Goal: Task Accomplishment & Management: Manage account settings

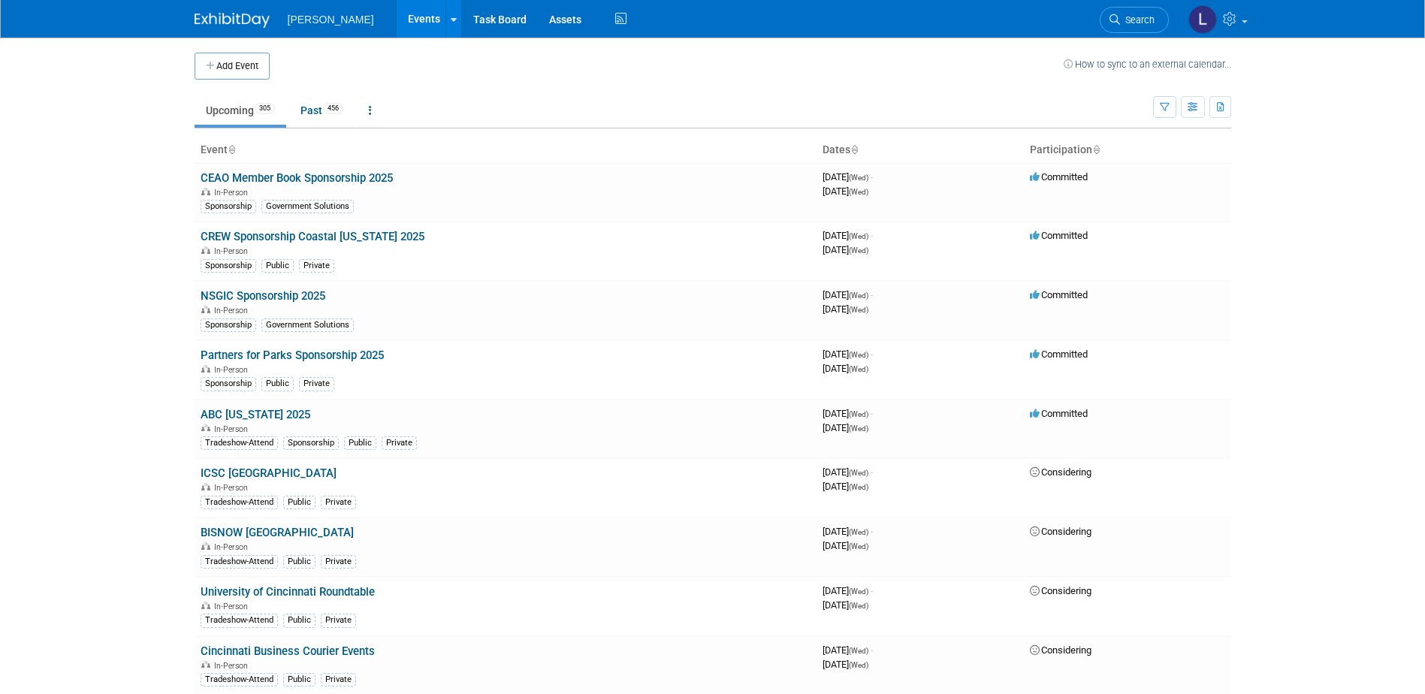
scroll to position [6940, 0]
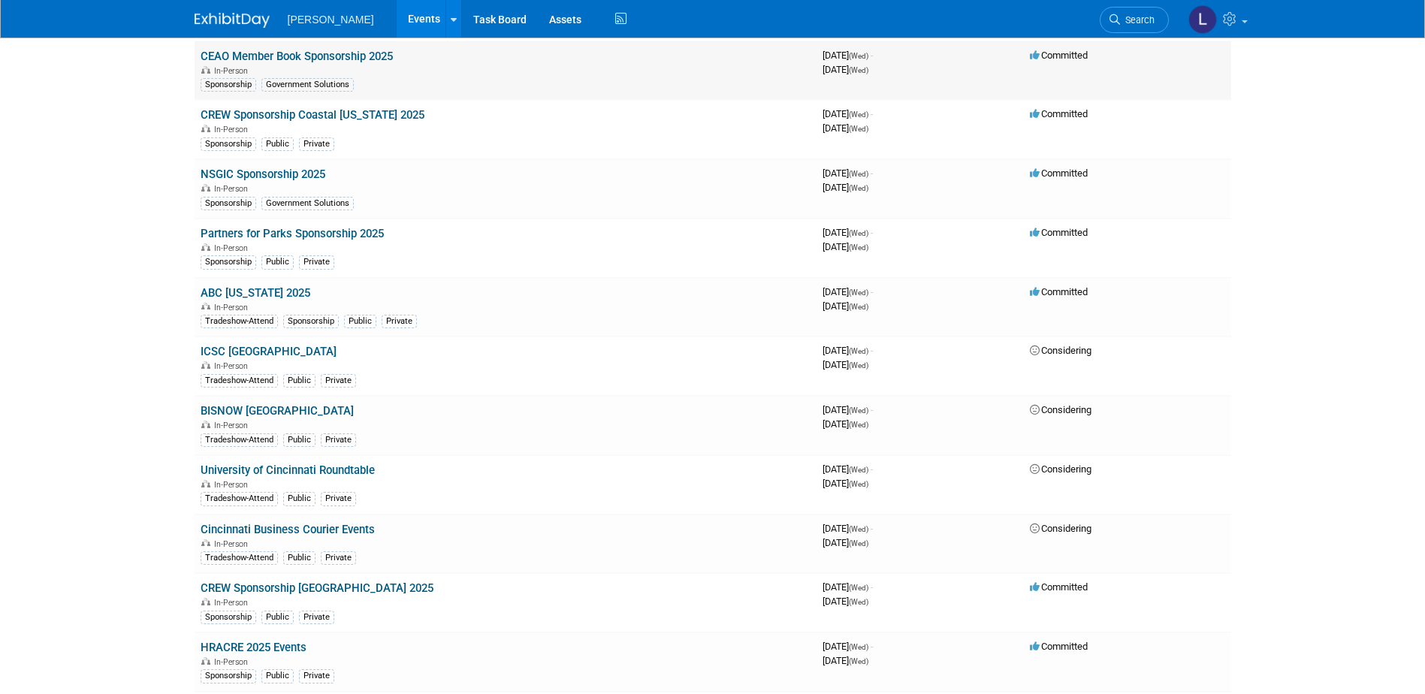
scroll to position [0, 0]
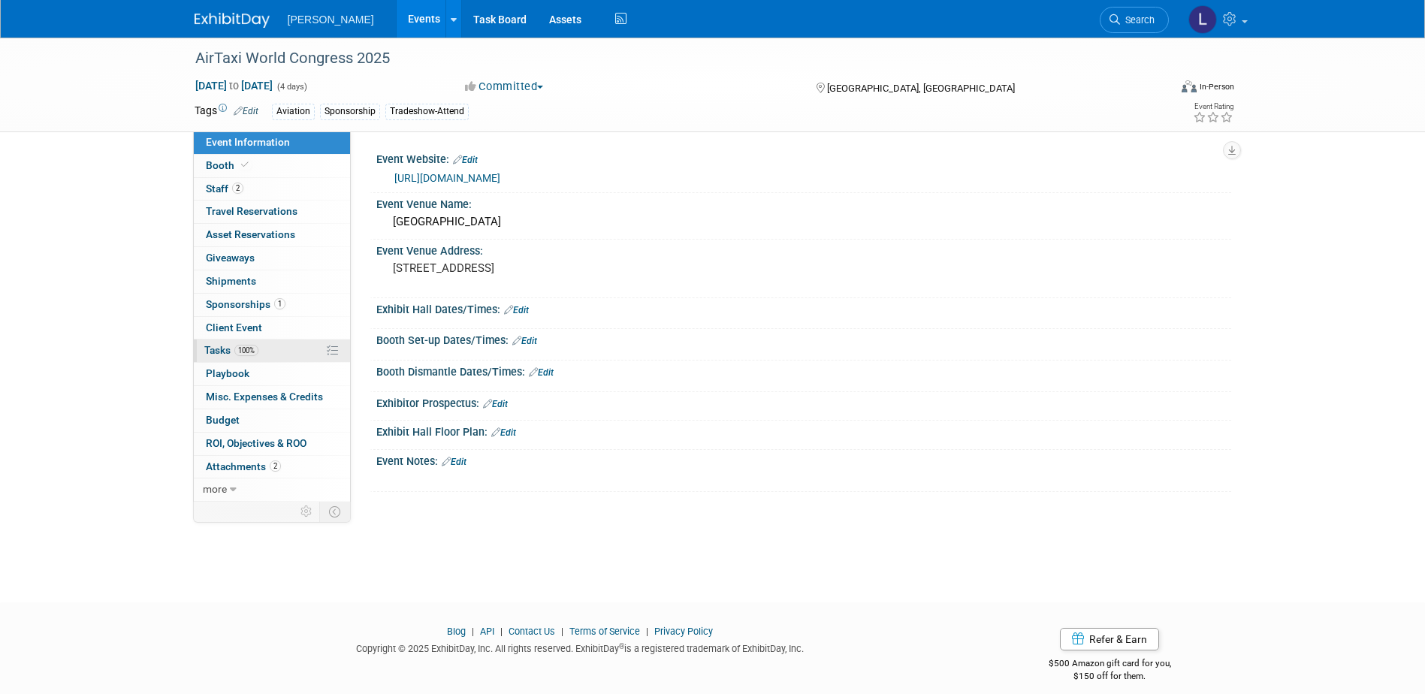
click at [282, 346] on link "100% Tasks 100%" at bounding box center [272, 351] width 156 height 23
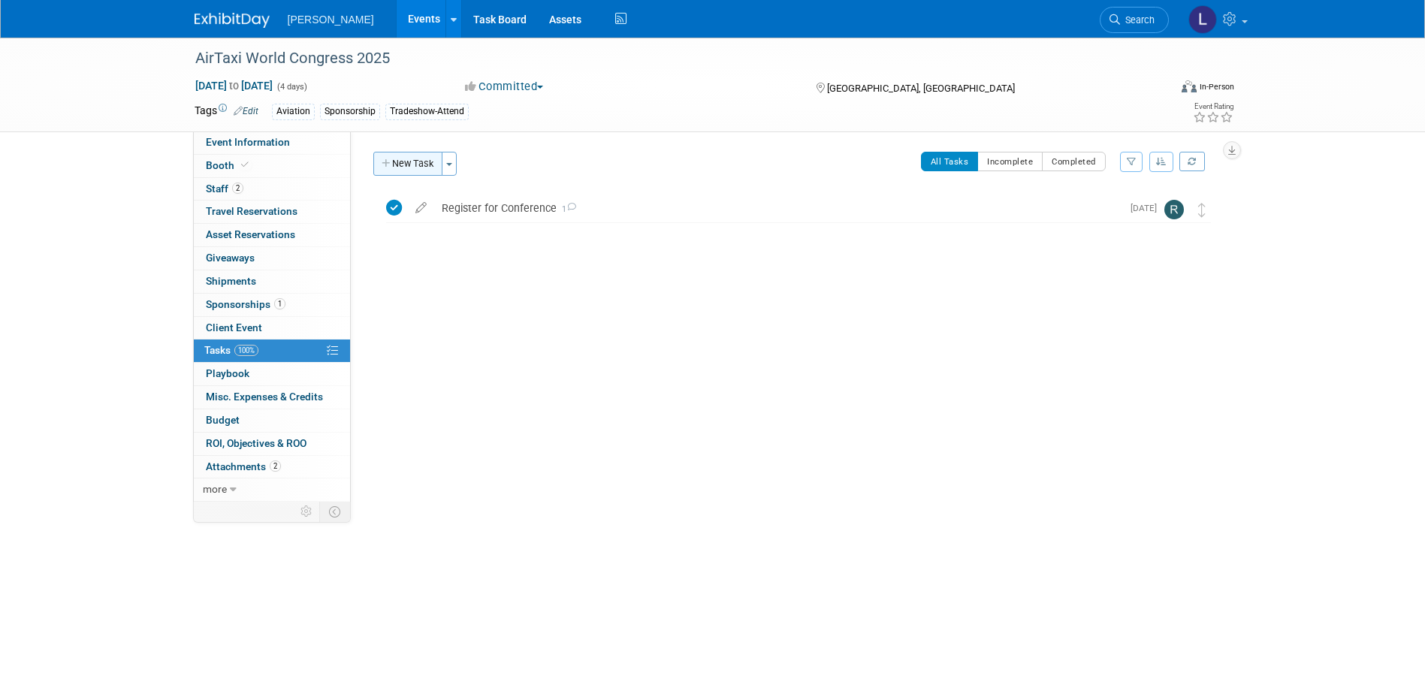
click at [422, 161] on button "New Task" at bounding box center [407, 164] width 69 height 24
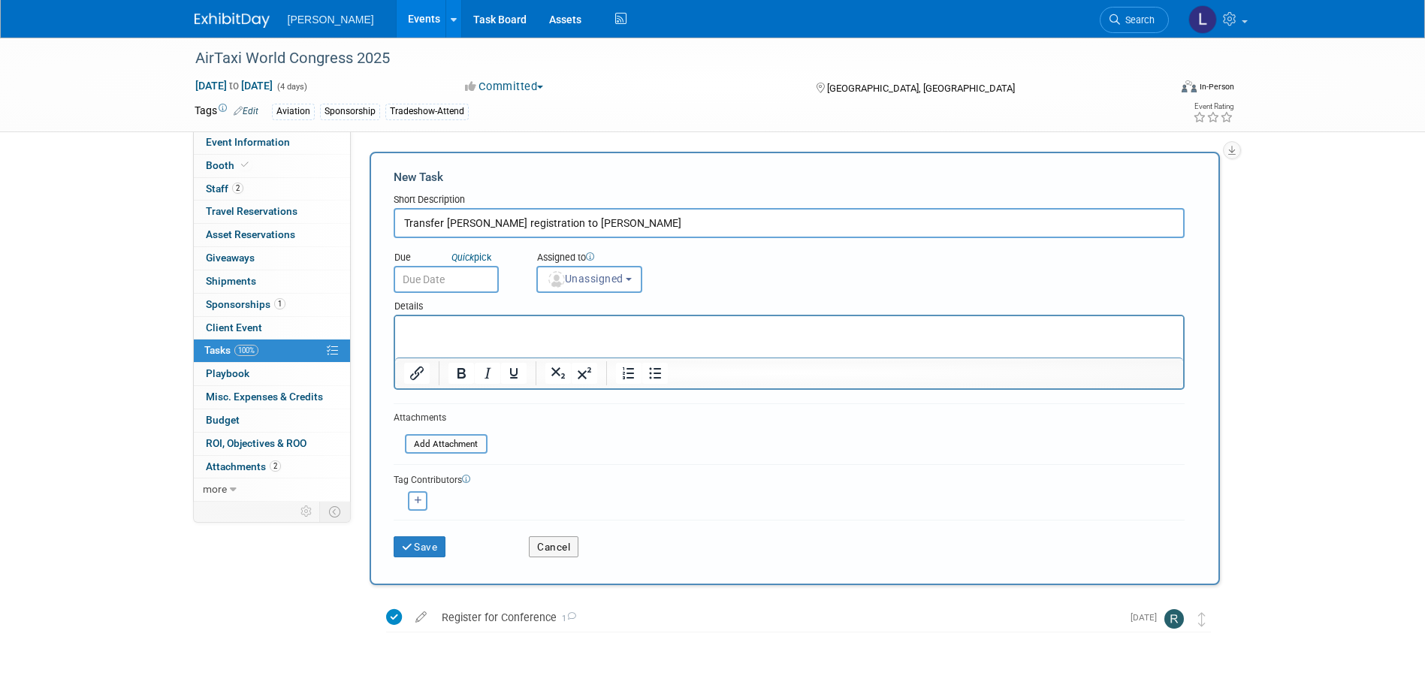
type input "Transfer Zach Shuman registration to Sheldon Menezes"
click at [467, 281] on input "text" at bounding box center [446, 279] width 105 height 27
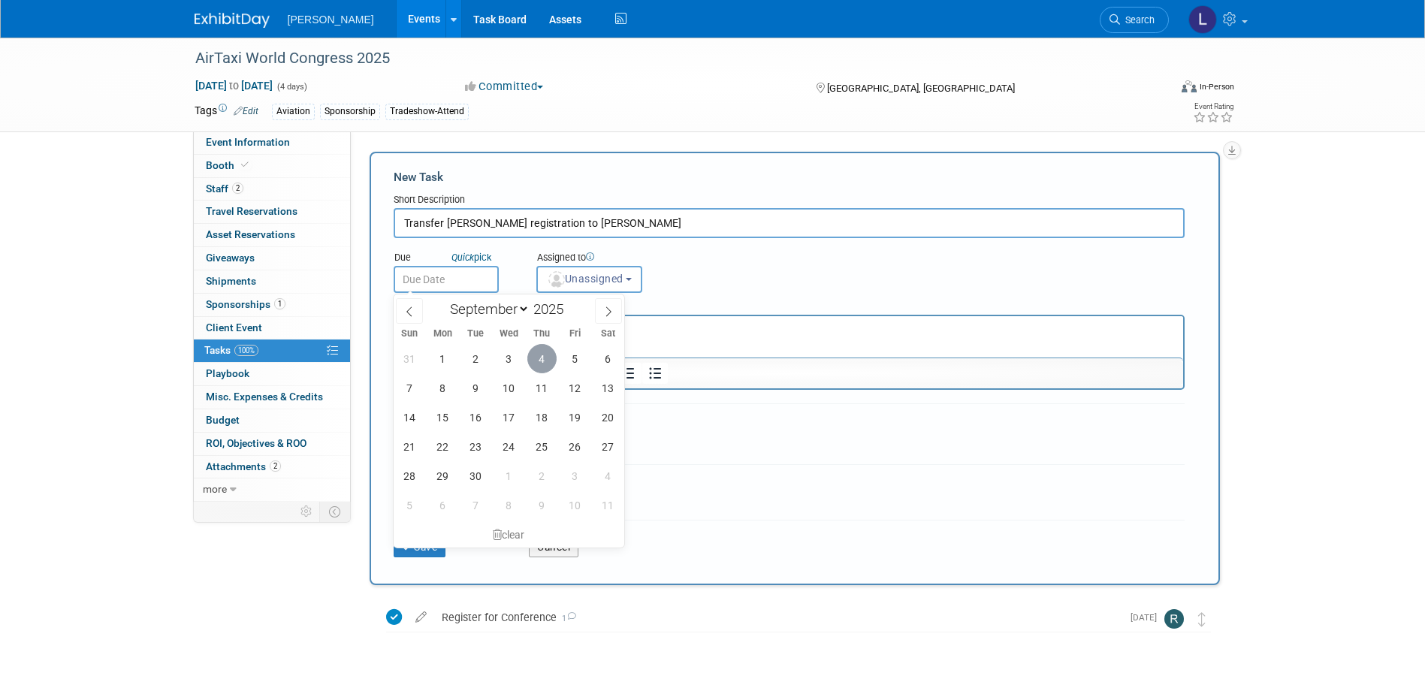
click at [544, 358] on span "4" at bounding box center [541, 358] width 29 height 29
type input "[DATE]"
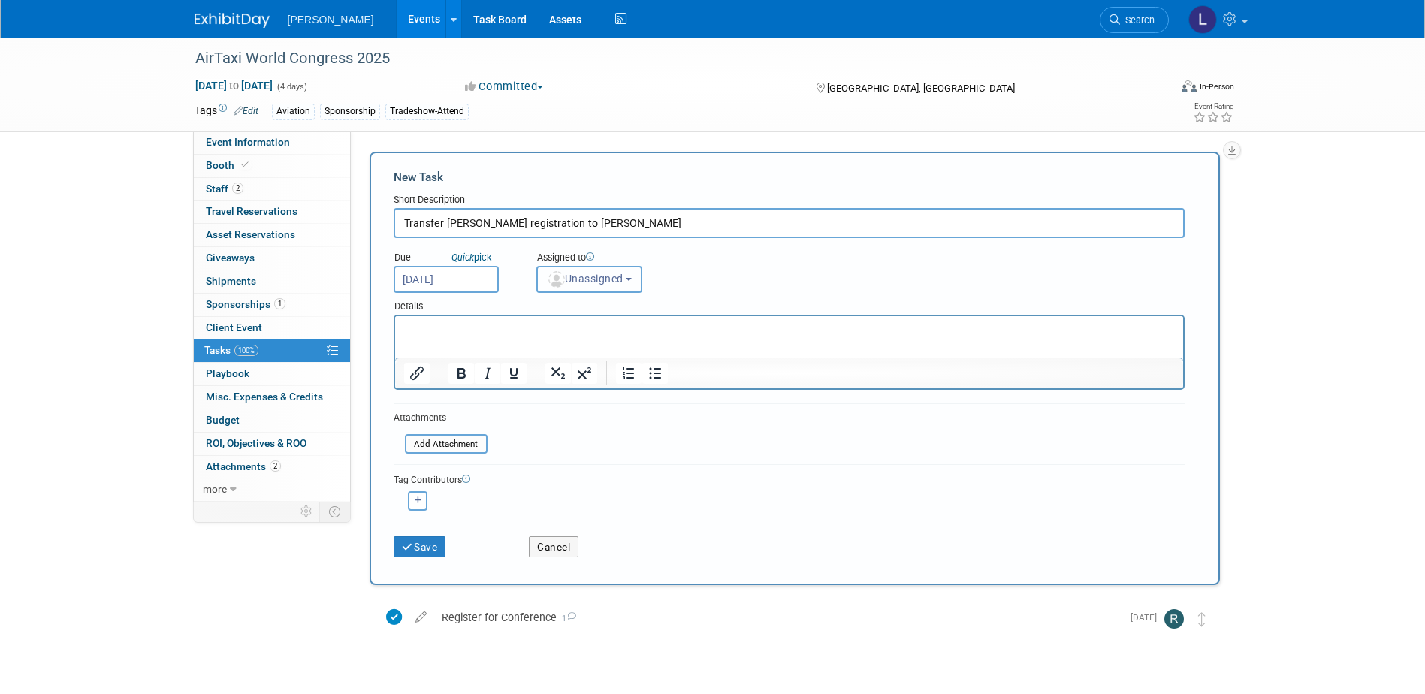
click at [589, 279] on span "Unassigned" at bounding box center [585, 279] width 77 height 12
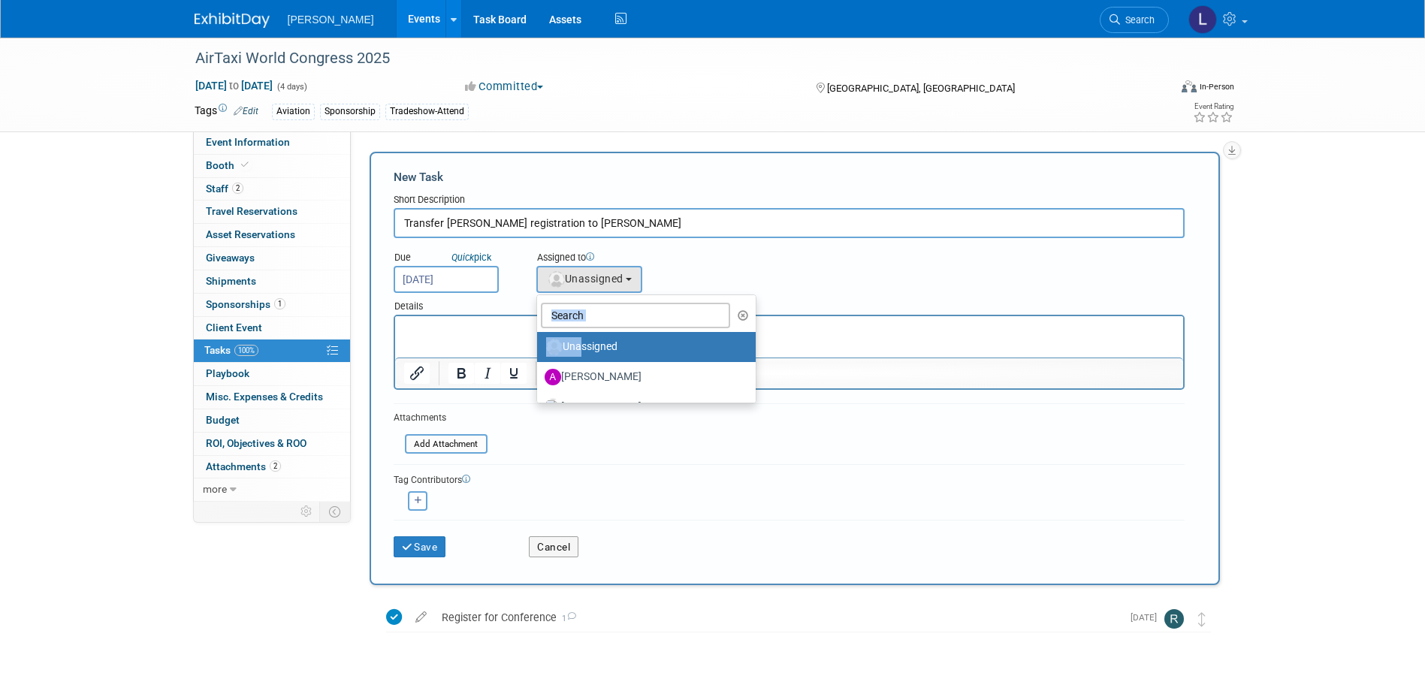
click at [577, 321] on ul "Unassigned Aaron Golden Alexandra Hall Alexis Rump Amanda Jurinen-Tweedale Amy …" at bounding box center [647, 349] width 220 height 109
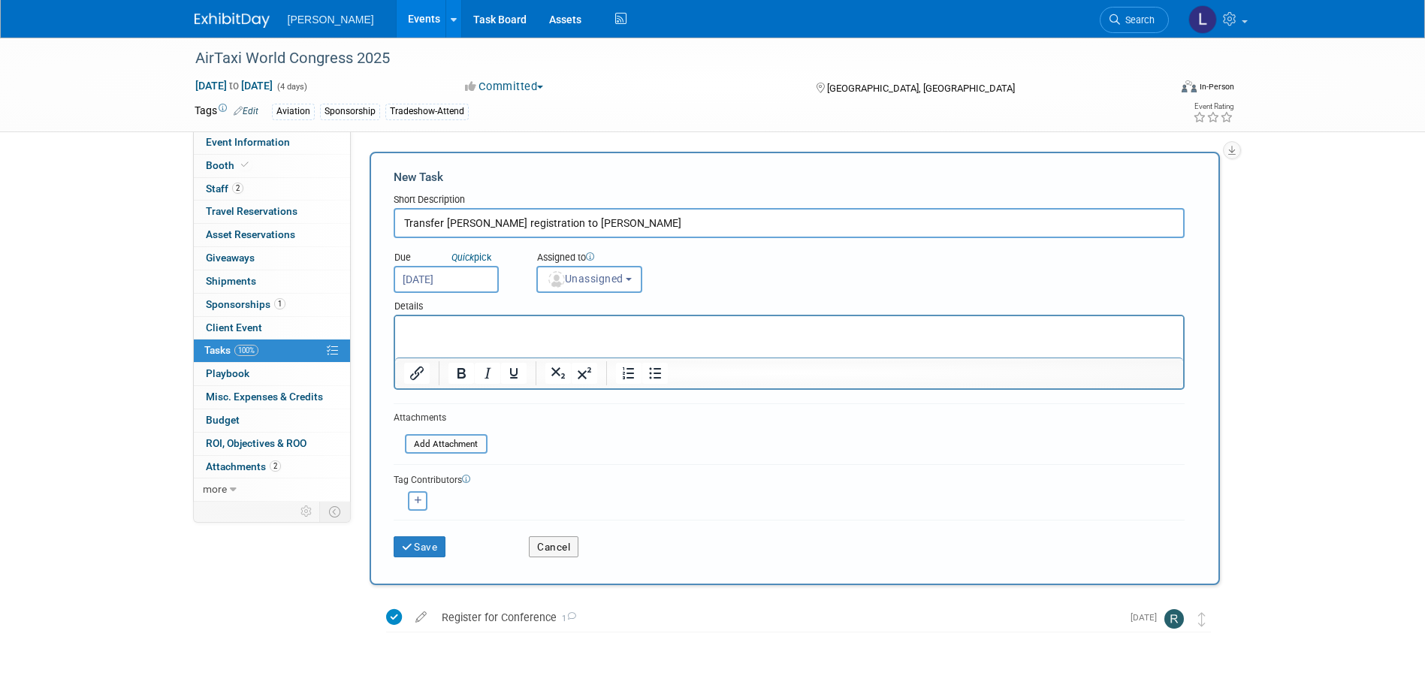
click at [575, 317] on html at bounding box center [788, 326] width 788 height 21
drag, startPoint x: 570, startPoint y: 280, endPoint x: 572, endPoint y: 292, distance: 12.1
click at [573, 280] on span "Unassigned" at bounding box center [585, 279] width 77 height 12
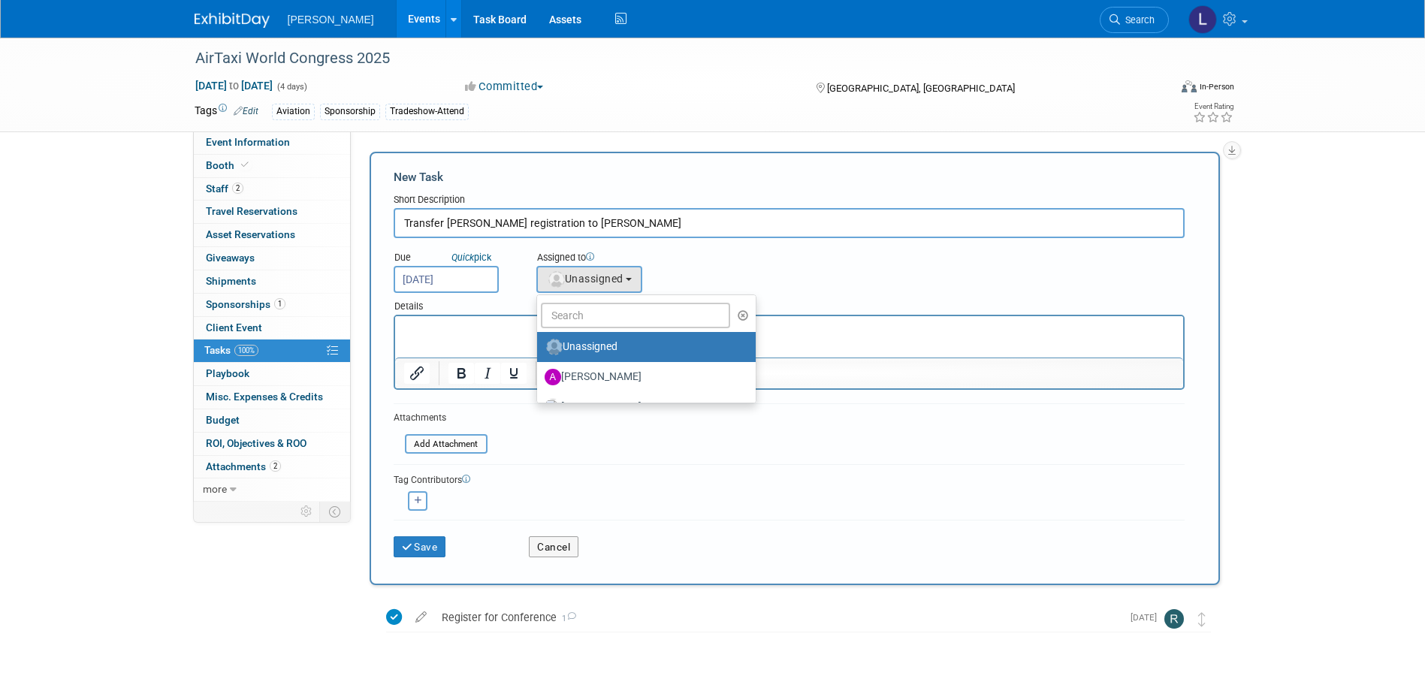
drag, startPoint x: 575, startPoint y: 298, endPoint x: 577, endPoint y: 313, distance: 15.2
click at [577, 303] on ul "Unassigned Aaron Golden Alexandra Hall Alexis Rump Amanda Jurinen-Tweedale Amy …" at bounding box center [647, 349] width 220 height 109
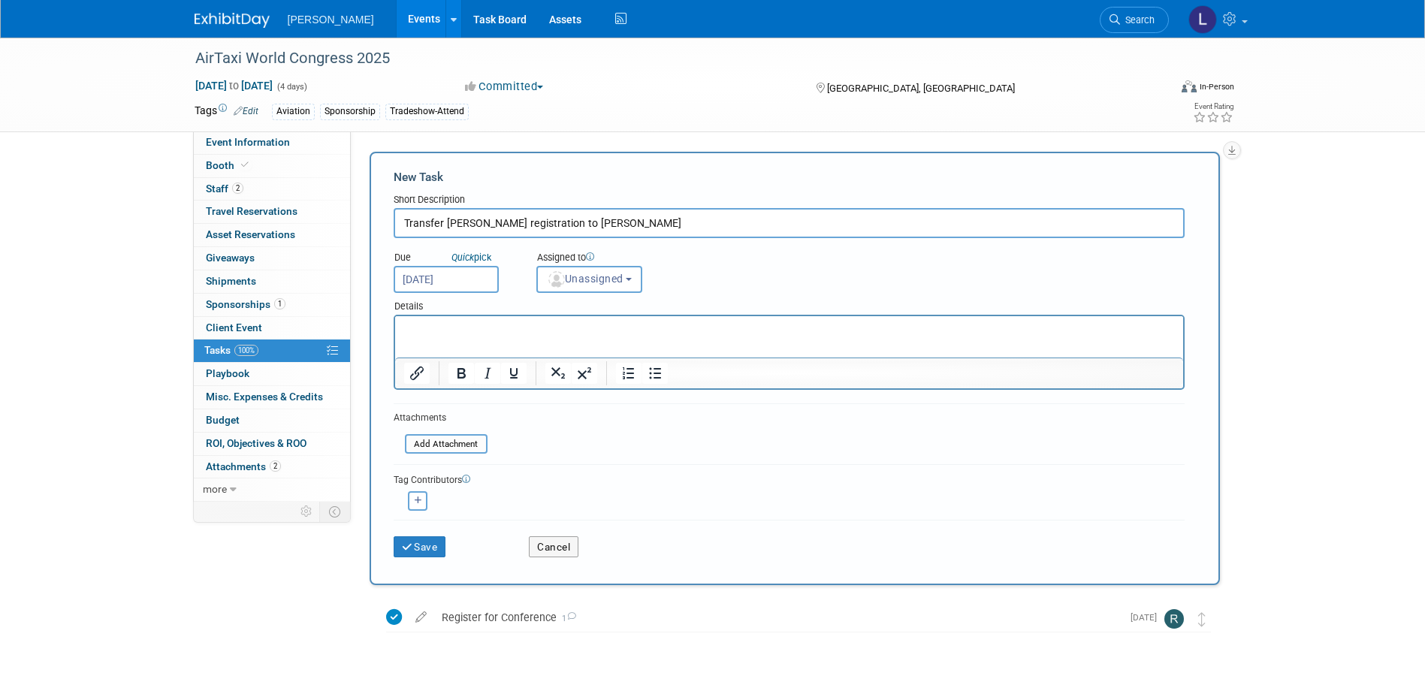
click at [580, 312] on div "Details" at bounding box center [789, 304] width 791 height 22
click at [573, 281] on span "Unassigned" at bounding box center [585, 279] width 77 height 12
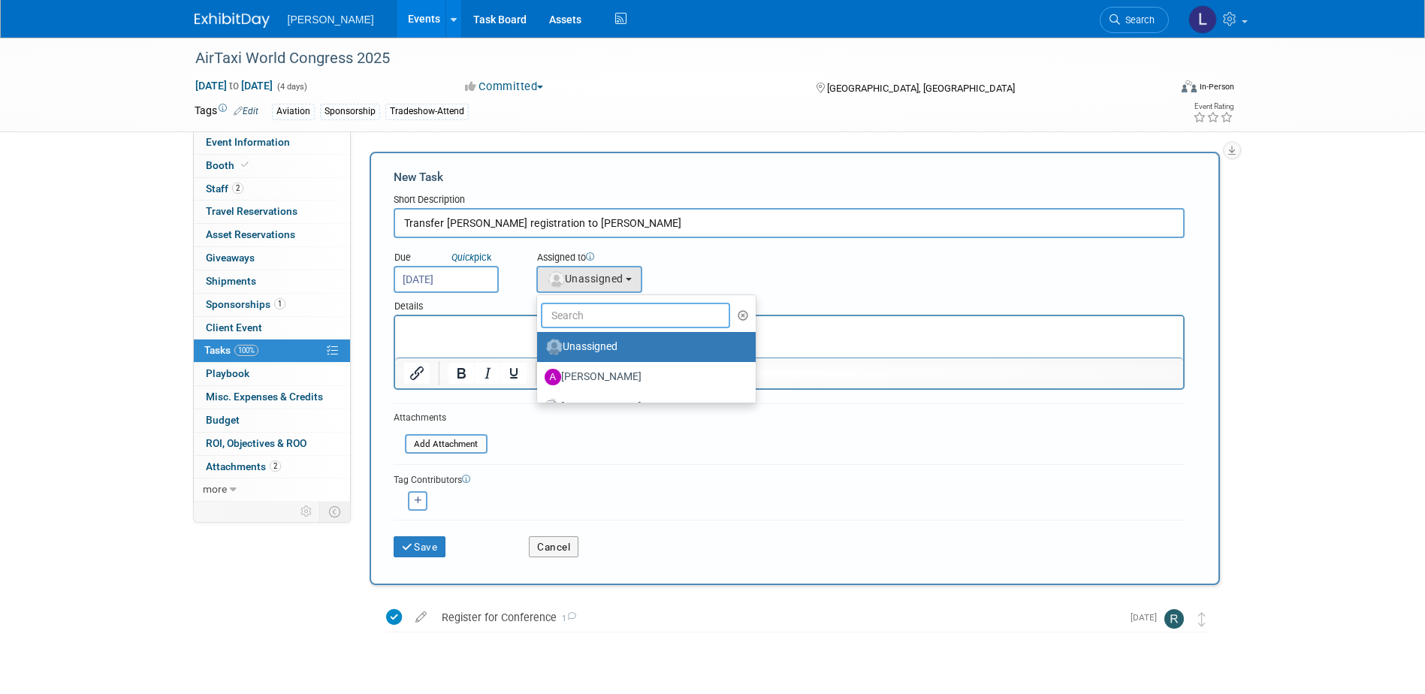
click at [579, 314] on input "text" at bounding box center [636, 316] width 190 height 26
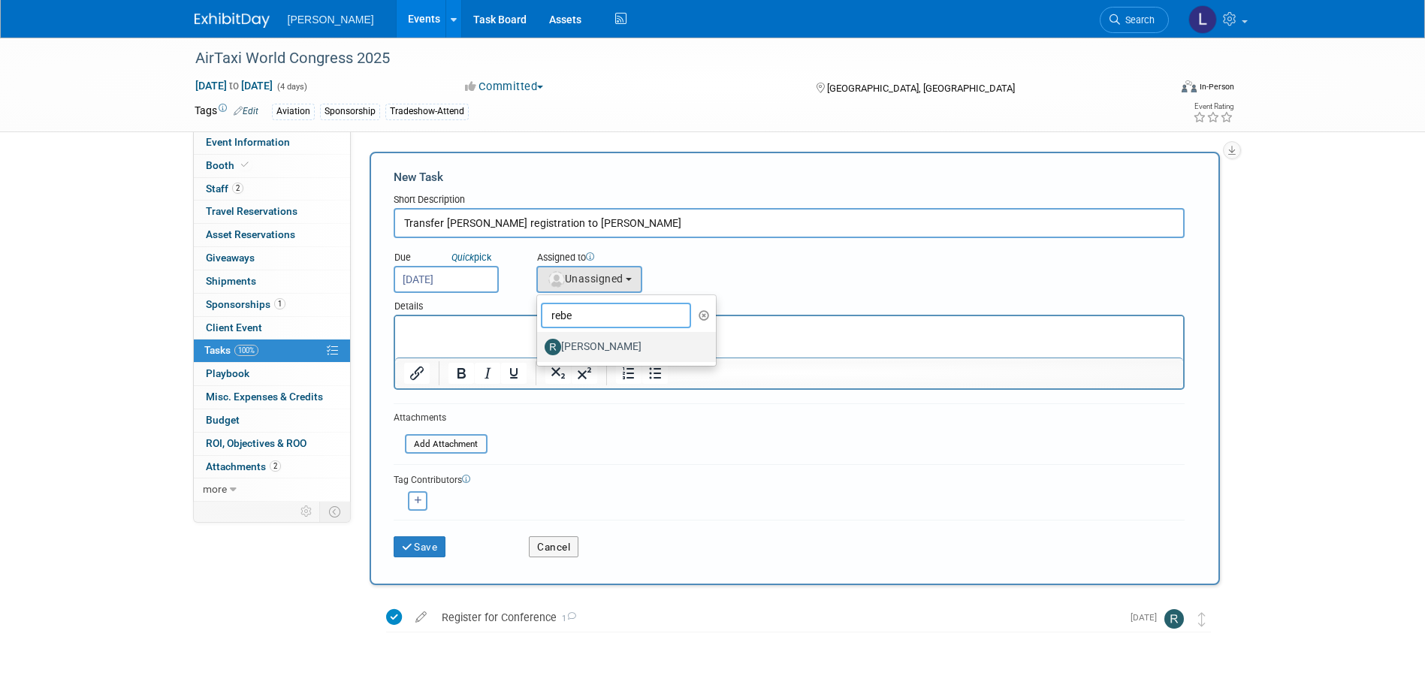
type input "rebe"
click at [593, 347] on label "[PERSON_NAME]" at bounding box center [623, 347] width 157 height 24
click at [540, 347] on input "[PERSON_NAME]" at bounding box center [535, 345] width 10 height 10
select select "844a177d-a181-44ff-a72a-5731d68e4351"
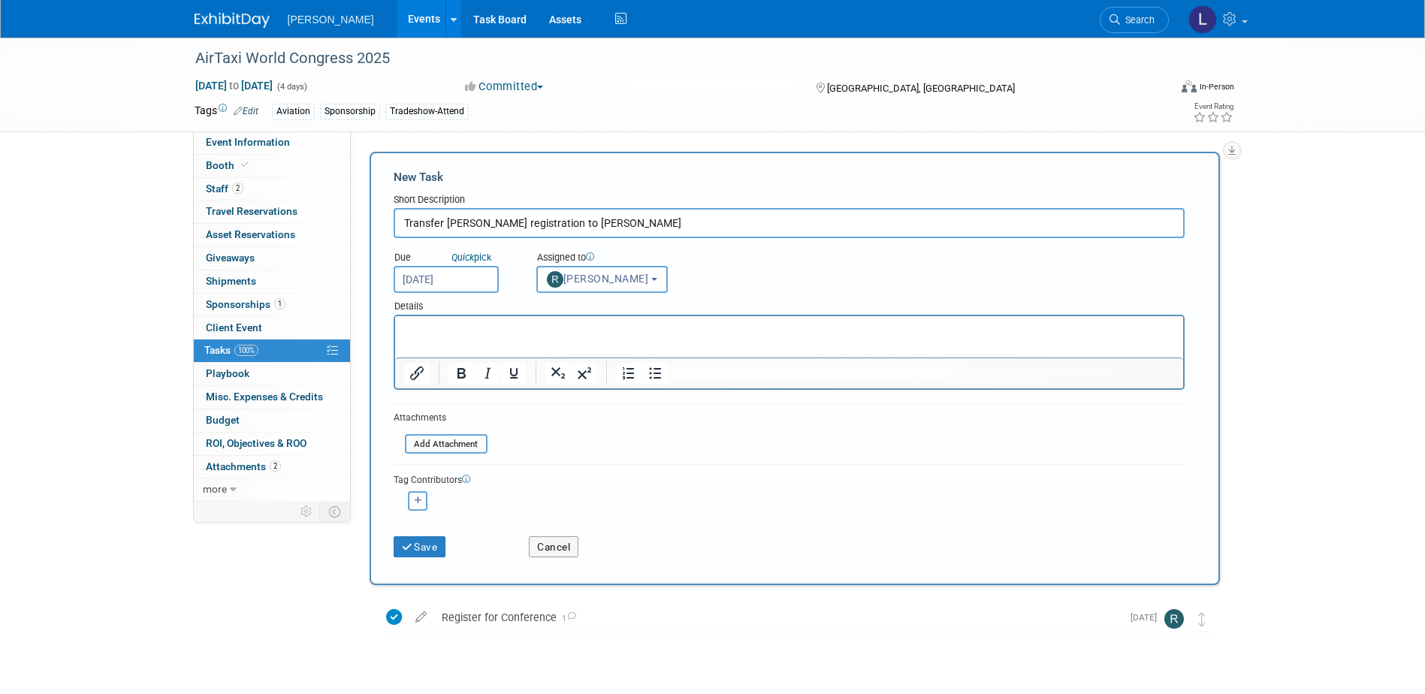
click at [419, 500] on icon "button" at bounding box center [419, 501] width 8 height 8
select select
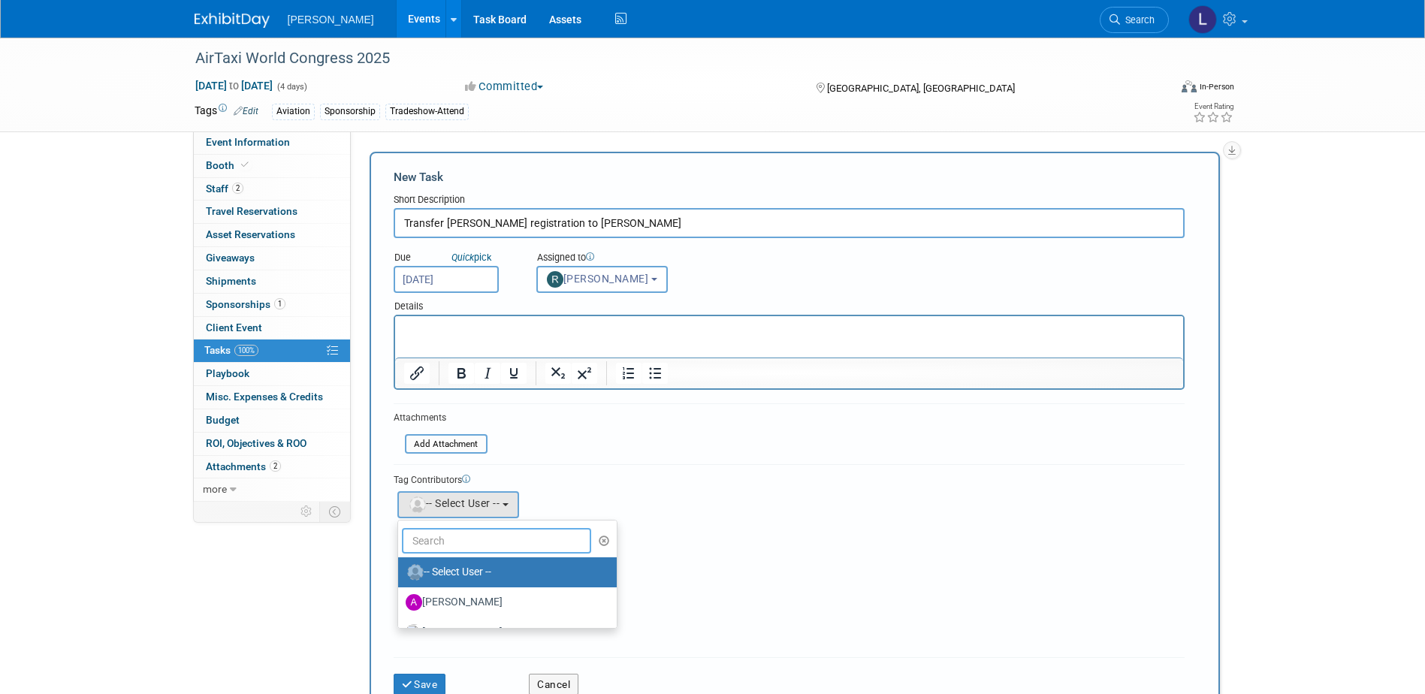
click at [441, 541] on input "text" at bounding box center [497, 541] width 190 height 26
type input "me"
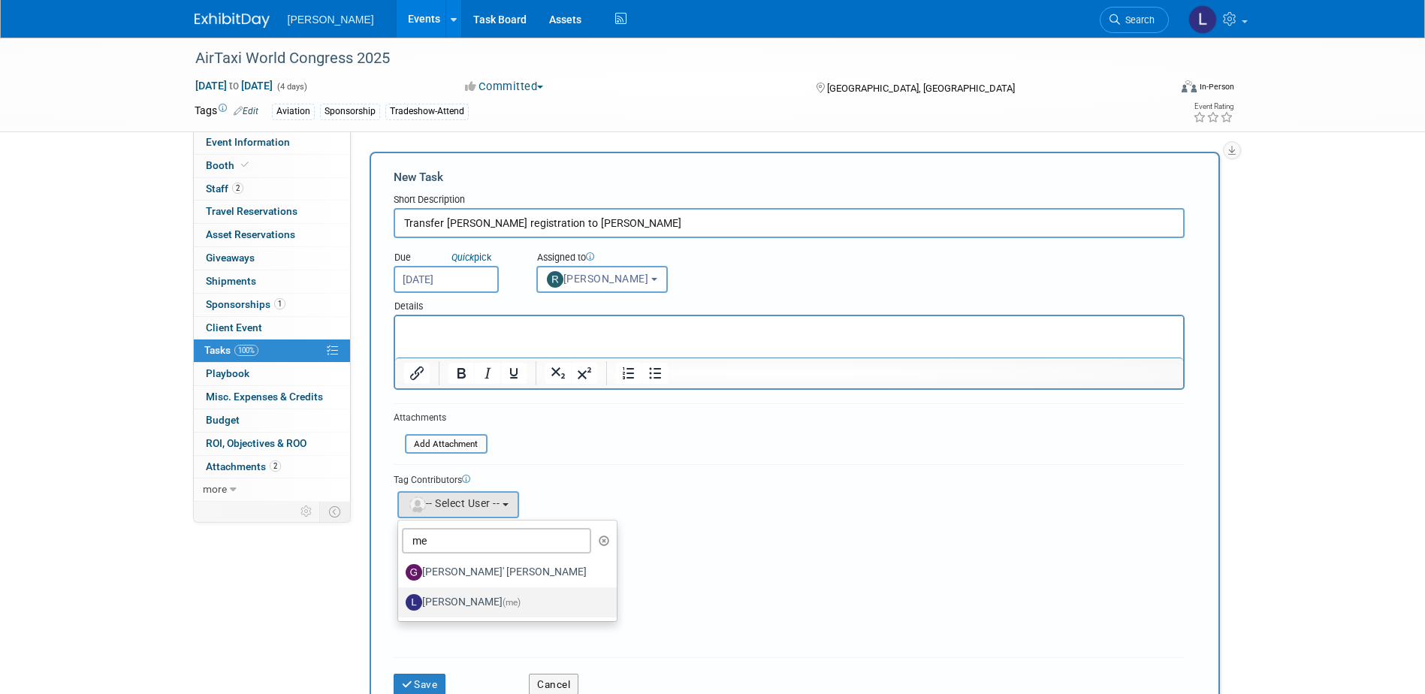
click at [480, 598] on label "Lindsey Wolanczyk (me)" at bounding box center [504, 603] width 196 height 24
click at [400, 598] on input "Lindsey Wolanczyk (me)" at bounding box center [396, 601] width 10 height 10
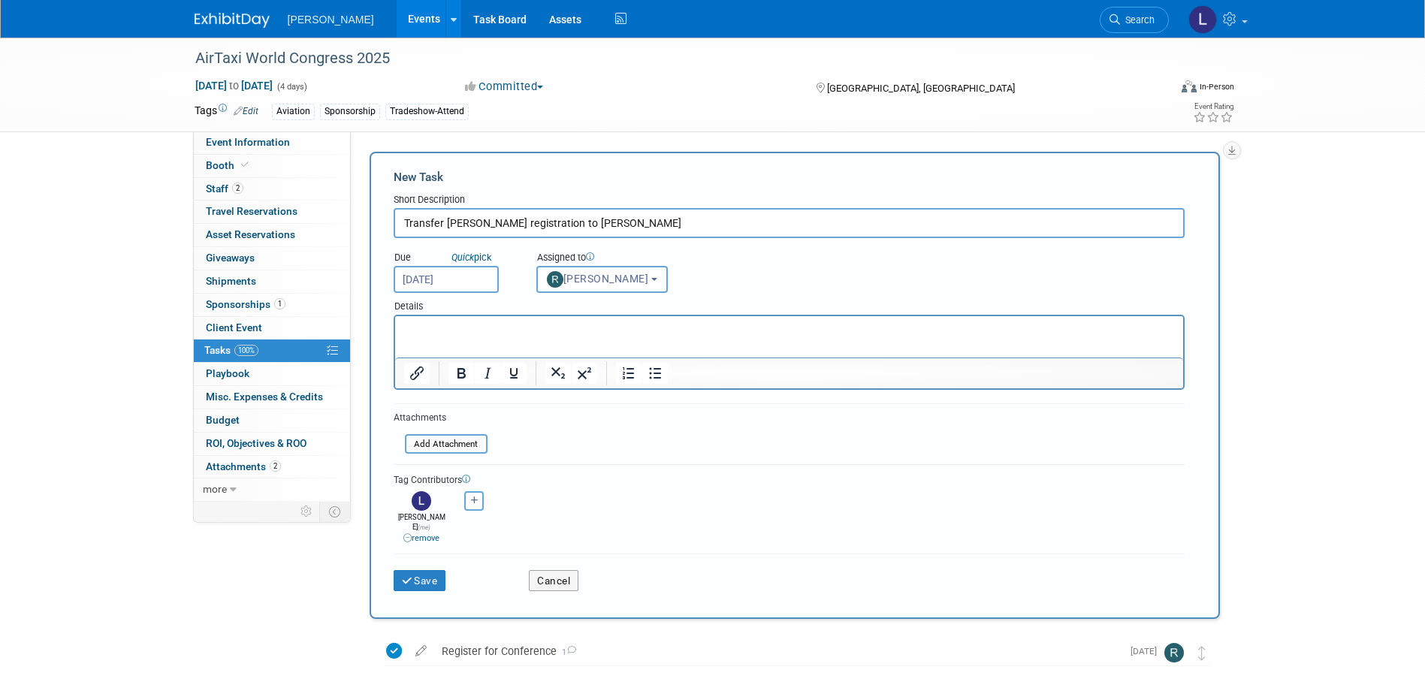
click at [450, 573] on div "Save" at bounding box center [450, 576] width 136 height 31
click at [431, 570] on button "Save" at bounding box center [420, 580] width 53 height 21
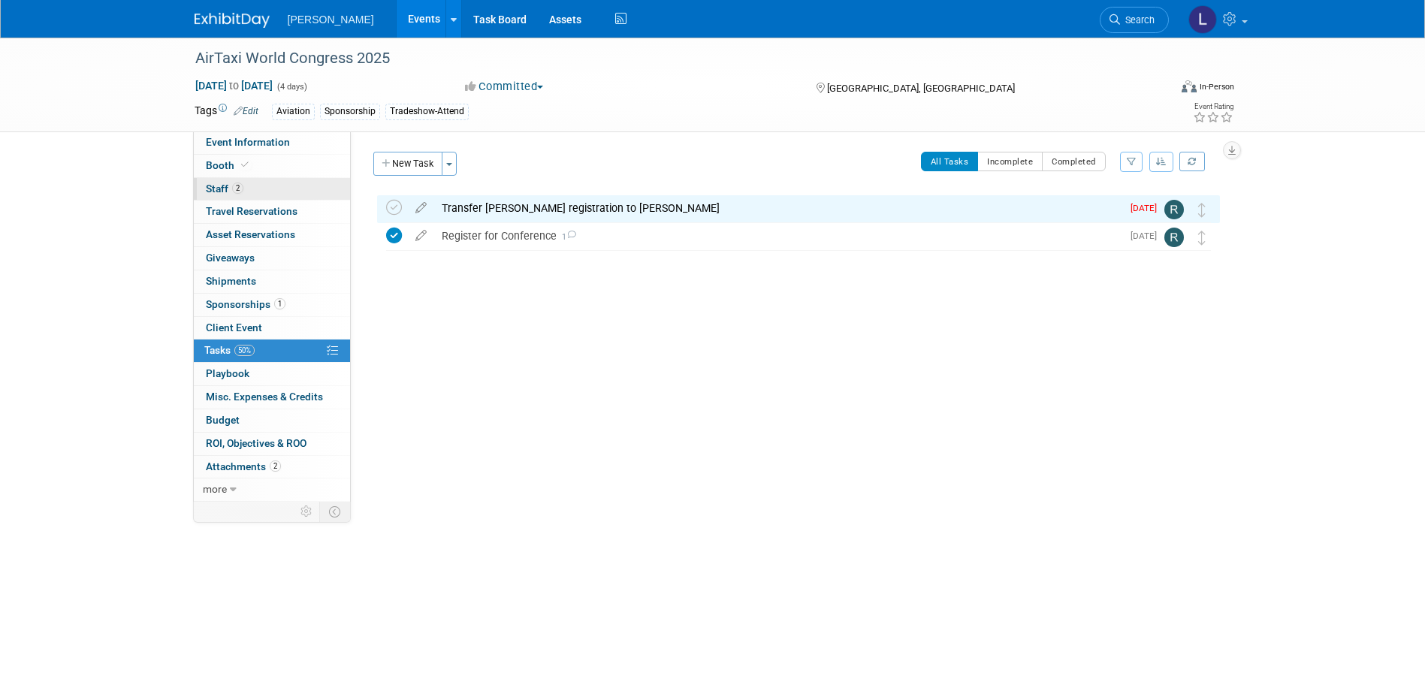
click at [268, 186] on link "2 Staff 2" at bounding box center [272, 189] width 156 height 23
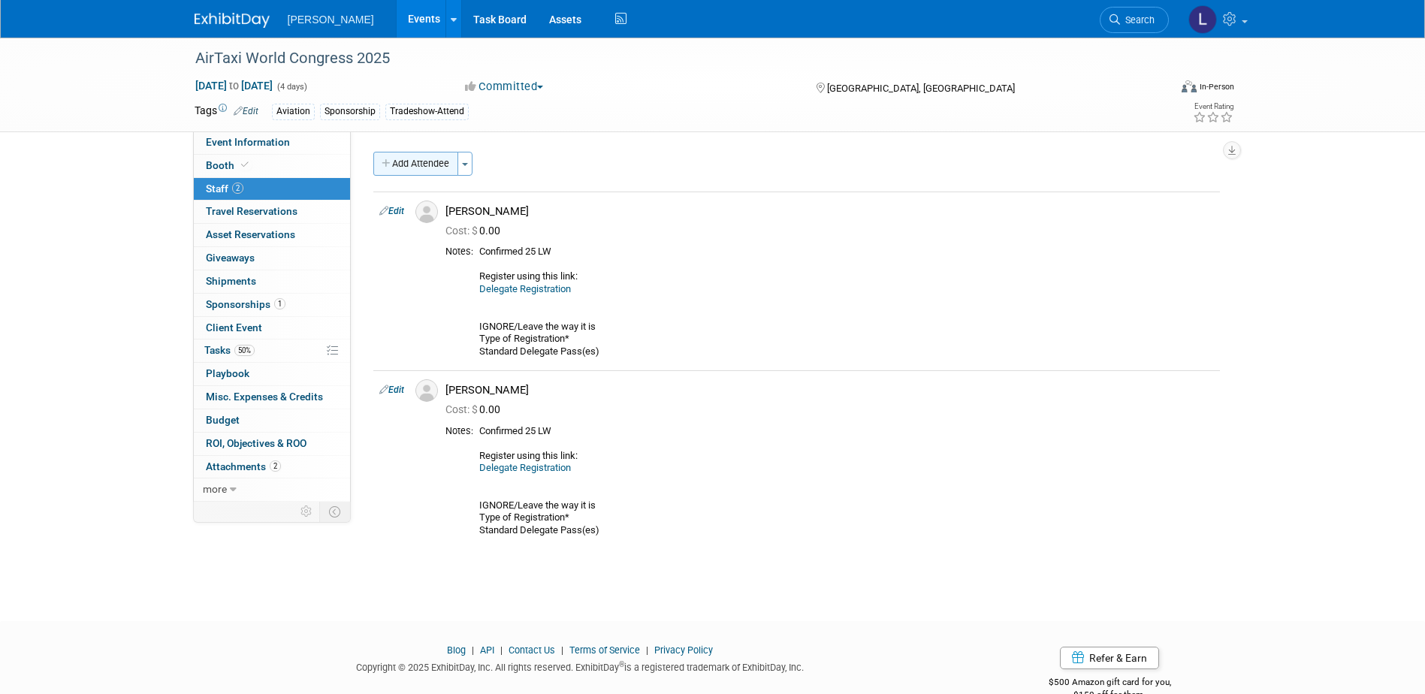
click at [396, 164] on button "Add Attendee" at bounding box center [415, 164] width 85 height 24
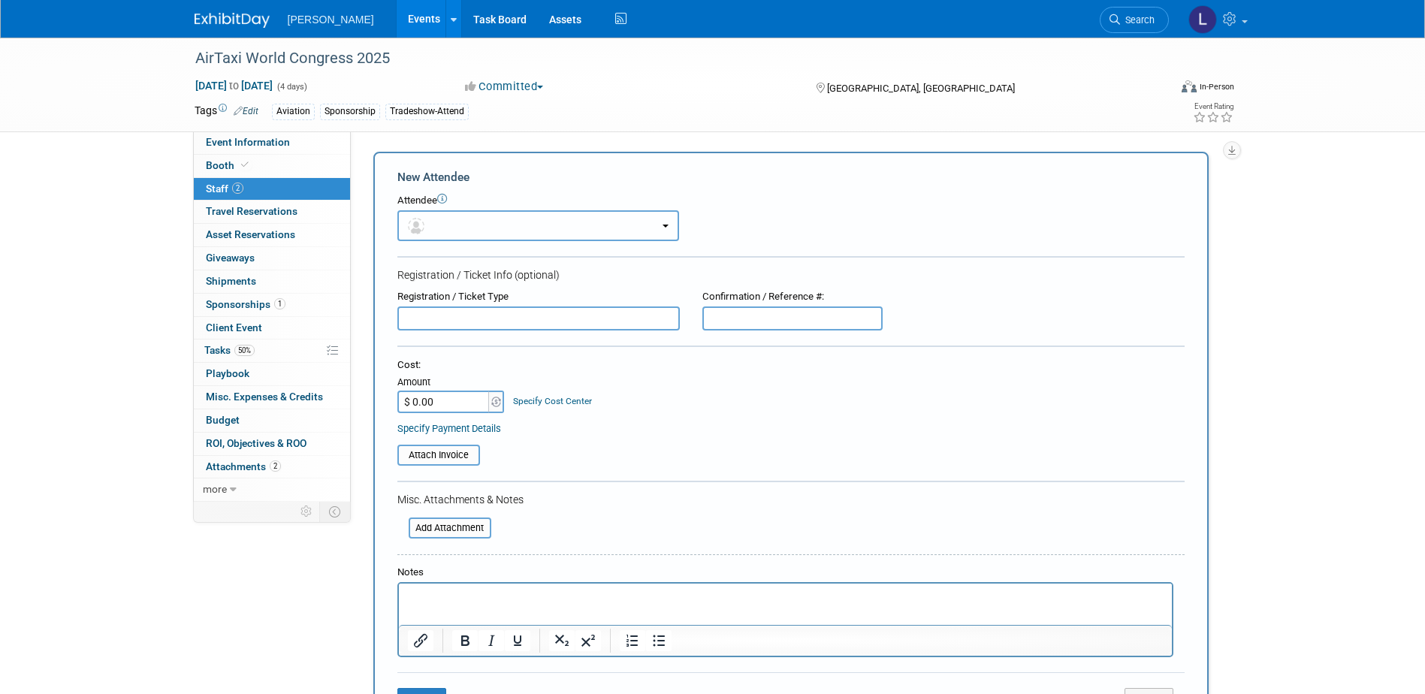
click at [533, 224] on button "button" at bounding box center [538, 225] width 282 height 31
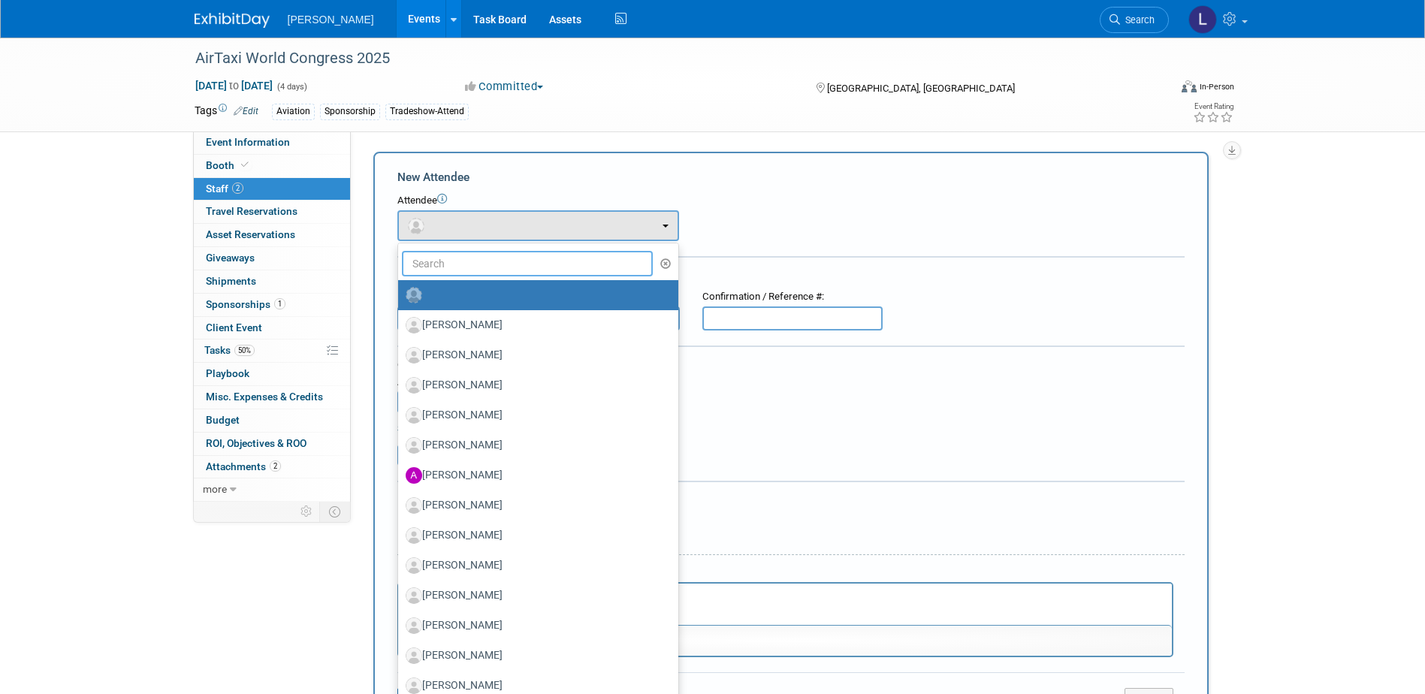
click at [497, 262] on input "text" at bounding box center [528, 264] width 252 height 26
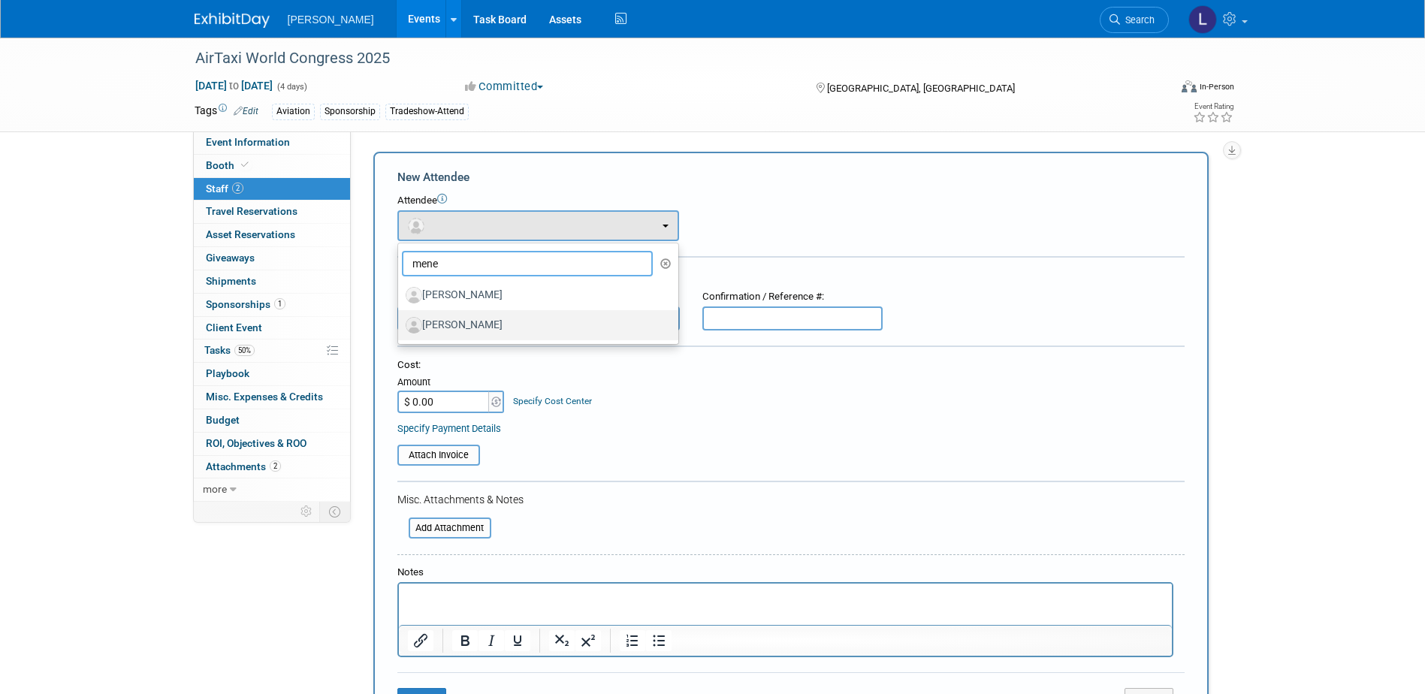
type input "mene"
click at [493, 327] on label "[PERSON_NAME]" at bounding box center [535, 325] width 258 height 24
click at [400, 327] on input "[PERSON_NAME]" at bounding box center [396, 324] width 10 height 10
select select "f594bf42-ac77-4db9-8d0c-4dabc4ec1259"
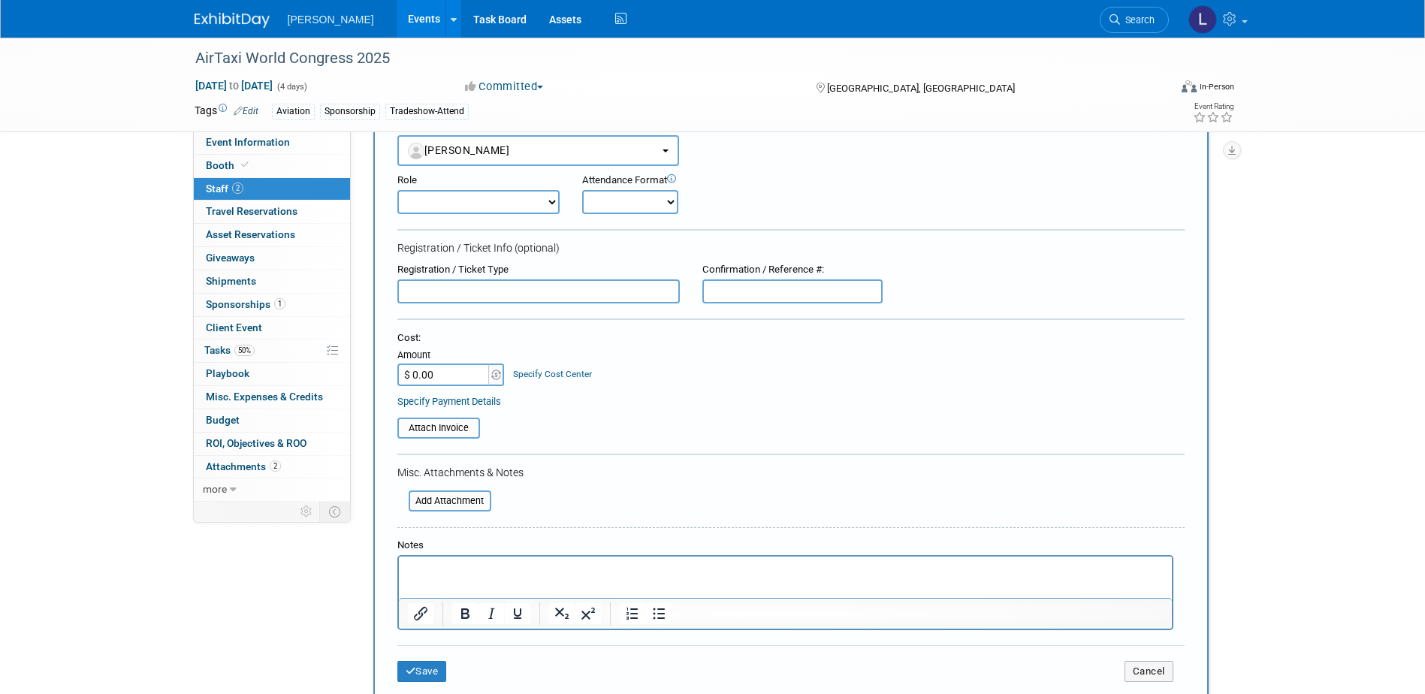
scroll to position [225, 0]
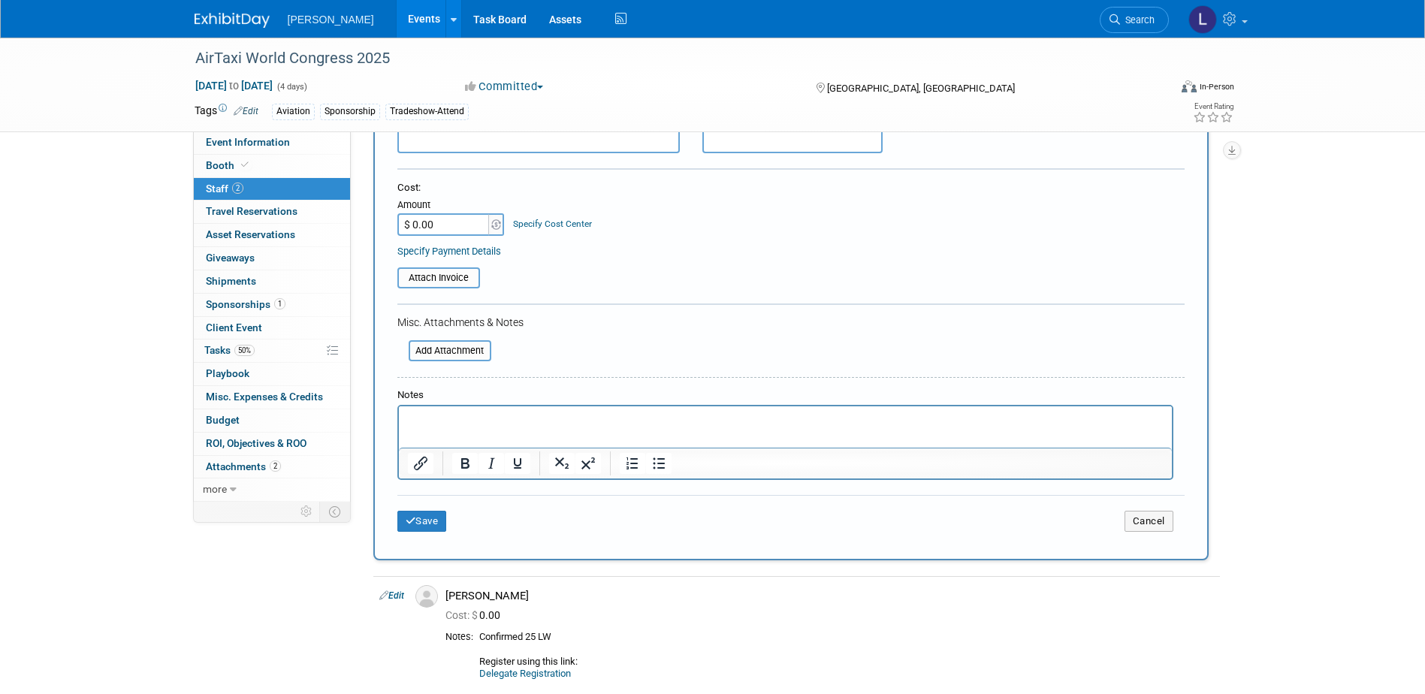
click at [525, 419] on p "Rich Text Area. Press ALT-0 for help." at bounding box center [785, 420] width 756 height 15
click at [419, 532] on button "Save" at bounding box center [422, 521] width 50 height 21
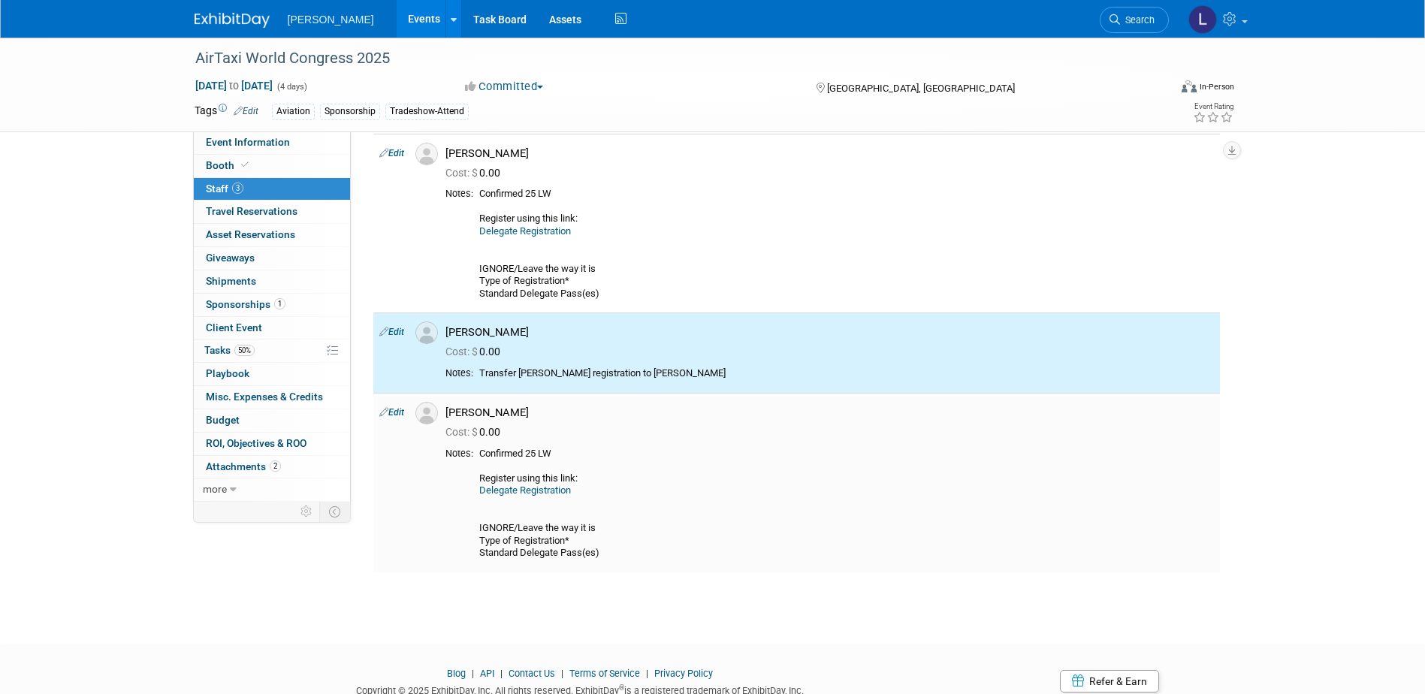
scroll to position [0, 0]
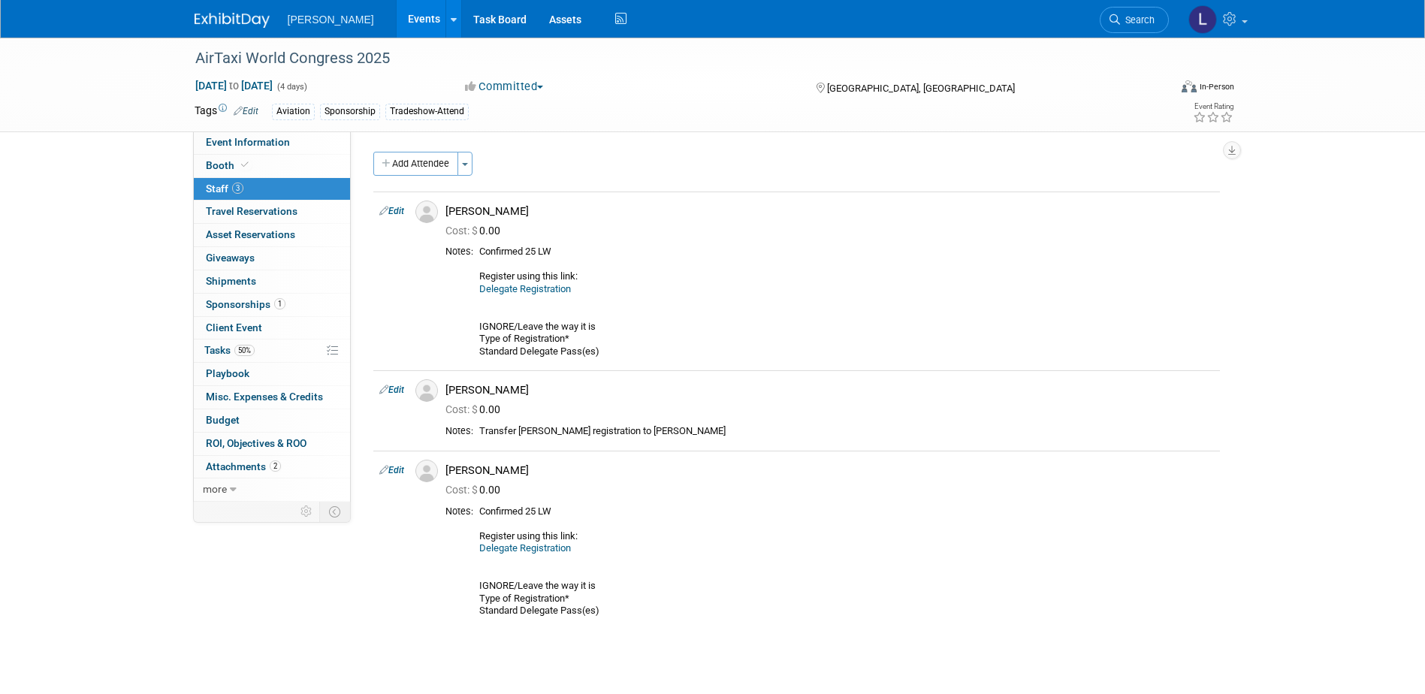
click at [397, 21] on link "Events" at bounding box center [424, 19] width 55 height 38
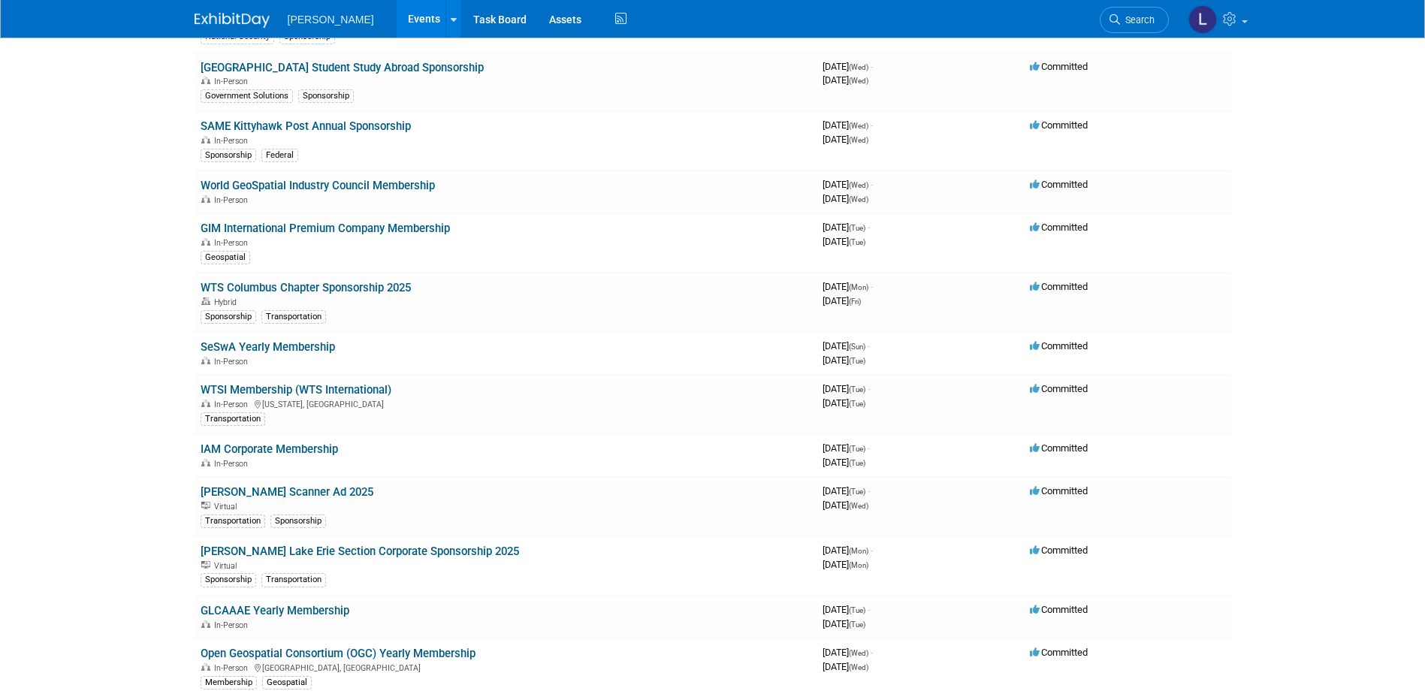
scroll to position [8050, 0]
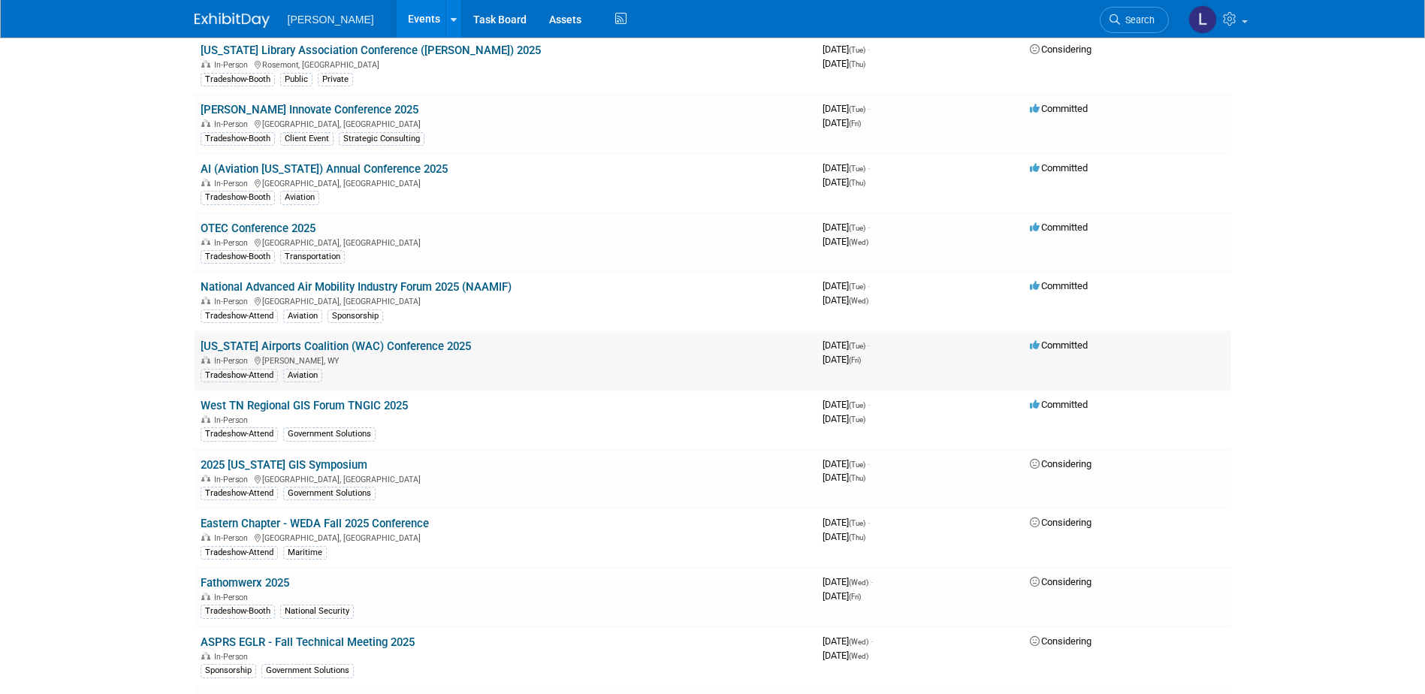
click at [404, 341] on link "Wyoming Airports Coalition (WAC) Conference 2025" at bounding box center [336, 347] width 271 height 14
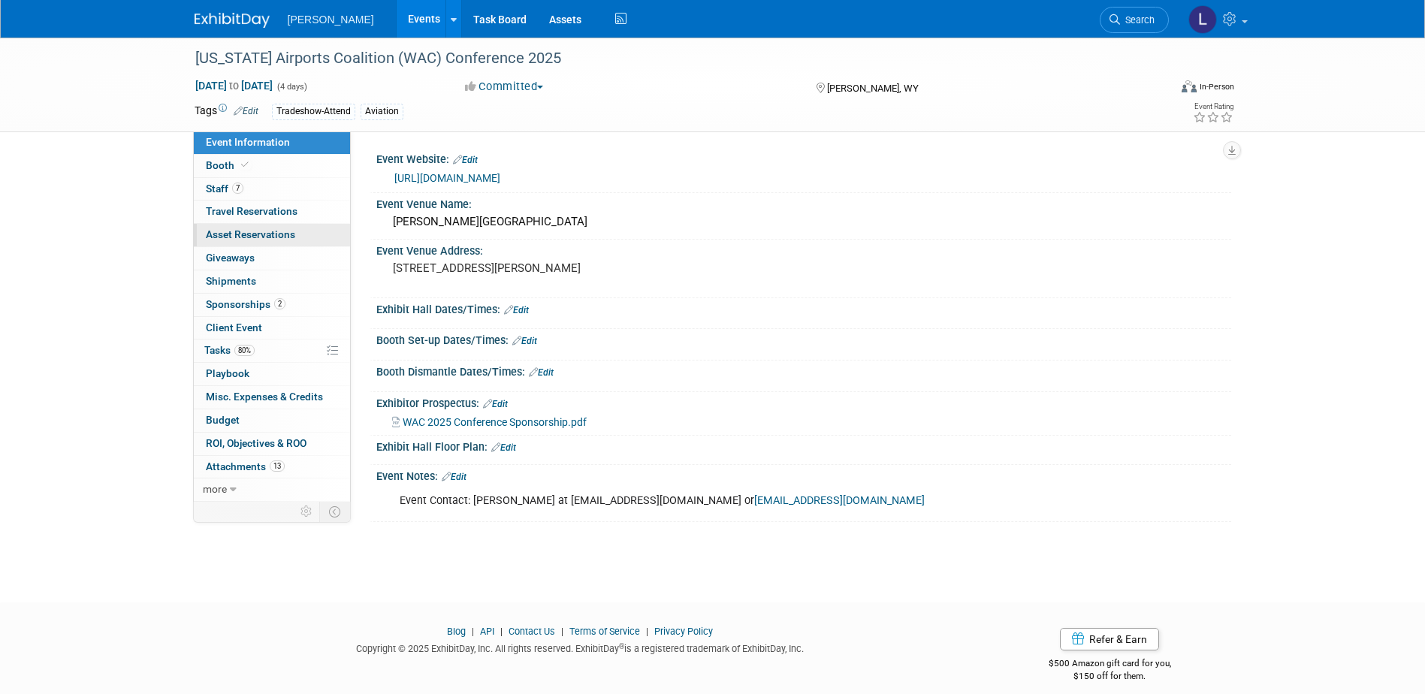
click at [274, 232] on span "Asset Reservations 0" at bounding box center [250, 234] width 89 height 12
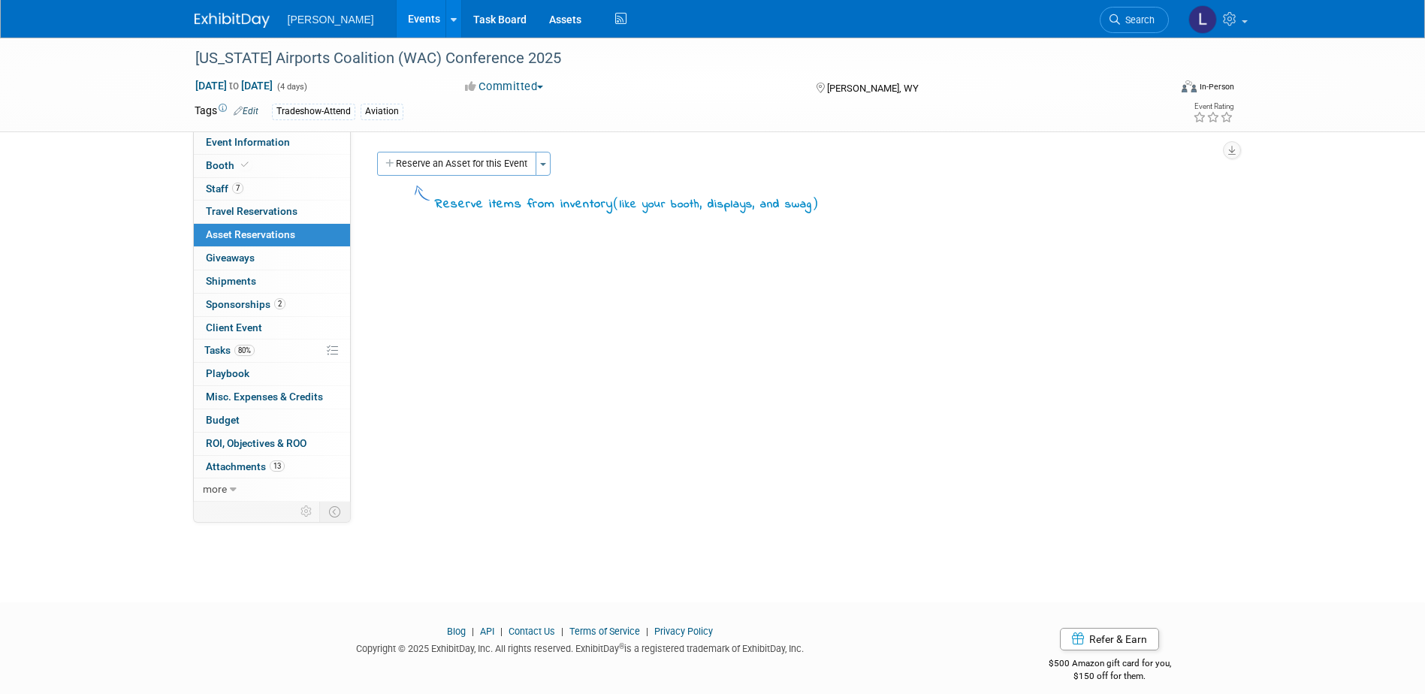
click at [397, 27] on link "Events" at bounding box center [424, 19] width 55 height 38
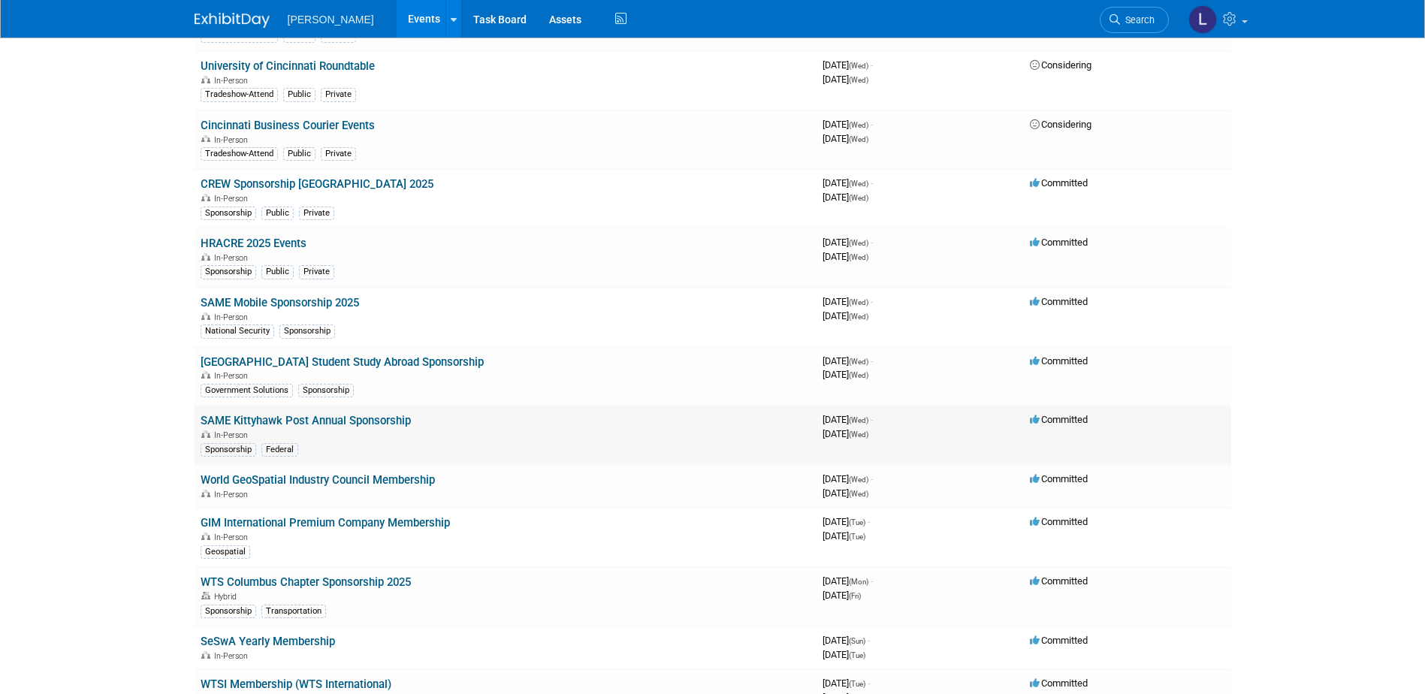
scroll to position [1483, 0]
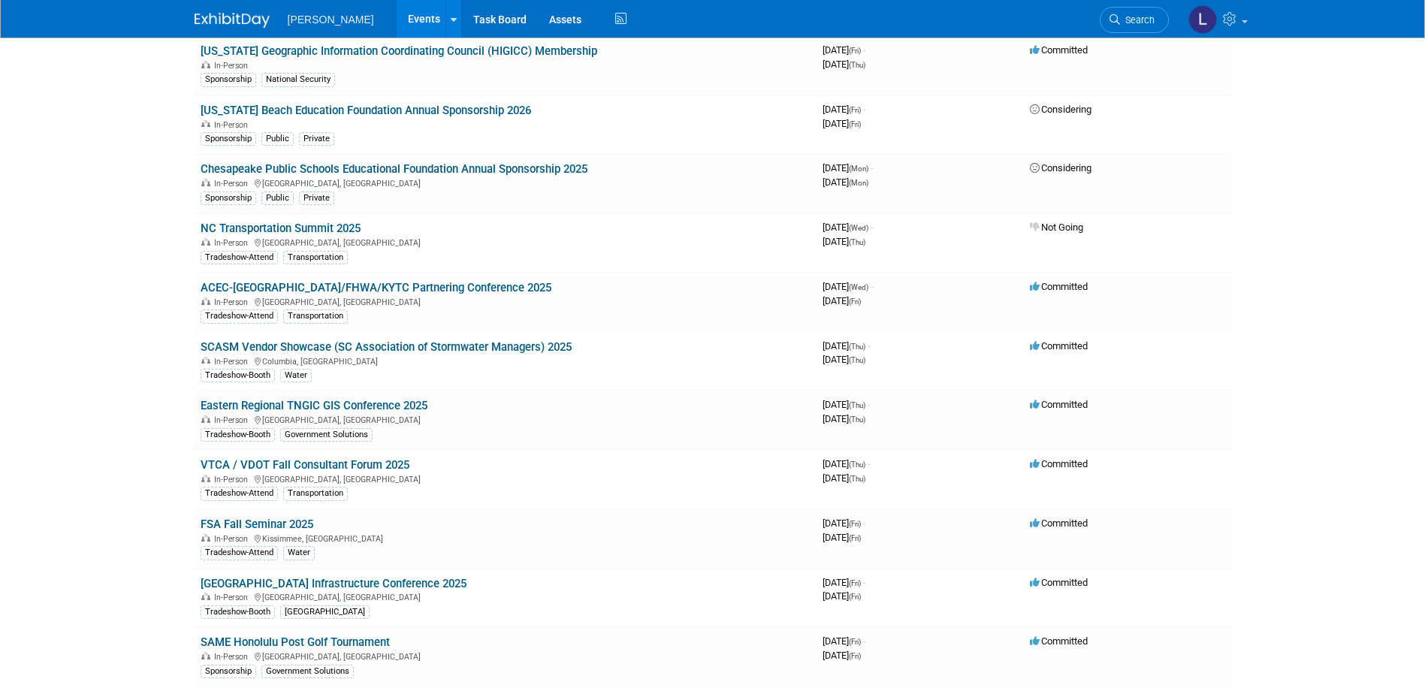
click at [479, 349] on link "SCASM Vendor Showcase (SC Association of Stormwater Managers) 2025" at bounding box center [386, 347] width 371 height 14
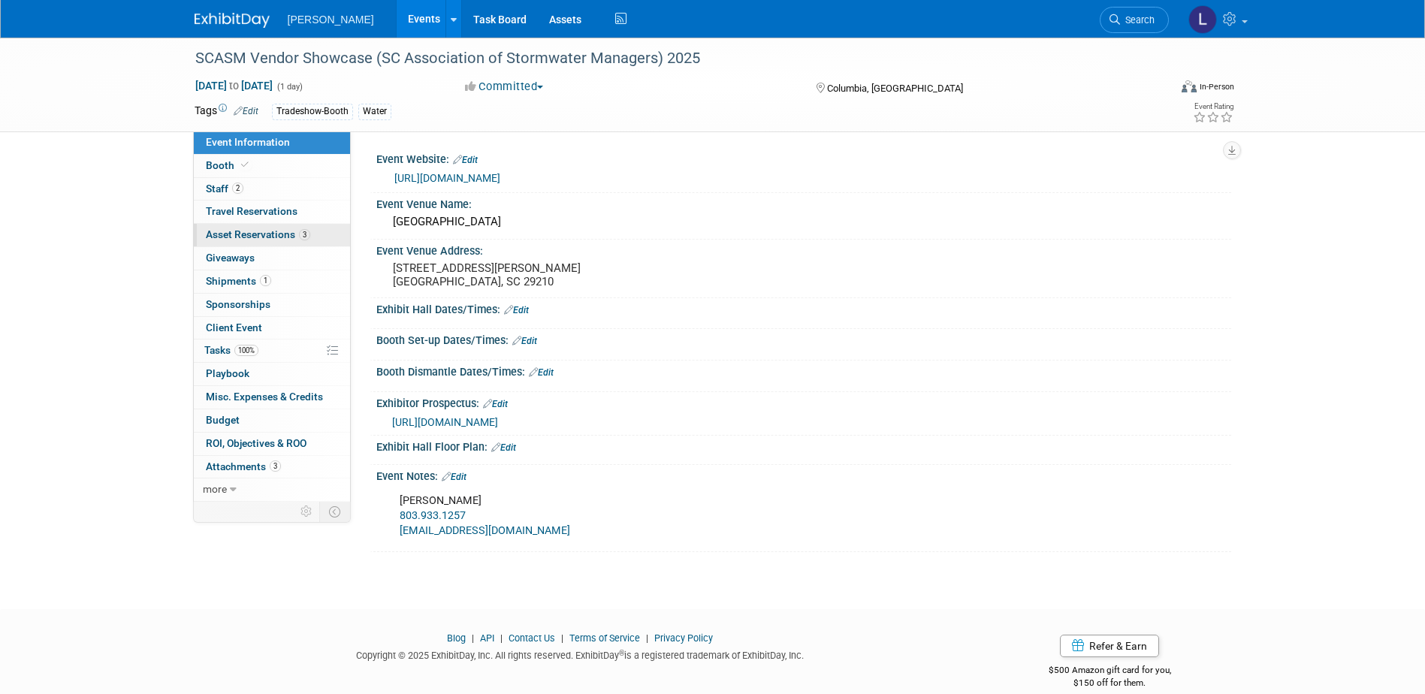
click at [264, 231] on span "Asset Reservations 3" at bounding box center [258, 234] width 104 height 12
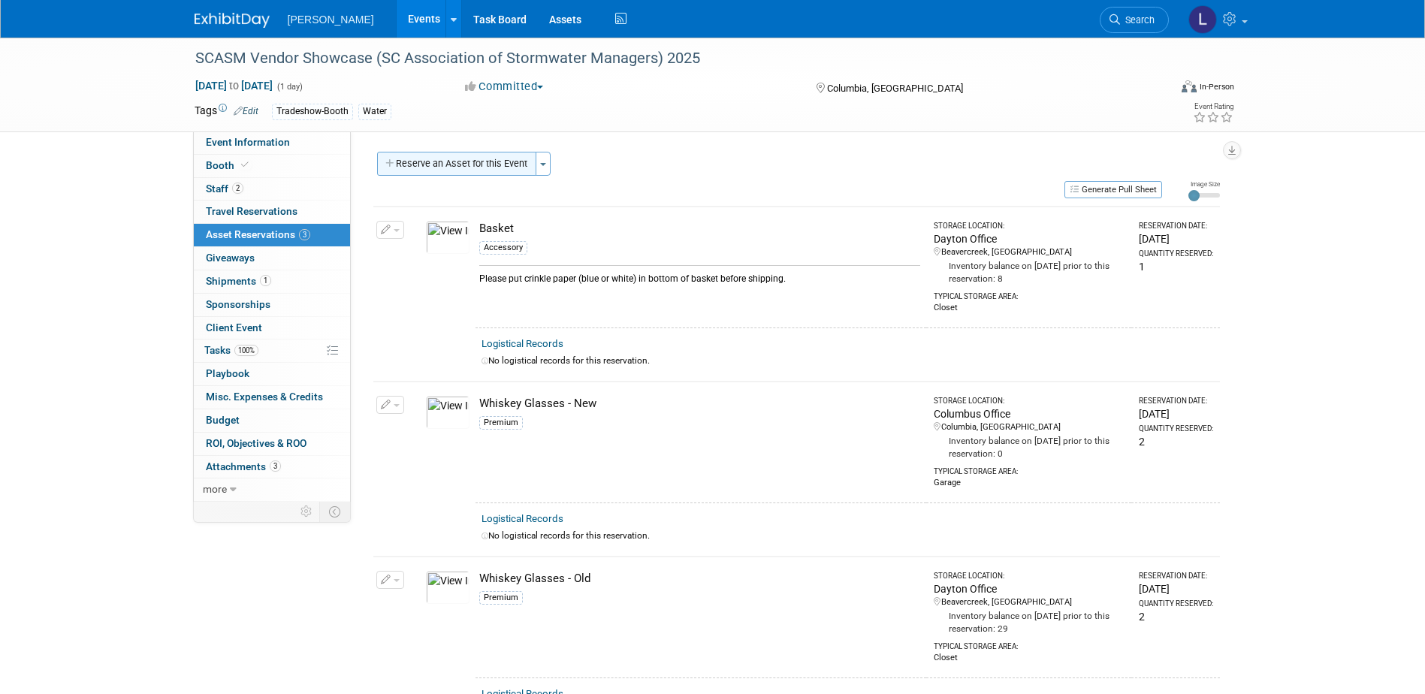
click at [449, 166] on button "Reserve an Asset for this Event" at bounding box center [456, 164] width 159 height 24
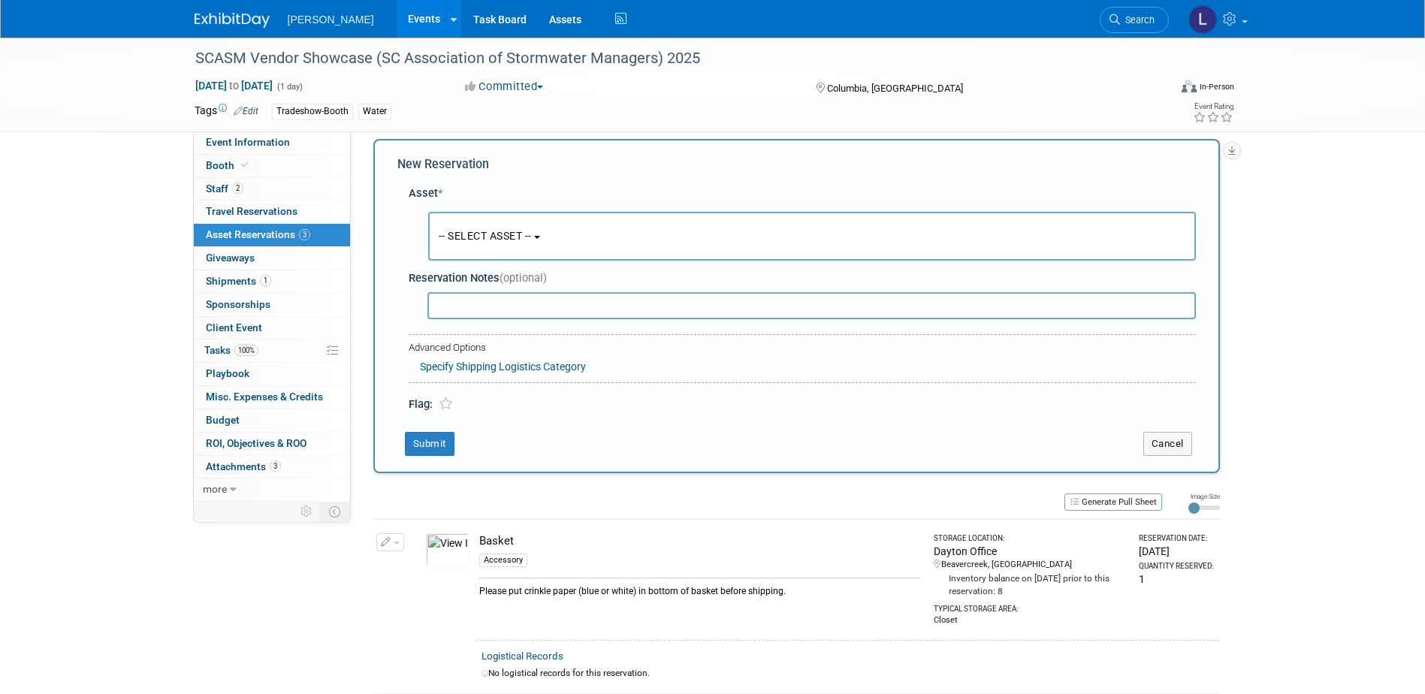
scroll to position [14, 0]
click at [491, 237] on span "-- SELECT ASSET --" at bounding box center [485, 234] width 93 height 12
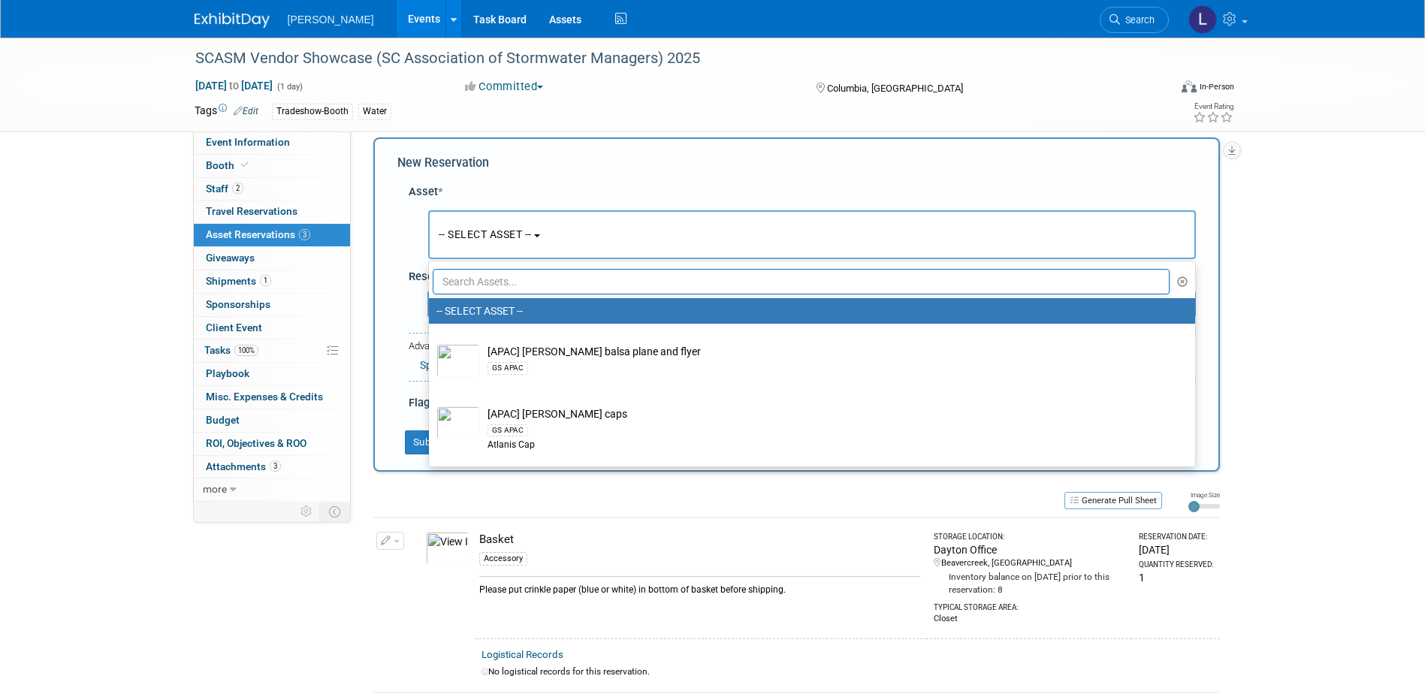
click at [502, 289] on input "text" at bounding box center [802, 282] width 738 height 26
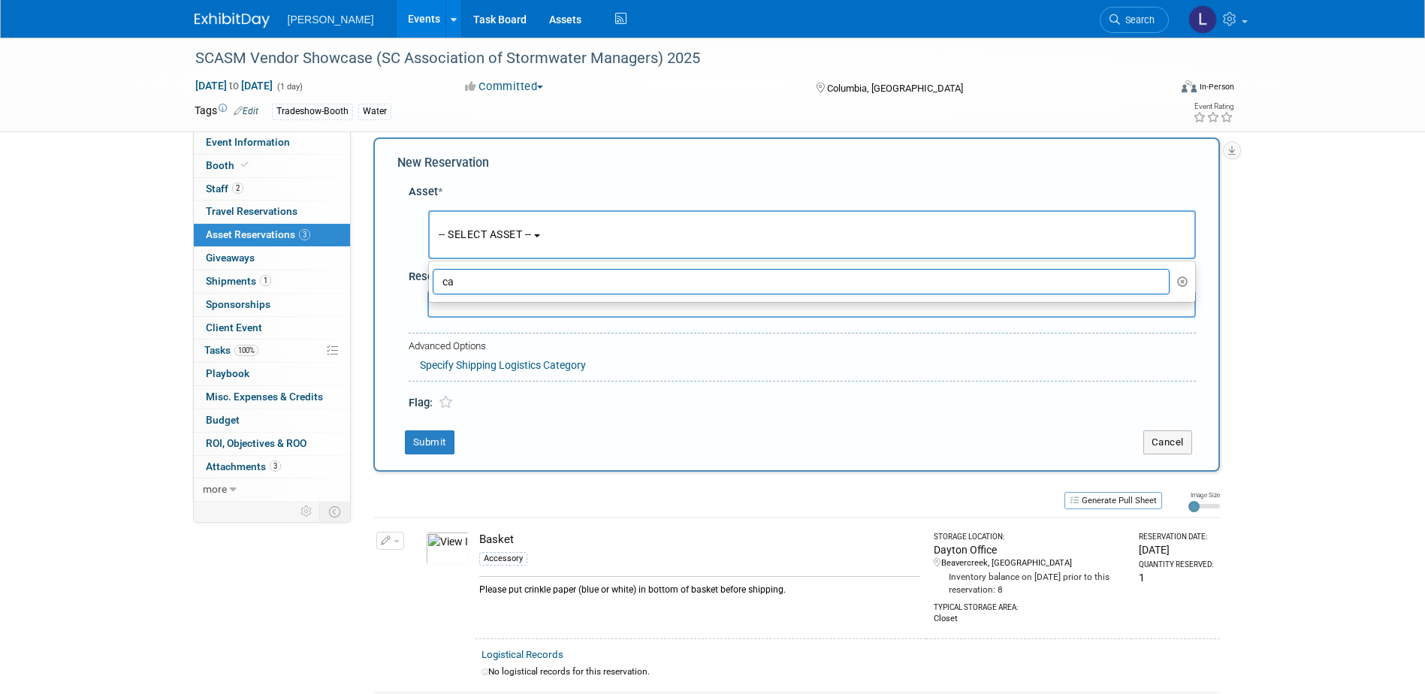
type input "c"
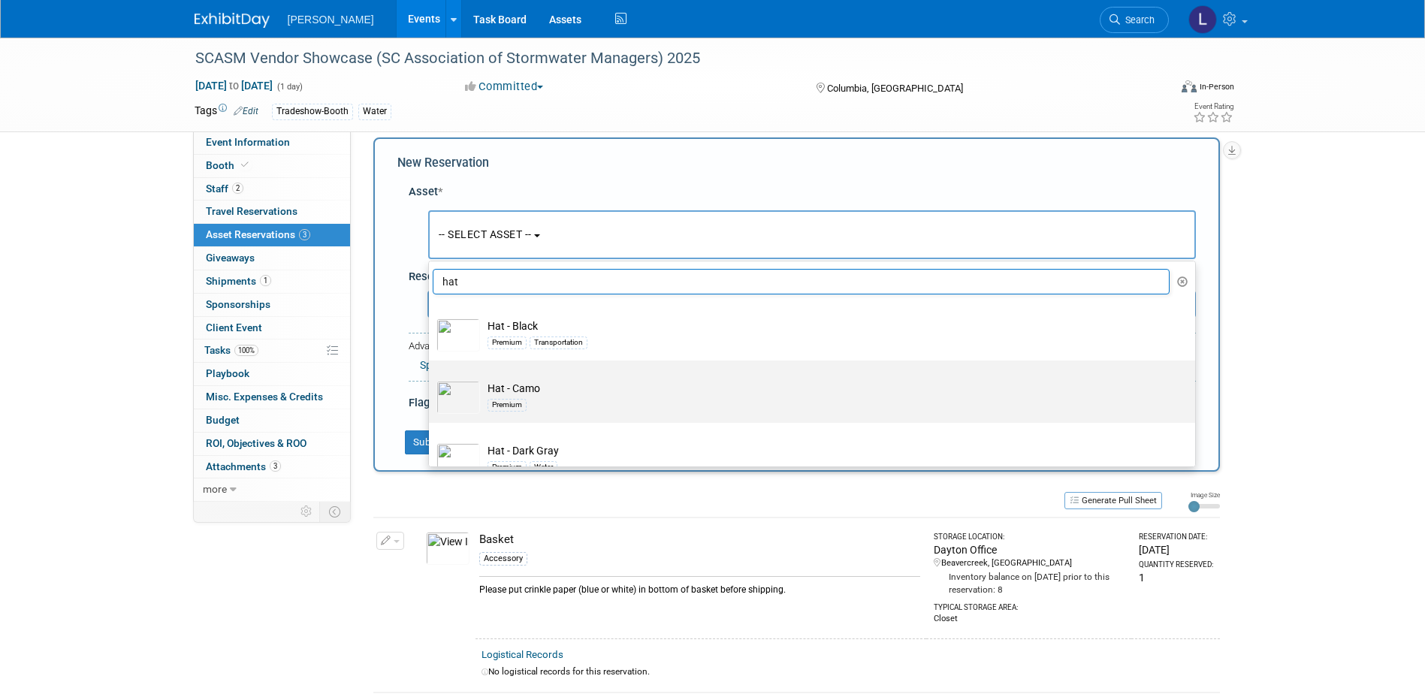
type input "hat"
click at [728, 408] on div "Premium" at bounding box center [827, 404] width 678 height 17
click at [431, 379] on input "Hat - Camo Premium" at bounding box center [427, 374] width 10 height 10
select select "10723129"
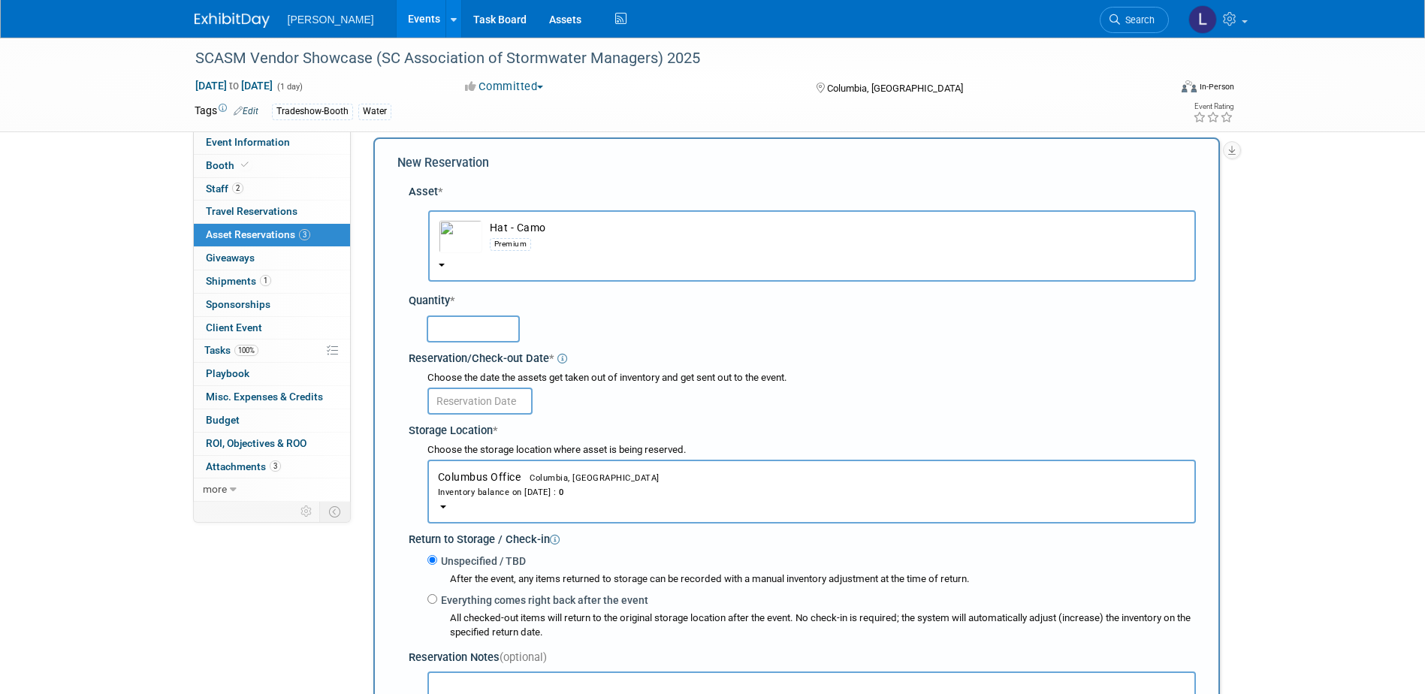
click at [588, 463] on button "Columbus Office Columbia, [GEOGRAPHIC_DATA] Inventory balance on [DATE] : 0" at bounding box center [812, 492] width 769 height 64
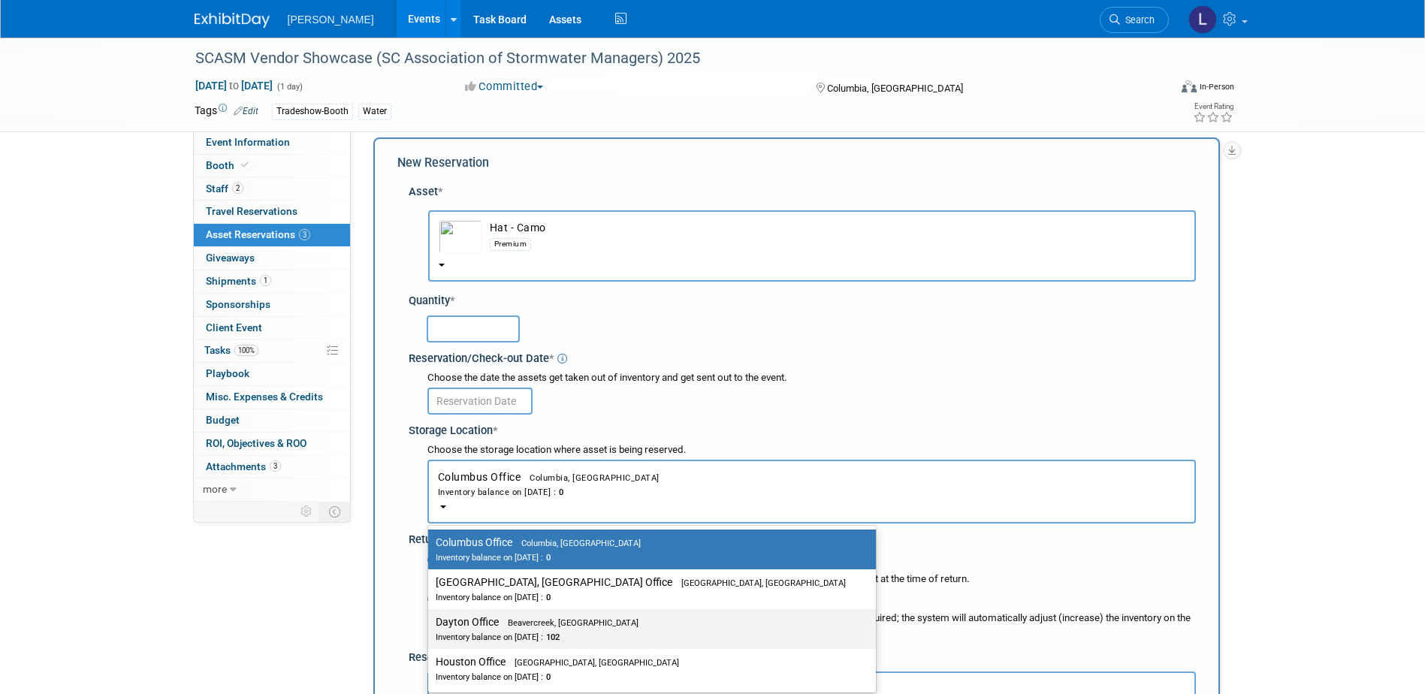
click at [560, 642] on span "102" at bounding box center [551, 638] width 17 height 10
click at [431, 627] on input "Dayton Office Beavercreek, [GEOGRAPHIC_DATA] Inventory balance on [DATE] : 102" at bounding box center [426, 623] width 10 height 10
select select "11223930"
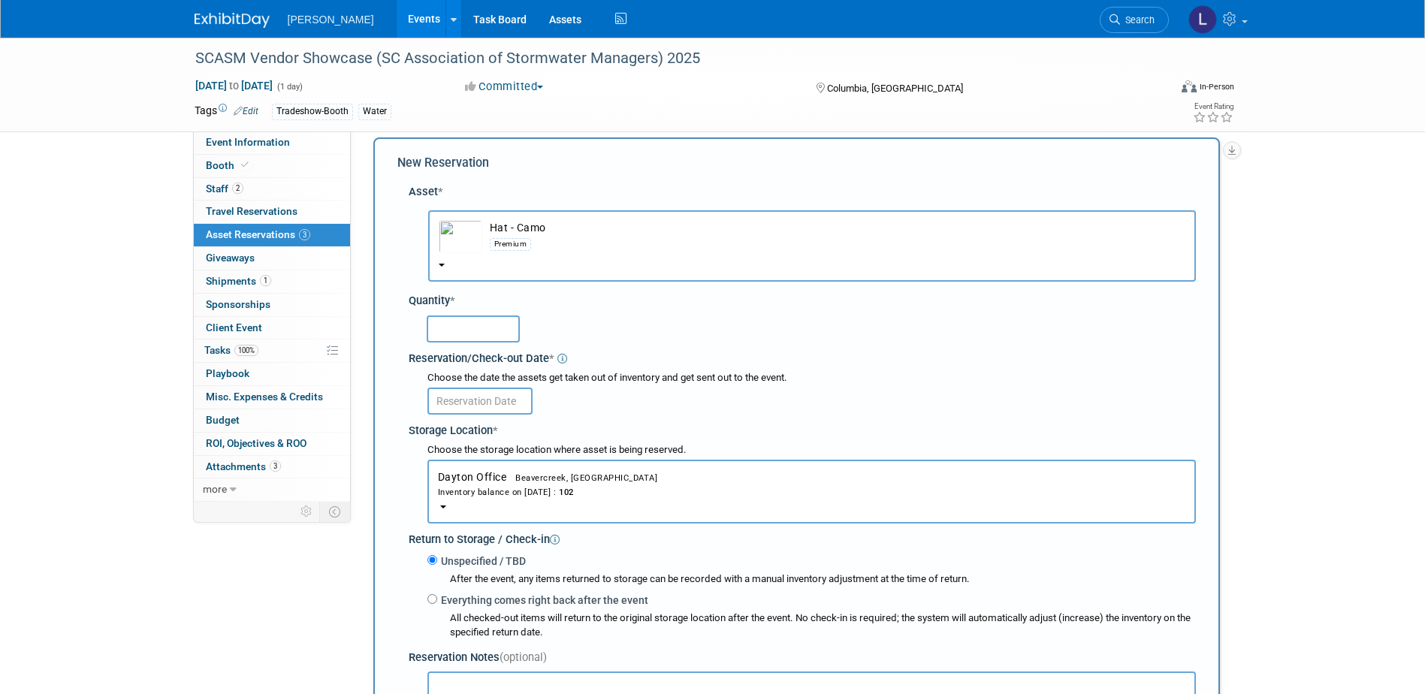
click at [494, 337] on input "text" at bounding box center [473, 329] width 93 height 27
type input "24"
click at [510, 395] on input "text" at bounding box center [480, 401] width 105 height 27
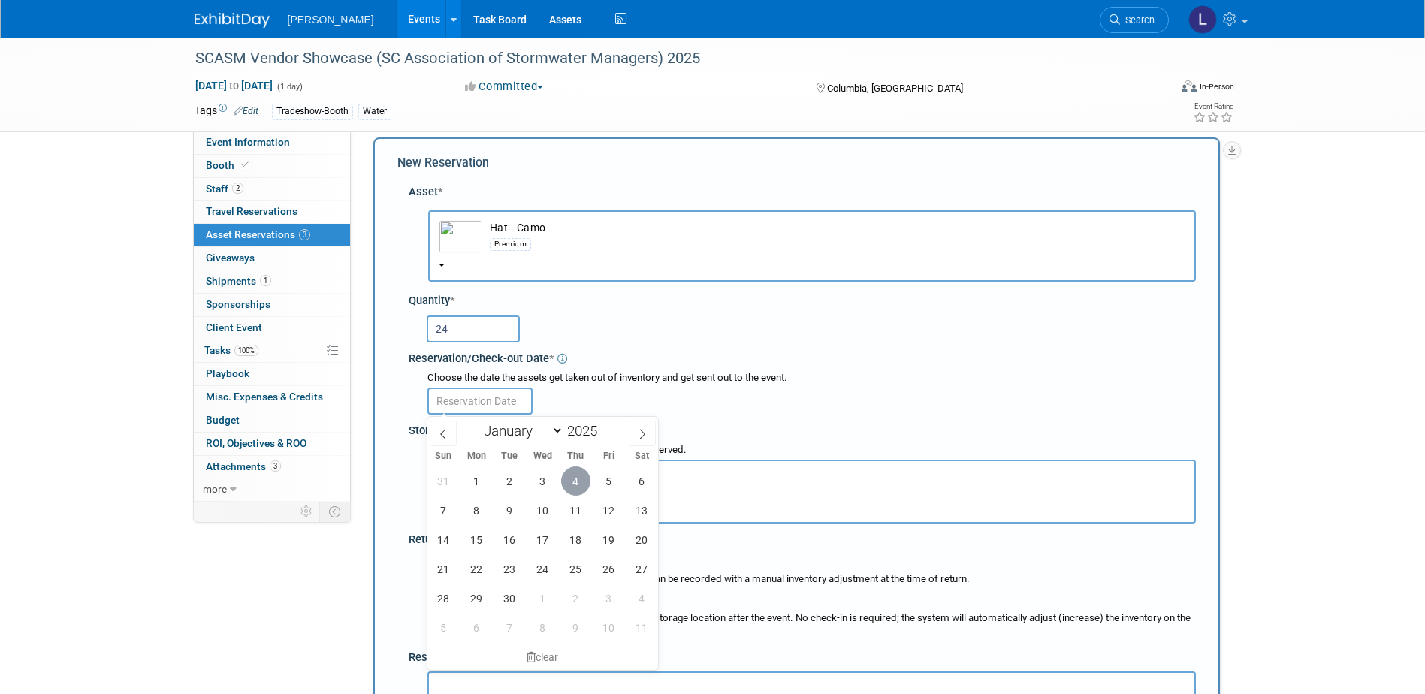
click at [574, 473] on span "4" at bounding box center [575, 481] width 29 height 29
type input "[DATE]"
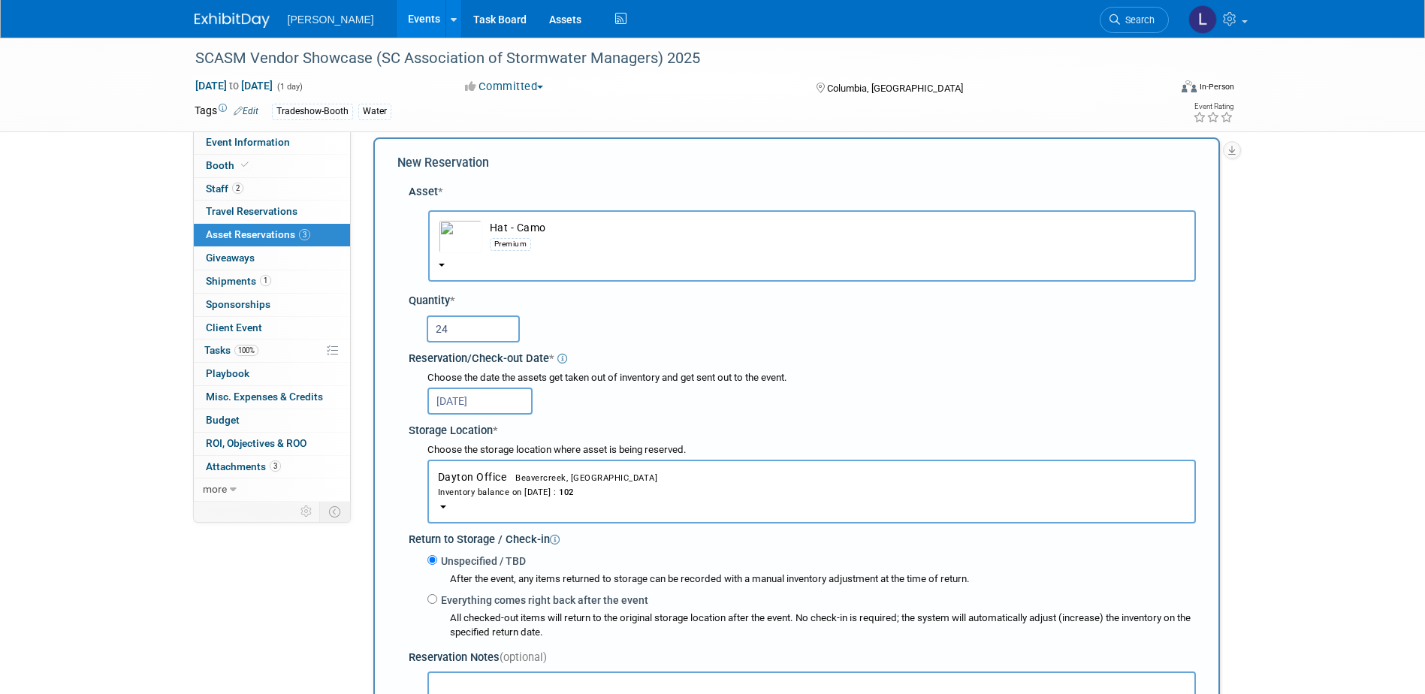
click at [500, 407] on input "[DATE]" at bounding box center [480, 401] width 105 height 27
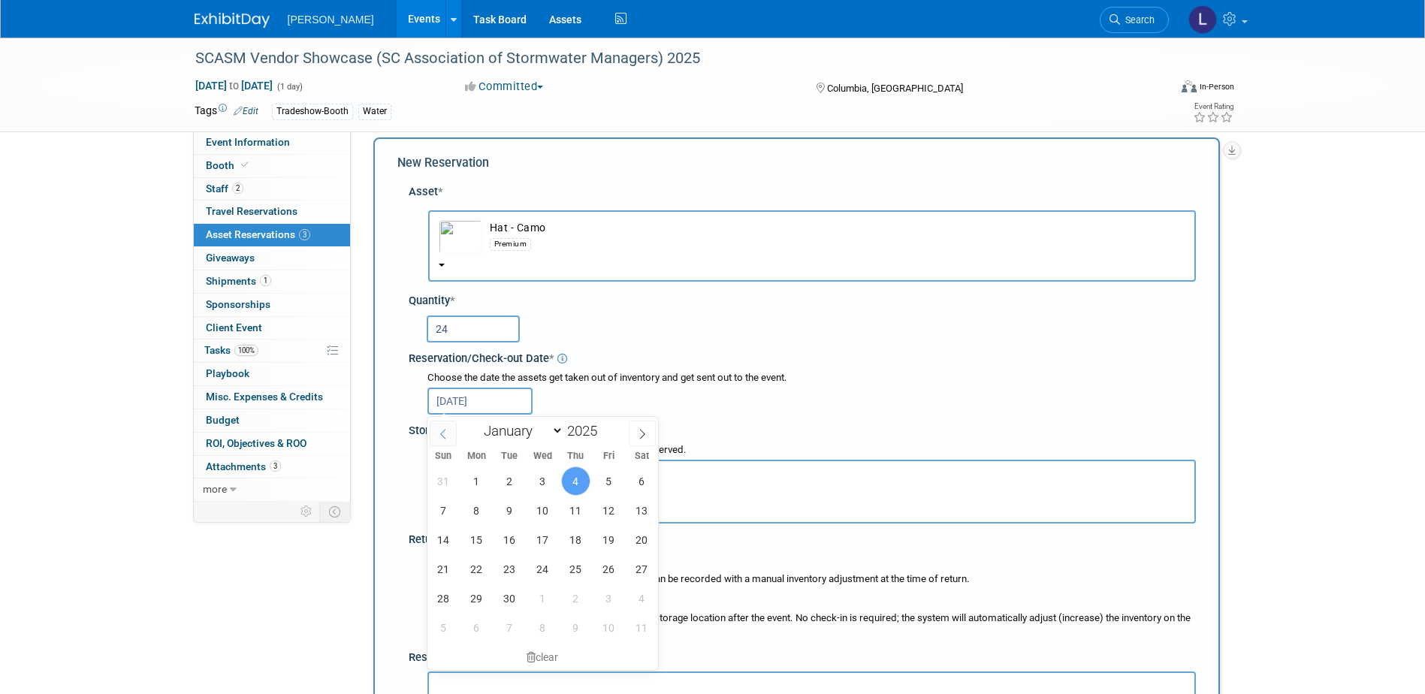
click at [446, 432] on icon at bounding box center [443, 434] width 11 height 11
click at [635, 434] on span at bounding box center [642, 434] width 27 height 26
select select "7"
click at [549, 542] on span "13" at bounding box center [542, 539] width 29 height 29
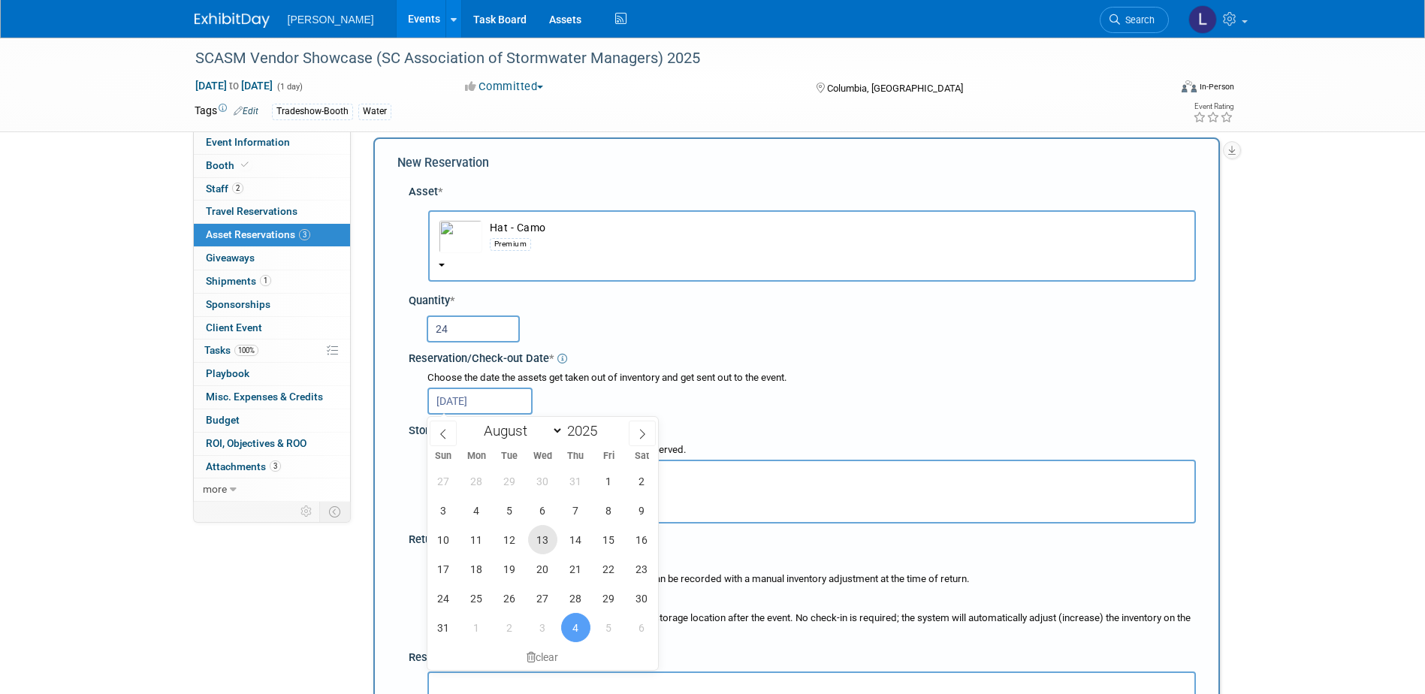
type input "[DATE]"
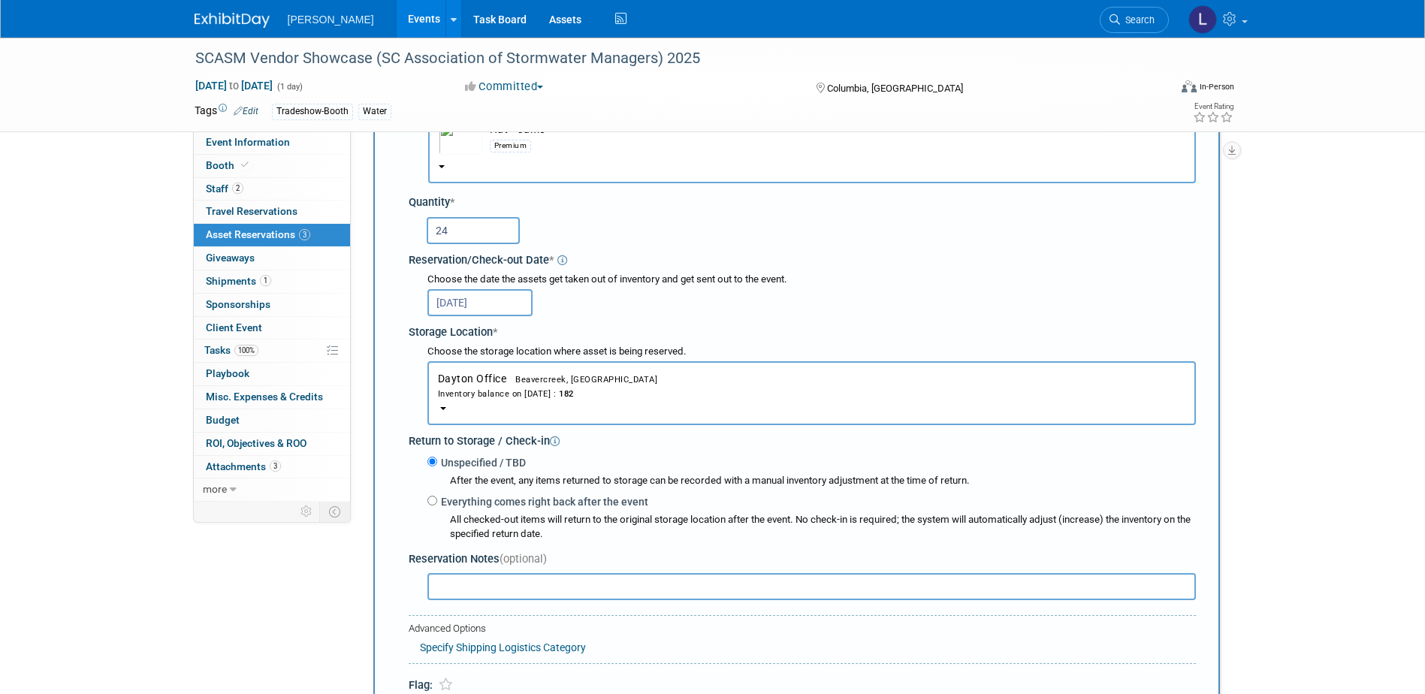
scroll to position [315, 0]
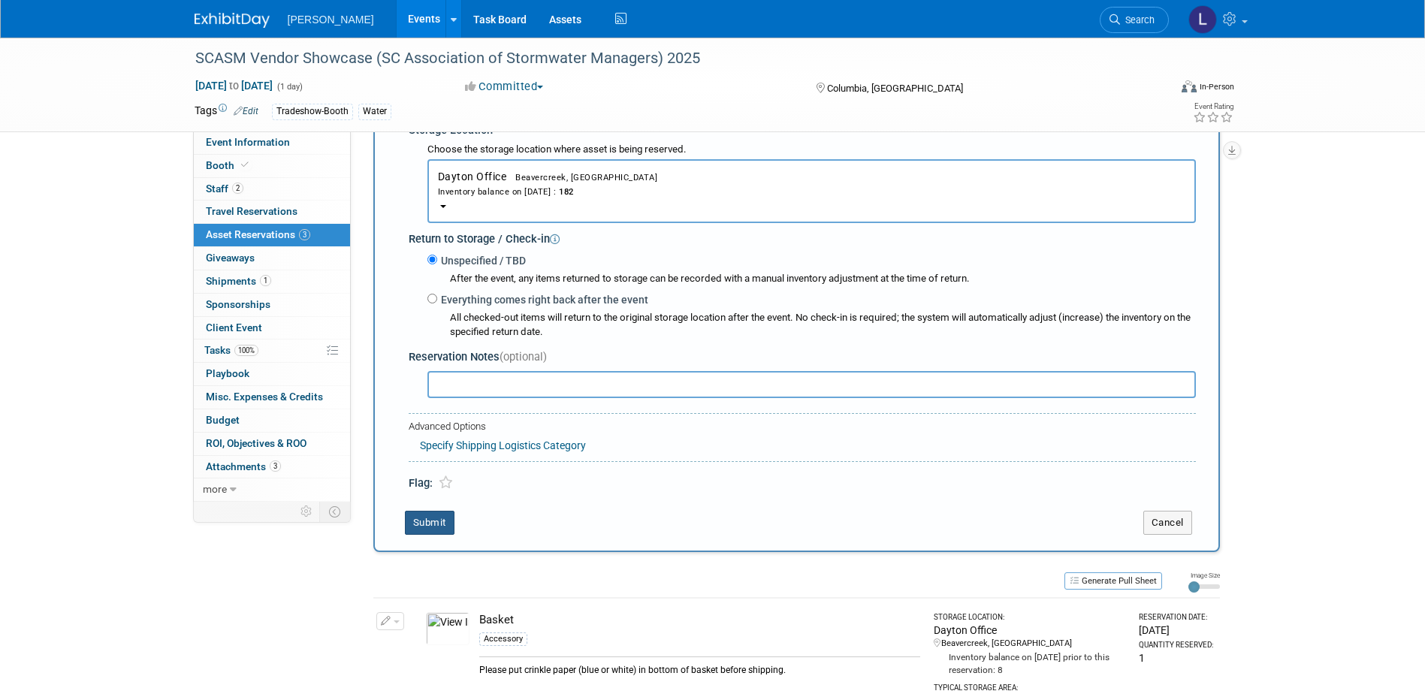
click at [443, 525] on button "Submit" at bounding box center [430, 523] width 50 height 24
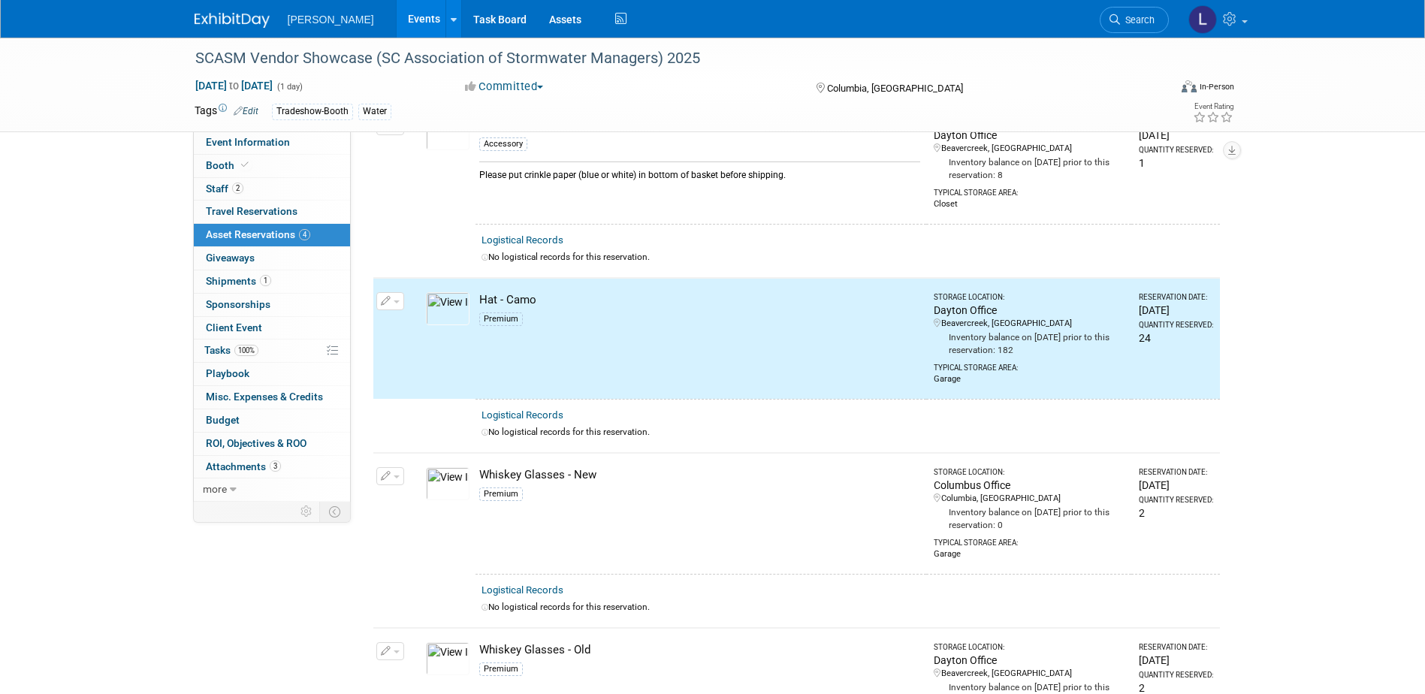
scroll to position [0, 0]
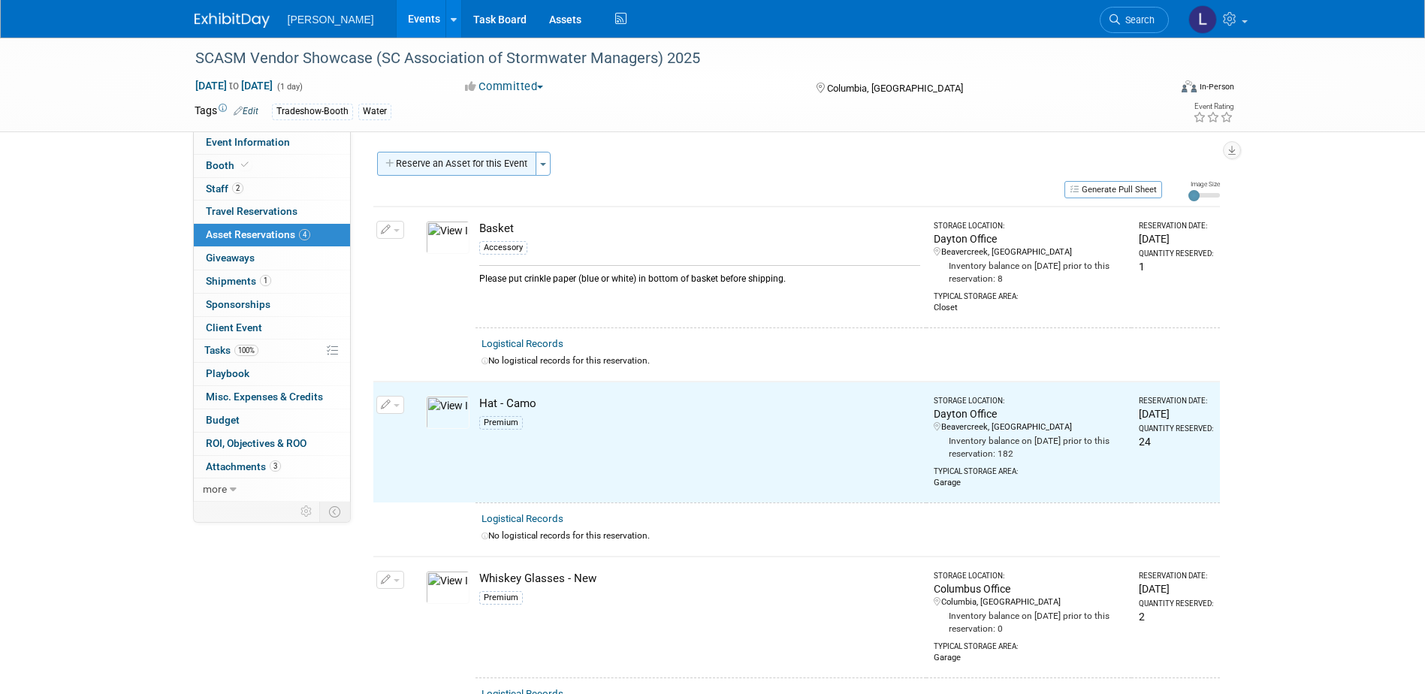
click at [404, 158] on button "Reserve an Asset for this Event" at bounding box center [456, 164] width 159 height 24
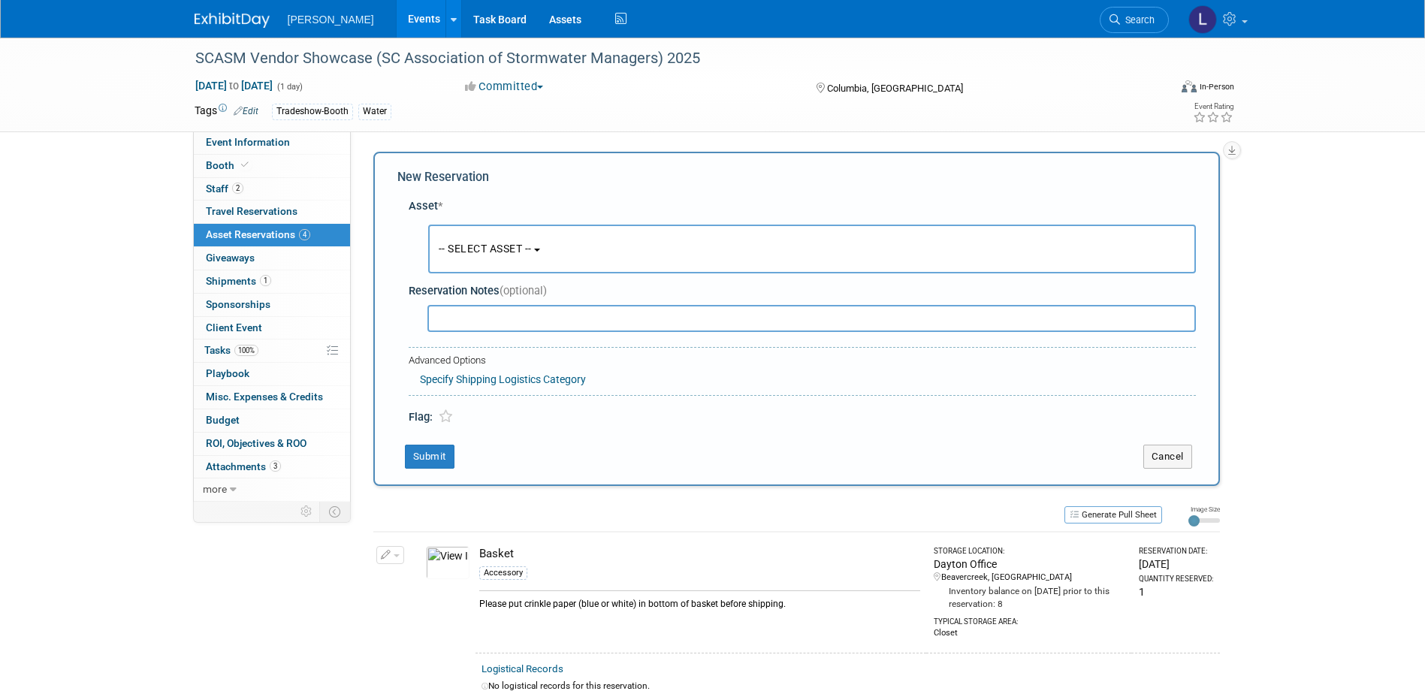
scroll to position [14, 0]
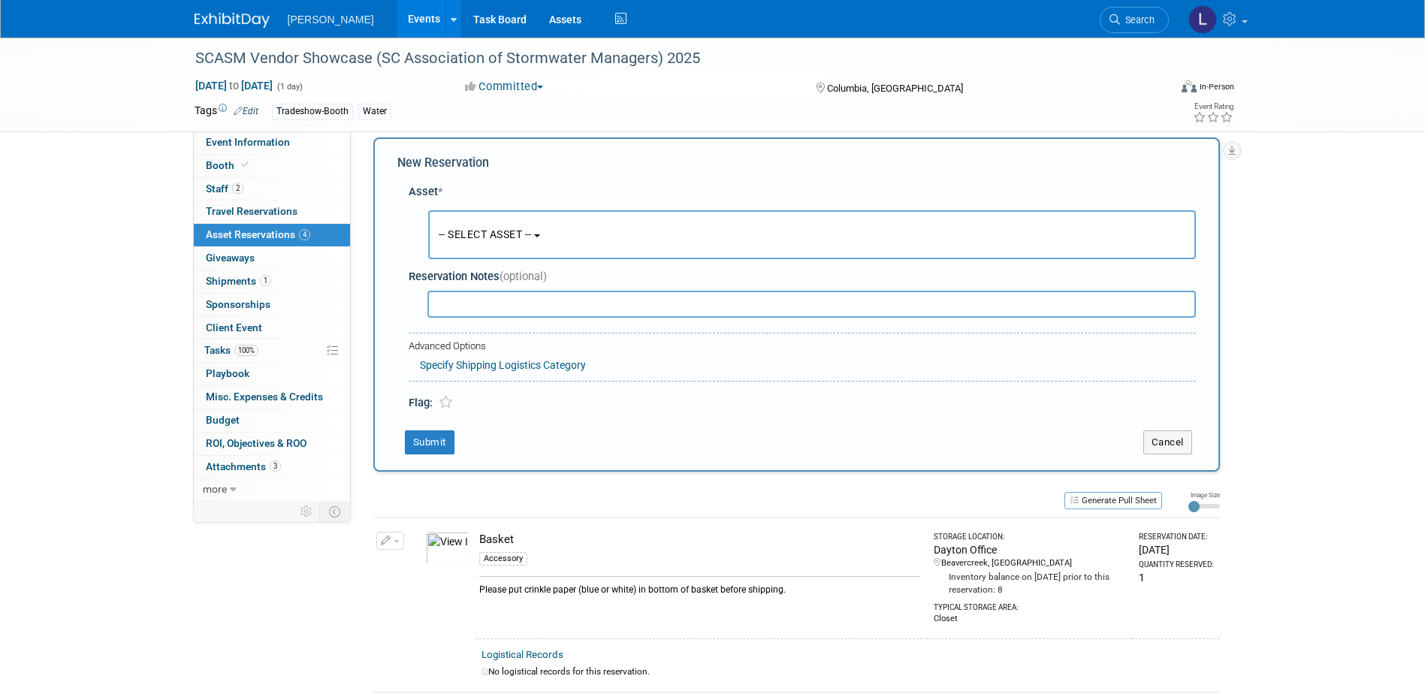
click at [482, 219] on button "-- SELECT ASSET --" at bounding box center [812, 234] width 768 height 49
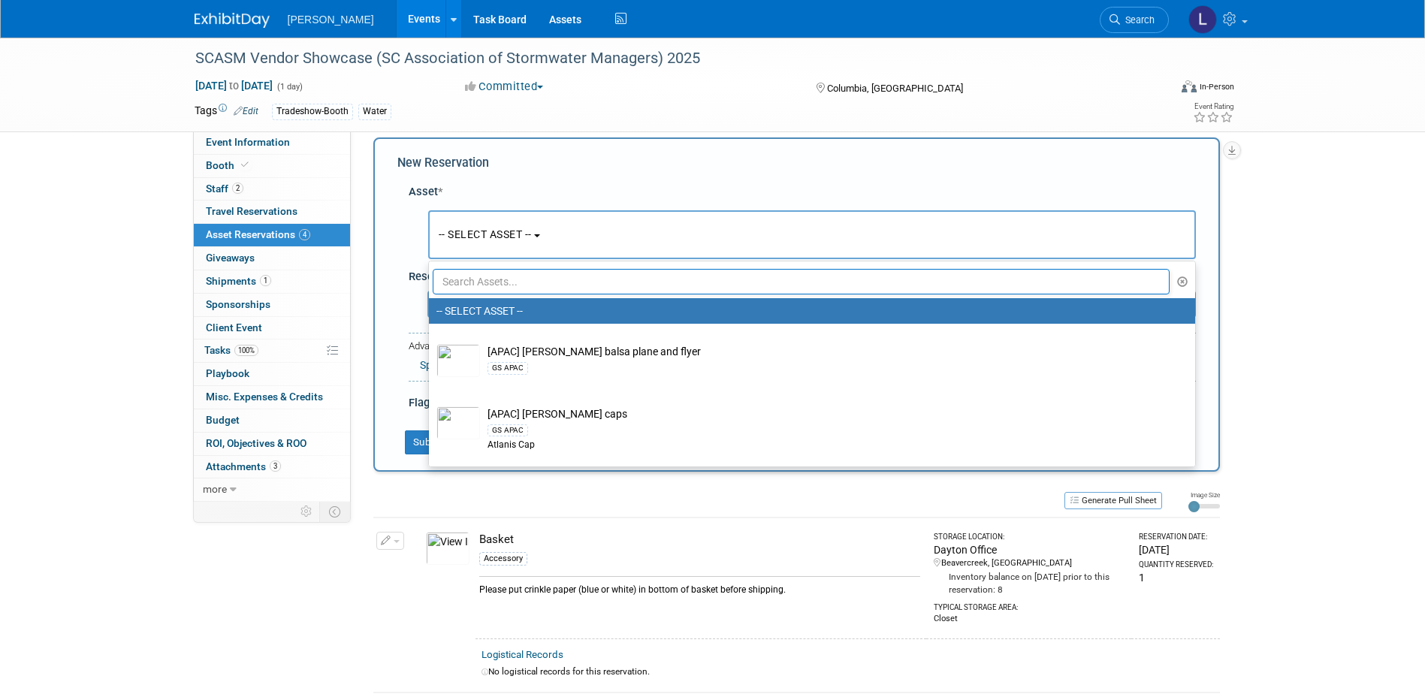
click at [497, 275] on input "text" at bounding box center [802, 282] width 738 height 26
type input "b"
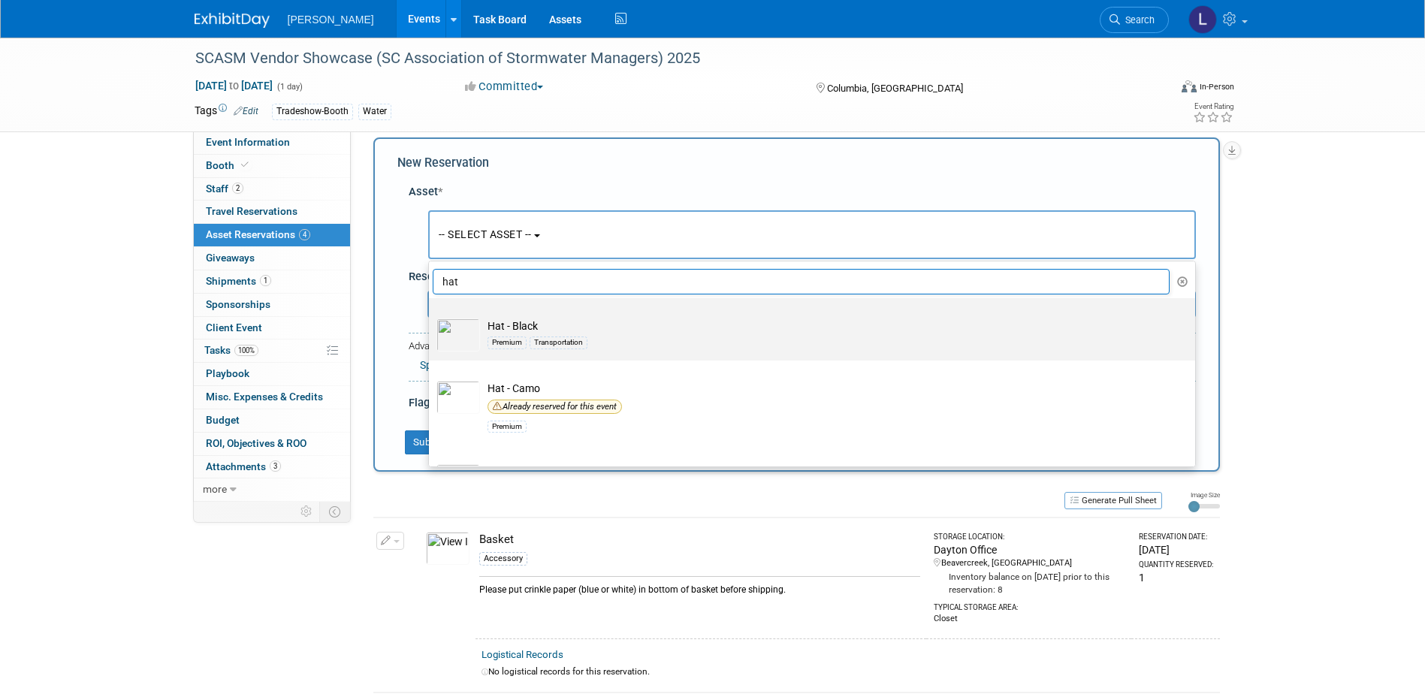
type input "hat"
click at [630, 340] on div "Premium Transportation" at bounding box center [827, 342] width 678 height 17
click at [431, 316] on input "Hat - Black Premium Transportation" at bounding box center [427, 312] width 10 height 10
select select "10723130"
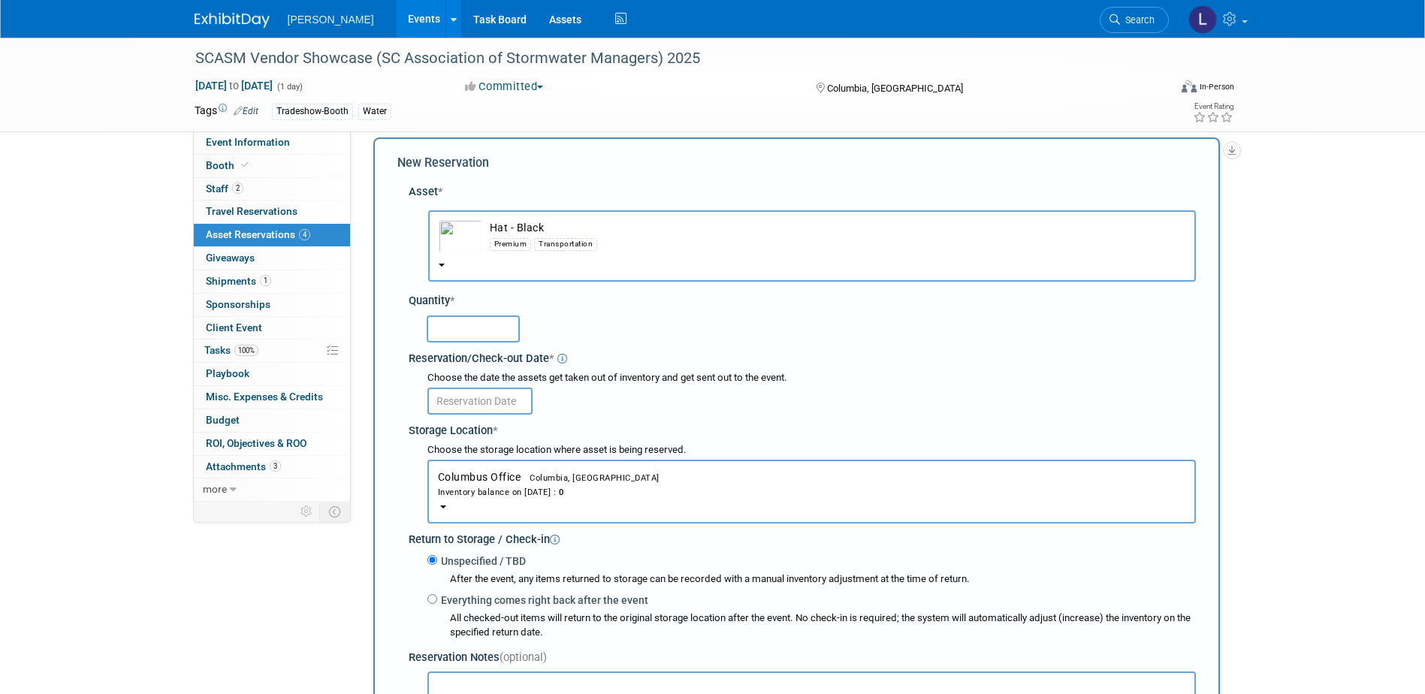
click at [458, 338] on input "text" at bounding box center [473, 329] width 93 height 27
type input "6"
click at [506, 401] on input "text" at bounding box center [480, 401] width 105 height 27
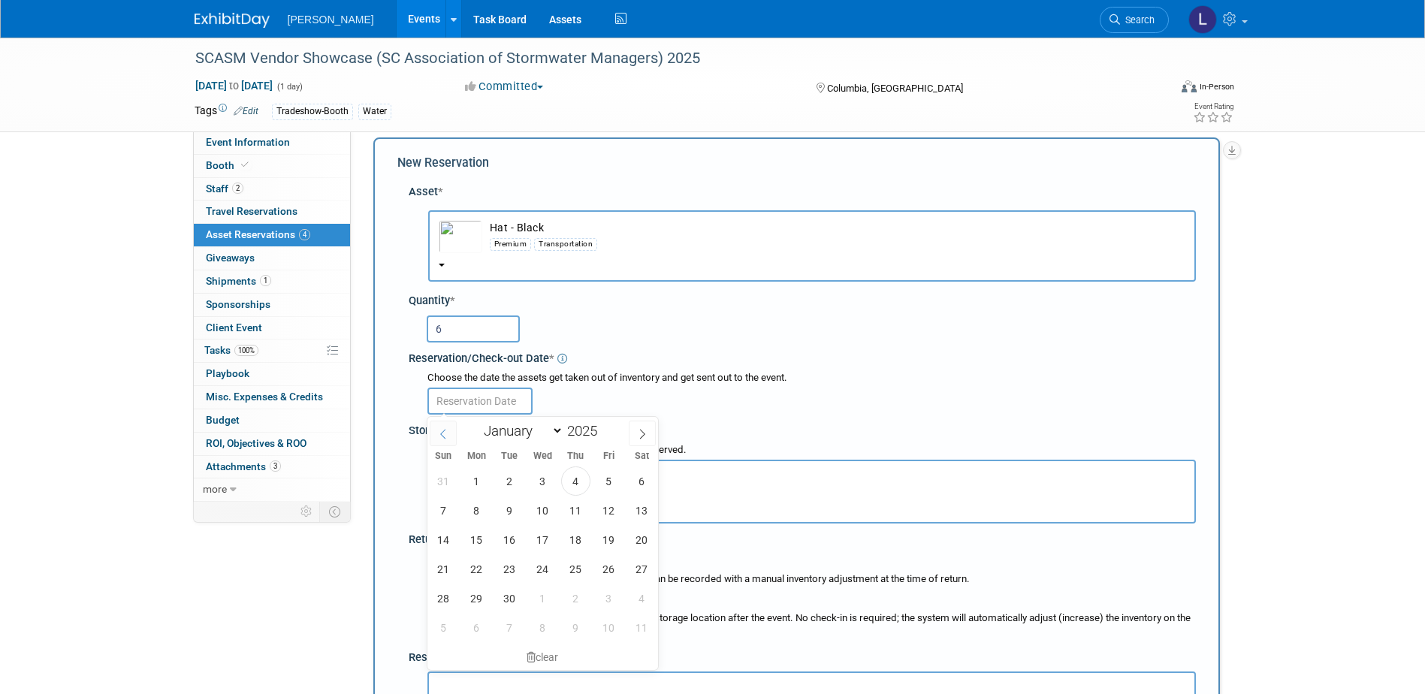
click at [440, 434] on icon at bounding box center [443, 434] width 11 height 11
select select "7"
click at [538, 543] on span "13" at bounding box center [542, 539] width 29 height 29
type input "[DATE]"
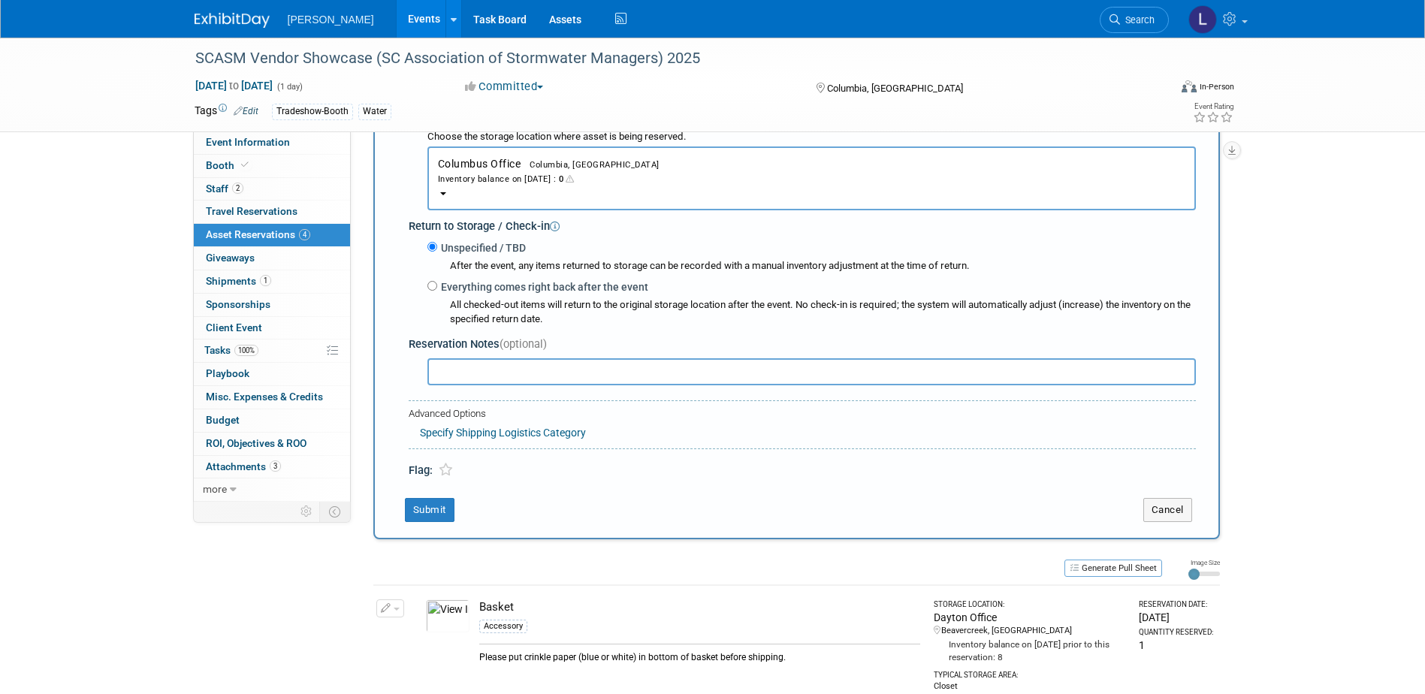
scroll to position [240, 0]
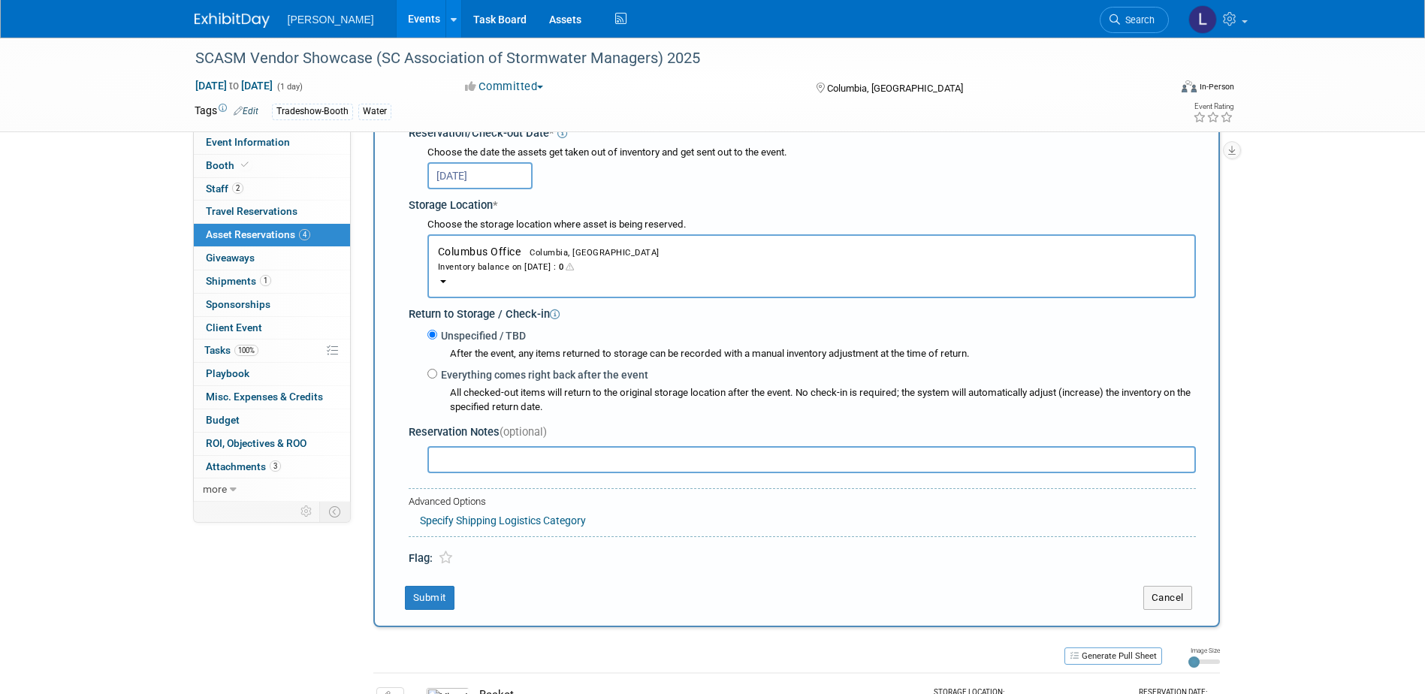
click at [606, 279] on button "Columbus Office Columbia, [GEOGRAPHIC_DATA] Inventory balance on [DATE] : 0" at bounding box center [812, 266] width 769 height 64
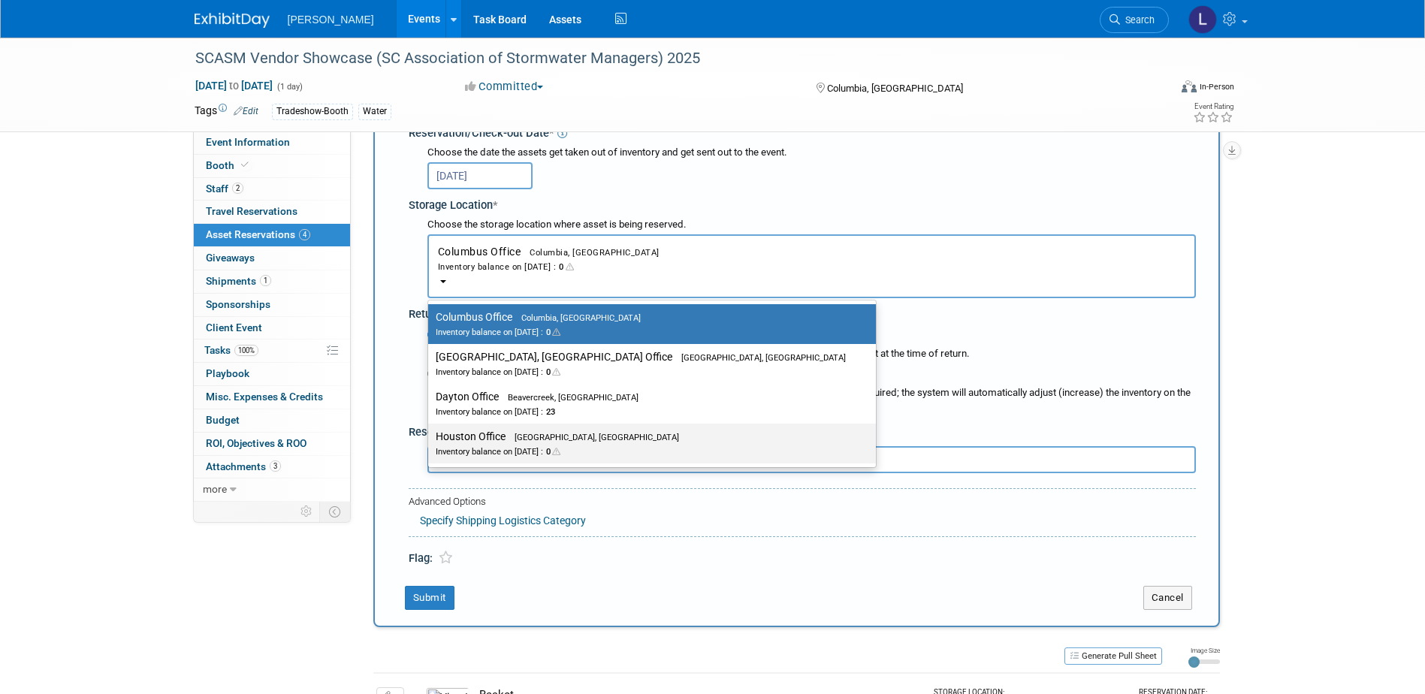
click at [594, 424] on link "Houston Office [GEOGRAPHIC_DATA], [GEOGRAPHIC_DATA] Inventory balance on [DATE]…" at bounding box center [652, 444] width 448 height 40
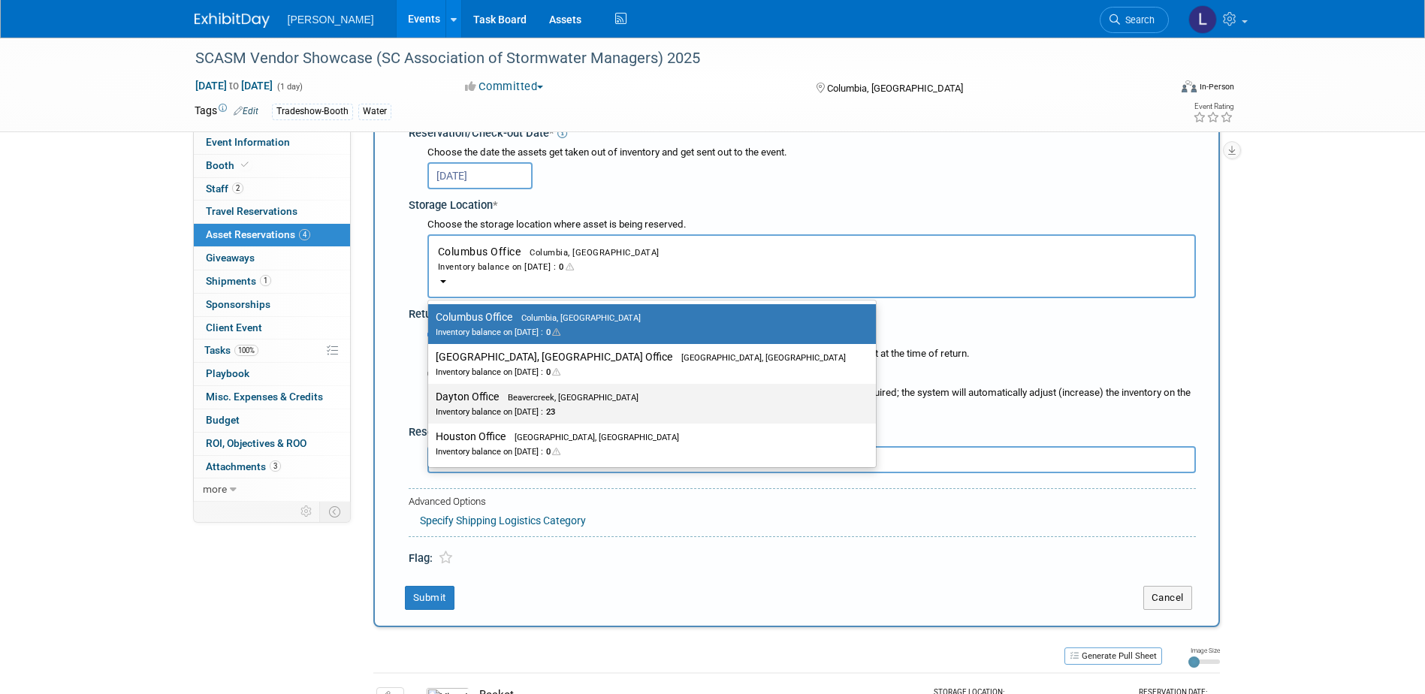
click at [591, 419] on label "Dayton Office Beavercreek, [GEOGRAPHIC_DATA] Inventory balance on [DATE] : 23" at bounding box center [648, 404] width 425 height 34
click at [431, 402] on input "Dayton Office Beavercreek, [GEOGRAPHIC_DATA] Inventory balance on [DATE] : 23" at bounding box center [426, 397] width 10 height 10
select select "11223930"
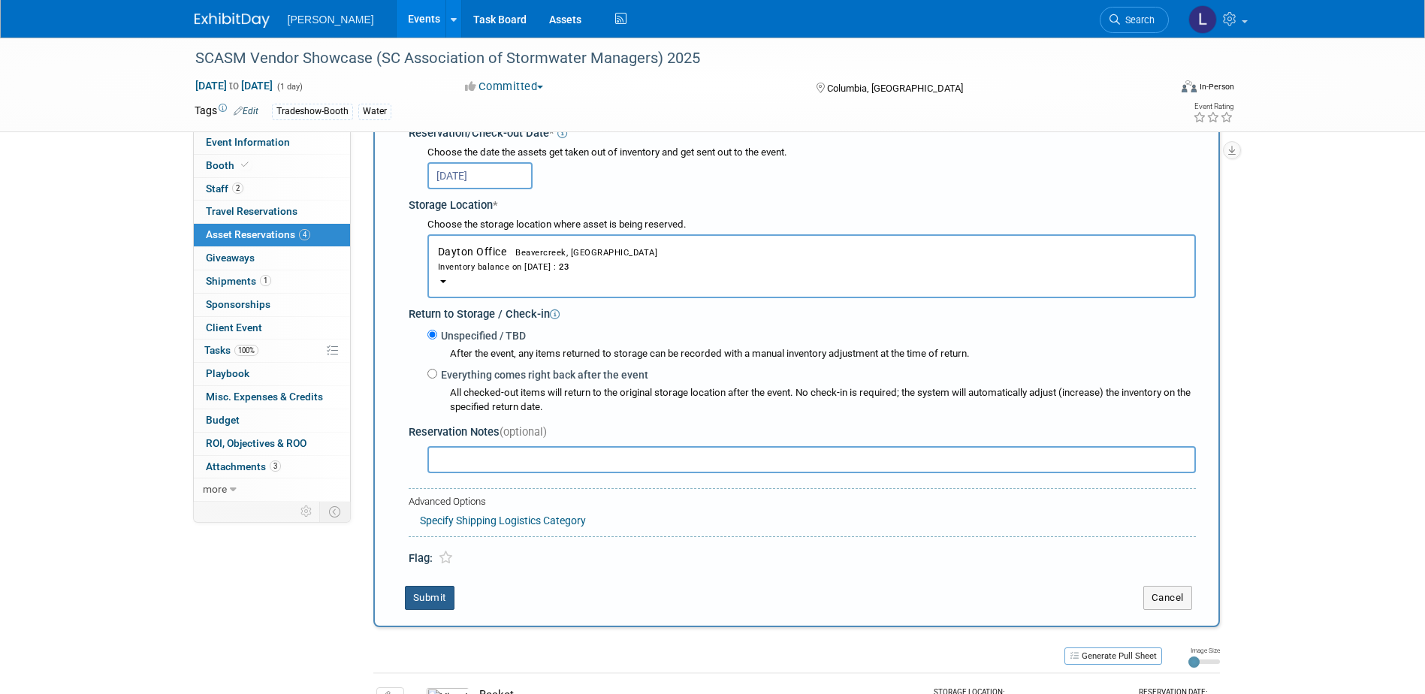
click at [434, 610] on button "Submit" at bounding box center [430, 598] width 50 height 24
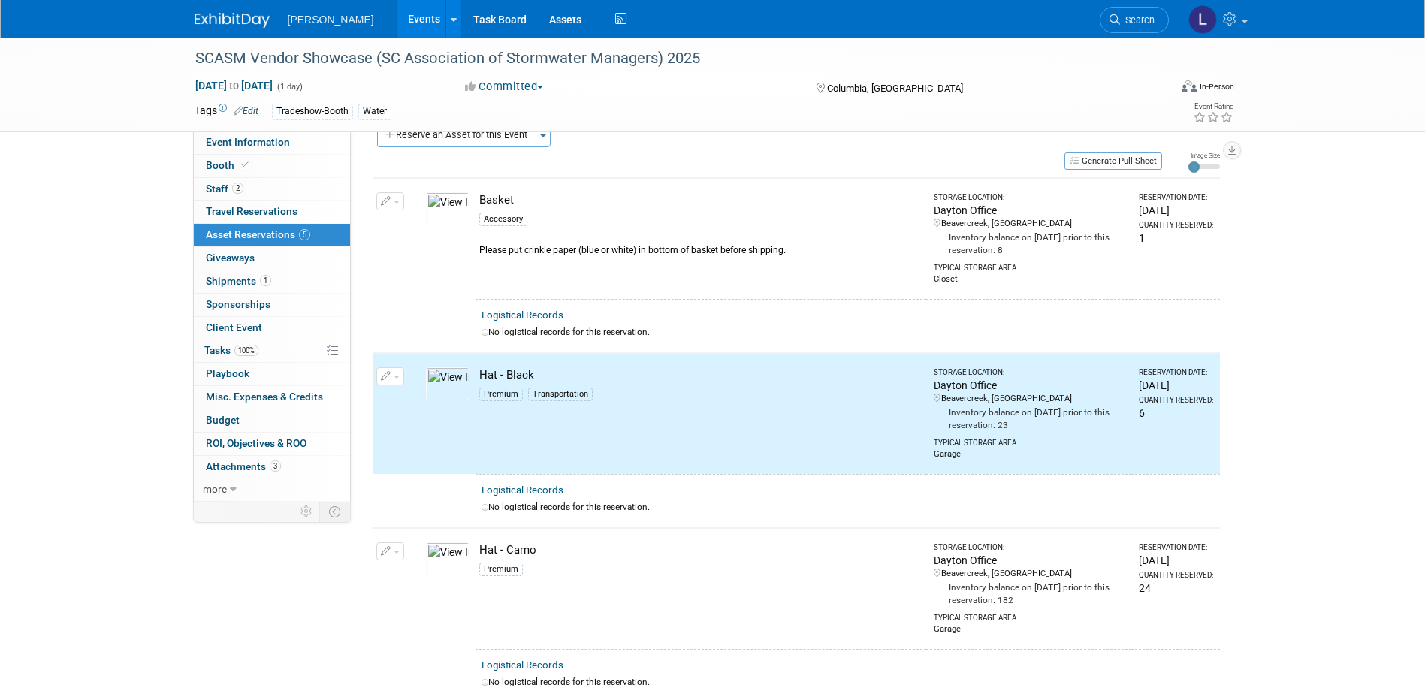
scroll to position [0, 0]
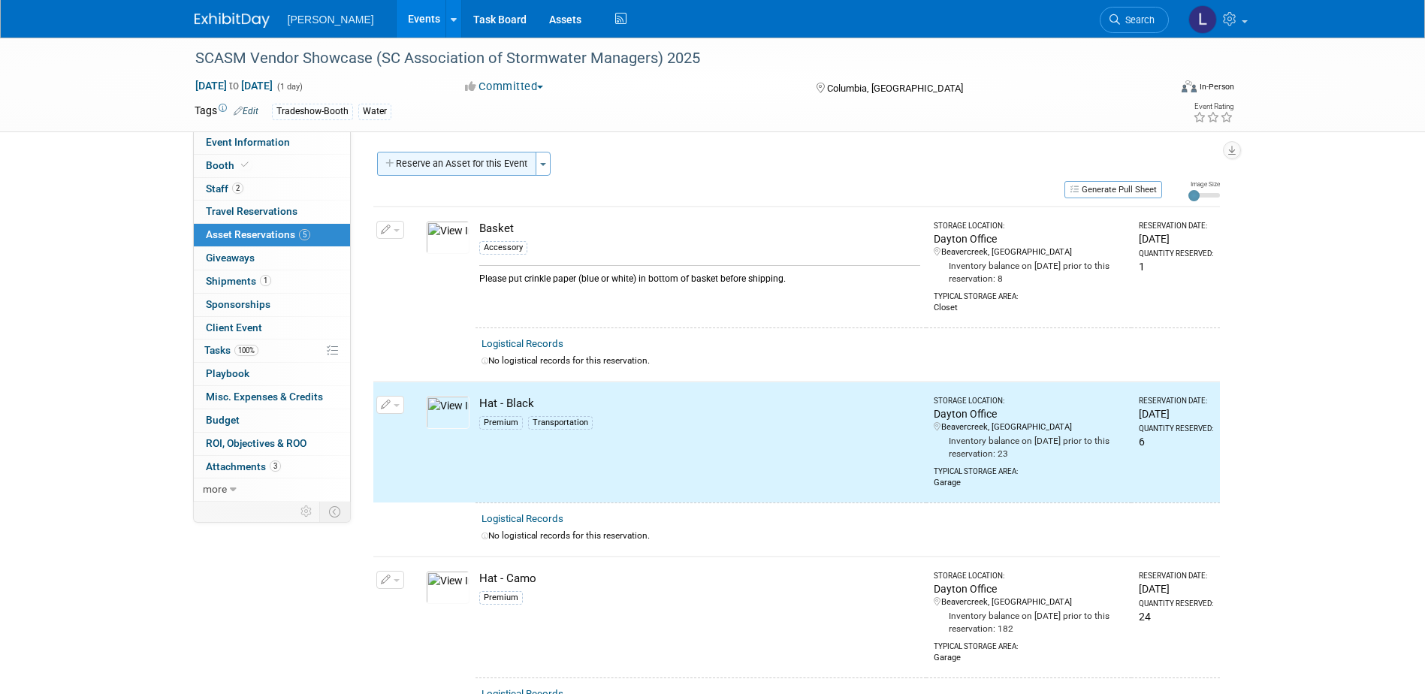
click at [482, 175] on button "Reserve an Asset for this Event" at bounding box center [456, 164] width 159 height 24
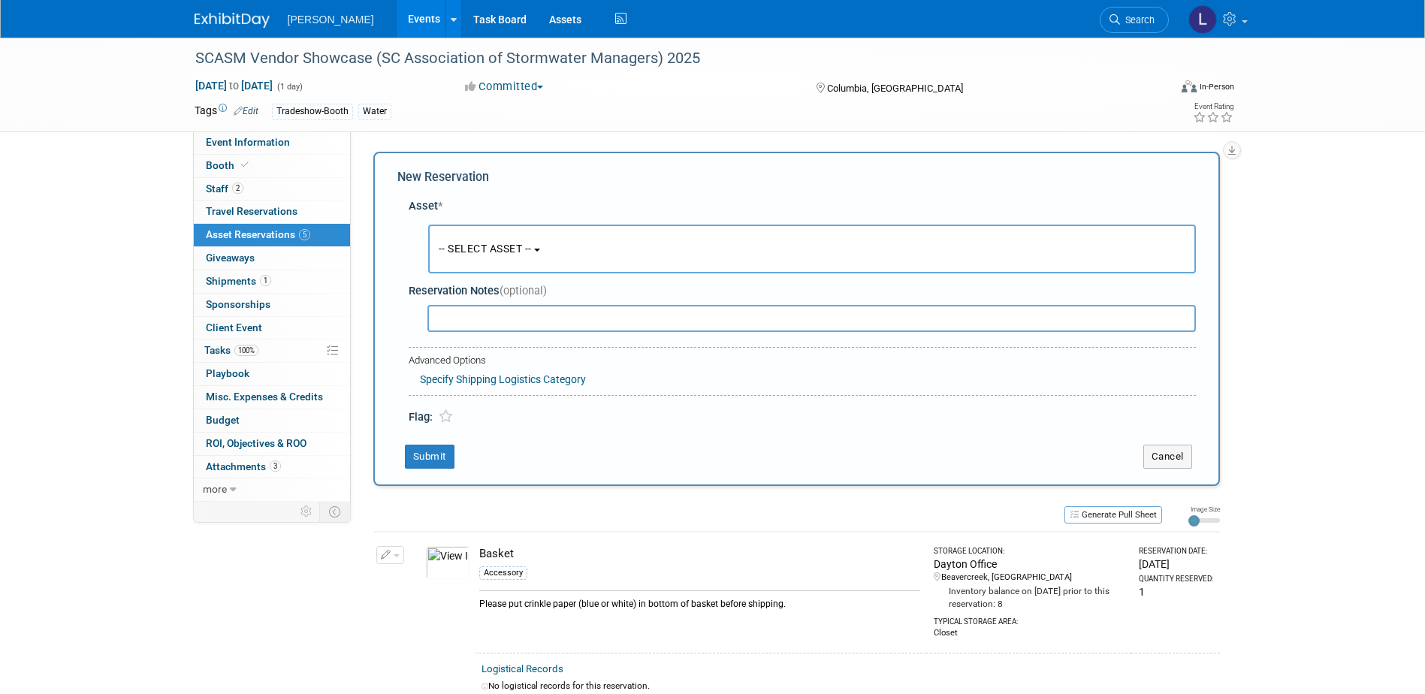
scroll to position [14, 0]
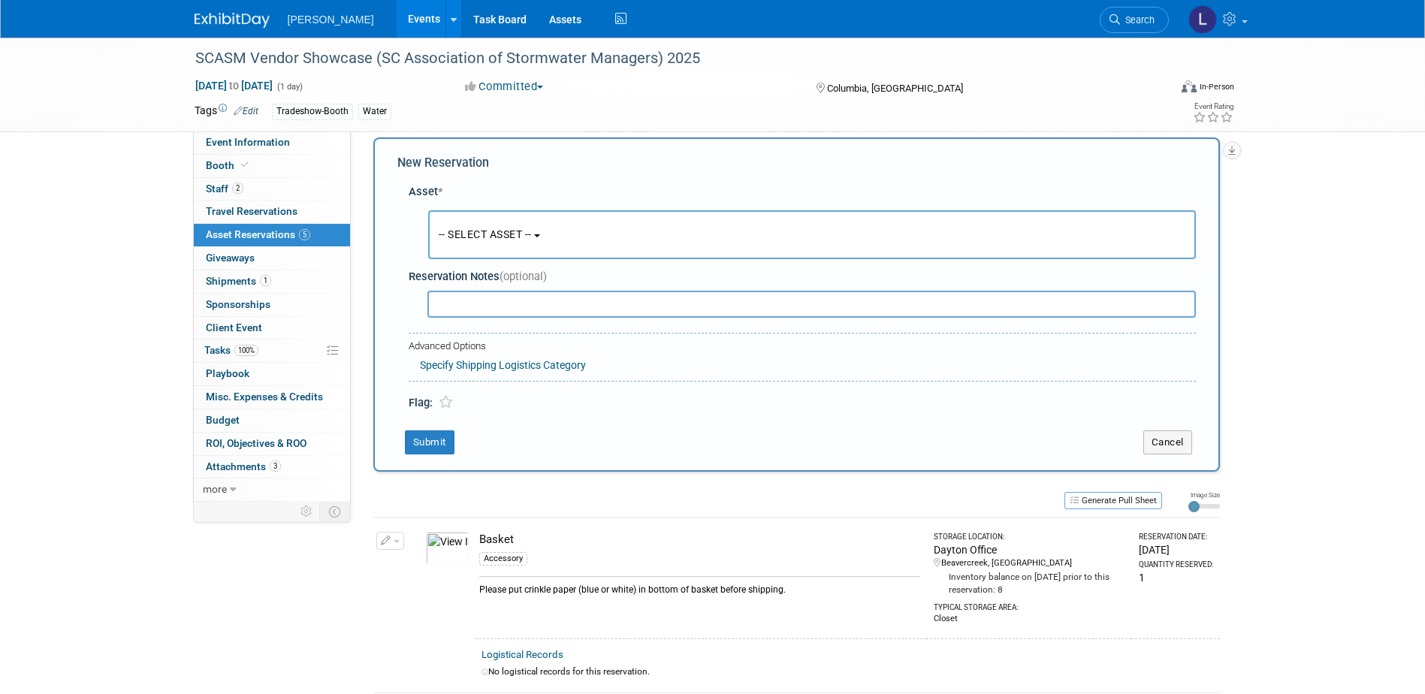
click at [473, 228] on span "-- SELECT ASSET --" at bounding box center [485, 234] width 93 height 12
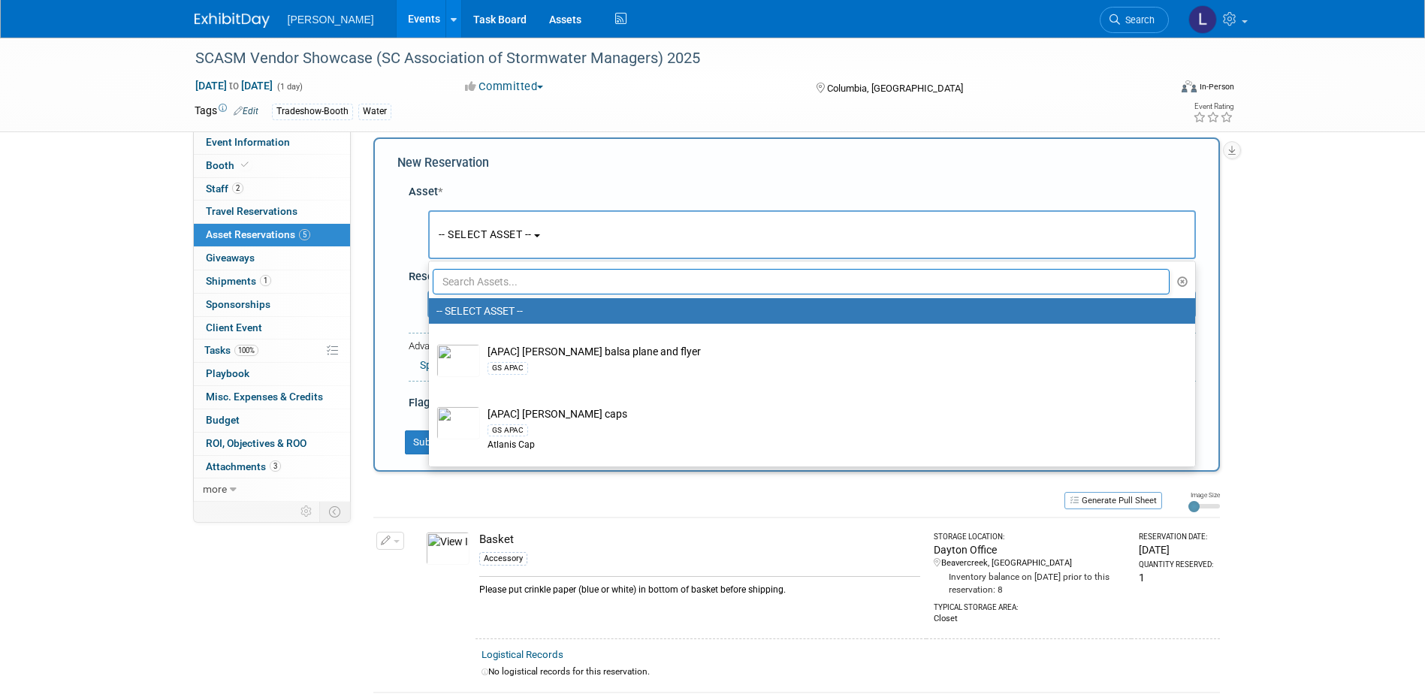
click at [500, 280] on input "text" at bounding box center [802, 282] width 738 height 26
type input "b"
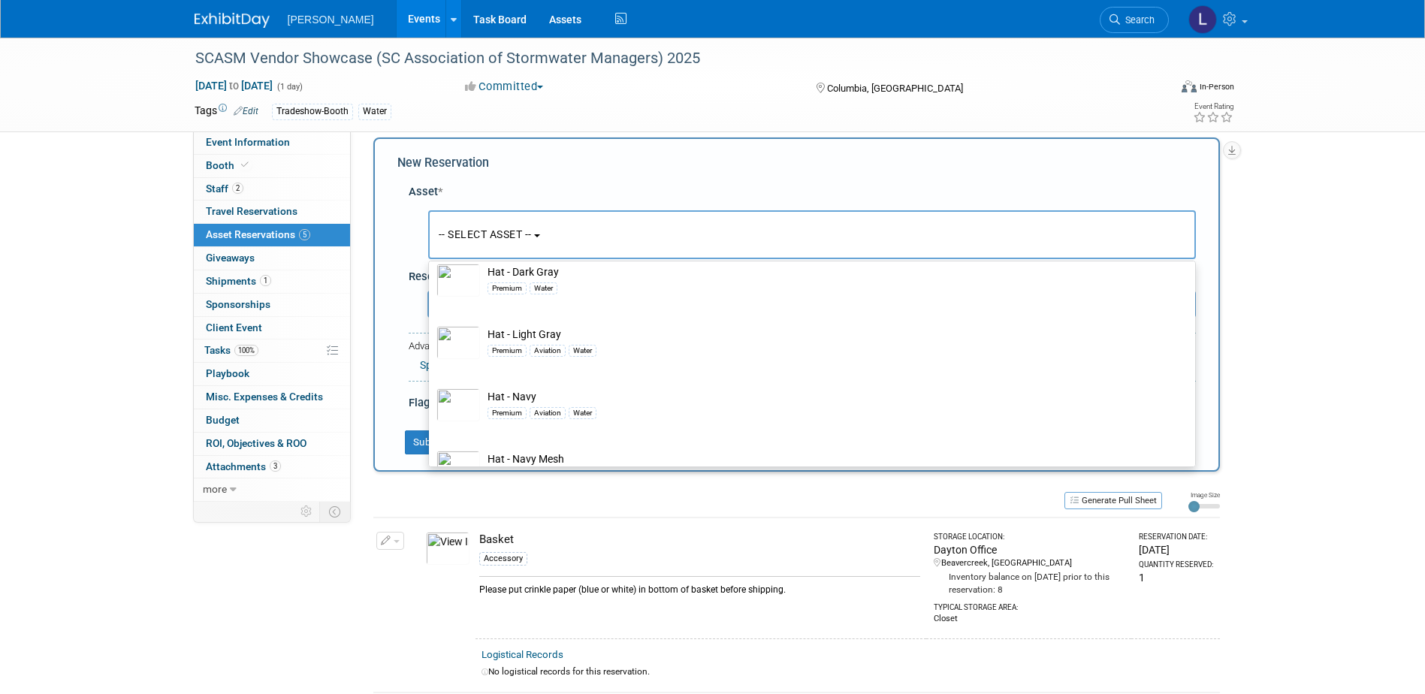
scroll to position [225, 0]
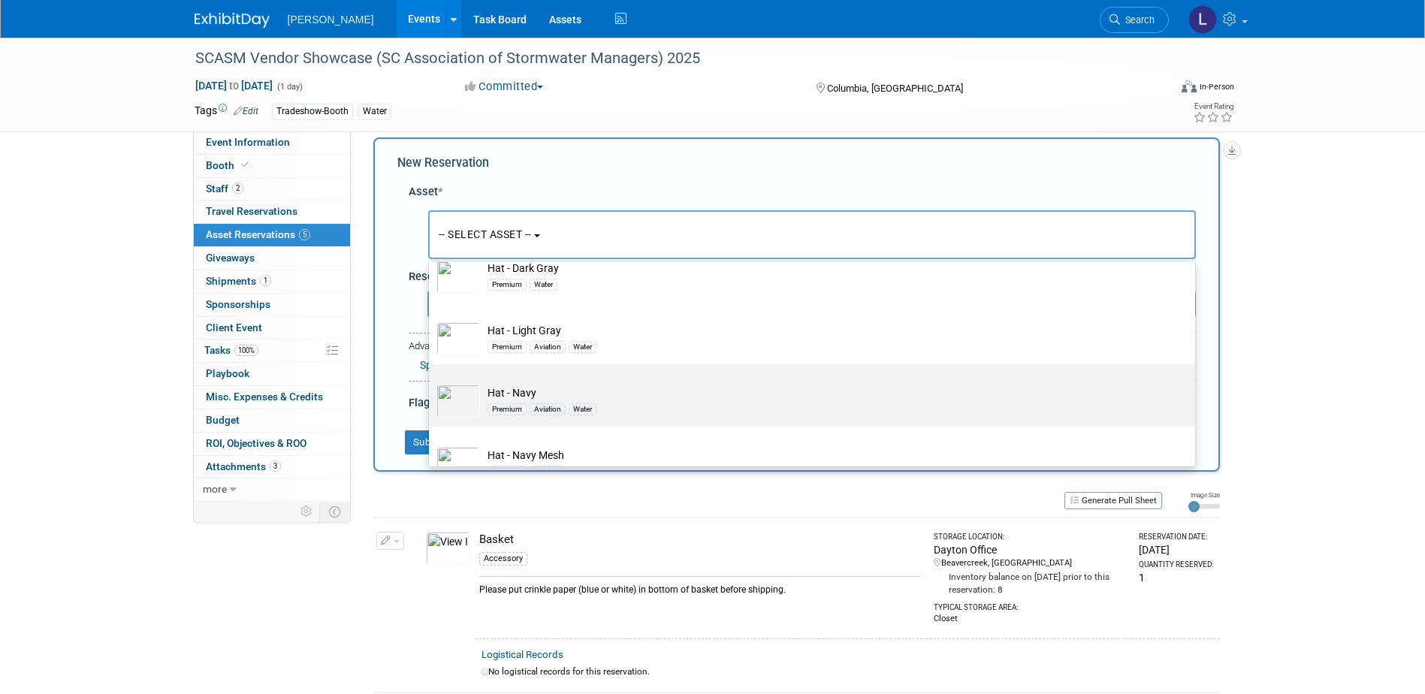
type input "hat"
click at [632, 385] on label "Hat - Navy Premium Aviation Water" at bounding box center [809, 395] width 744 height 56
click at [431, 382] on input "Hat - Navy Premium Aviation Water" at bounding box center [427, 378] width 10 height 10
select select "10726140"
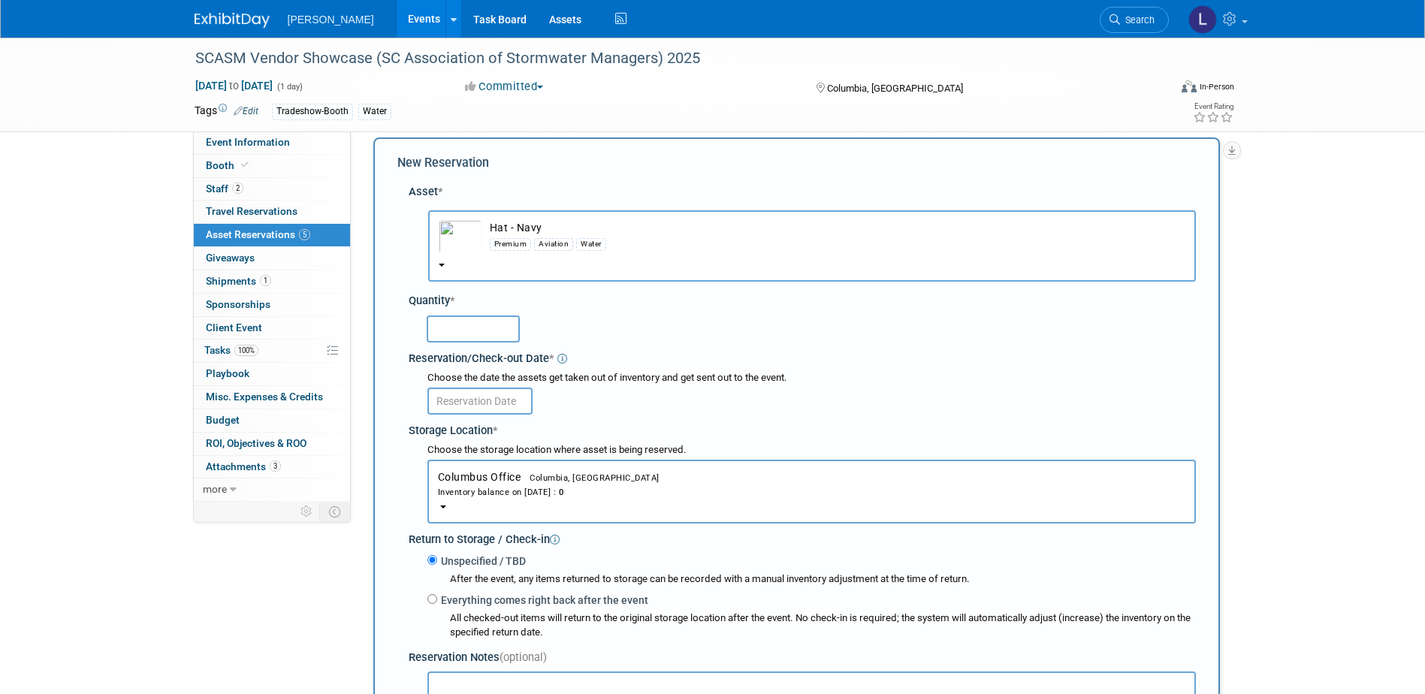
click at [587, 506] on button "Columbus Office Columbia, [GEOGRAPHIC_DATA] Inventory balance on [DATE] : 0" at bounding box center [812, 492] width 769 height 64
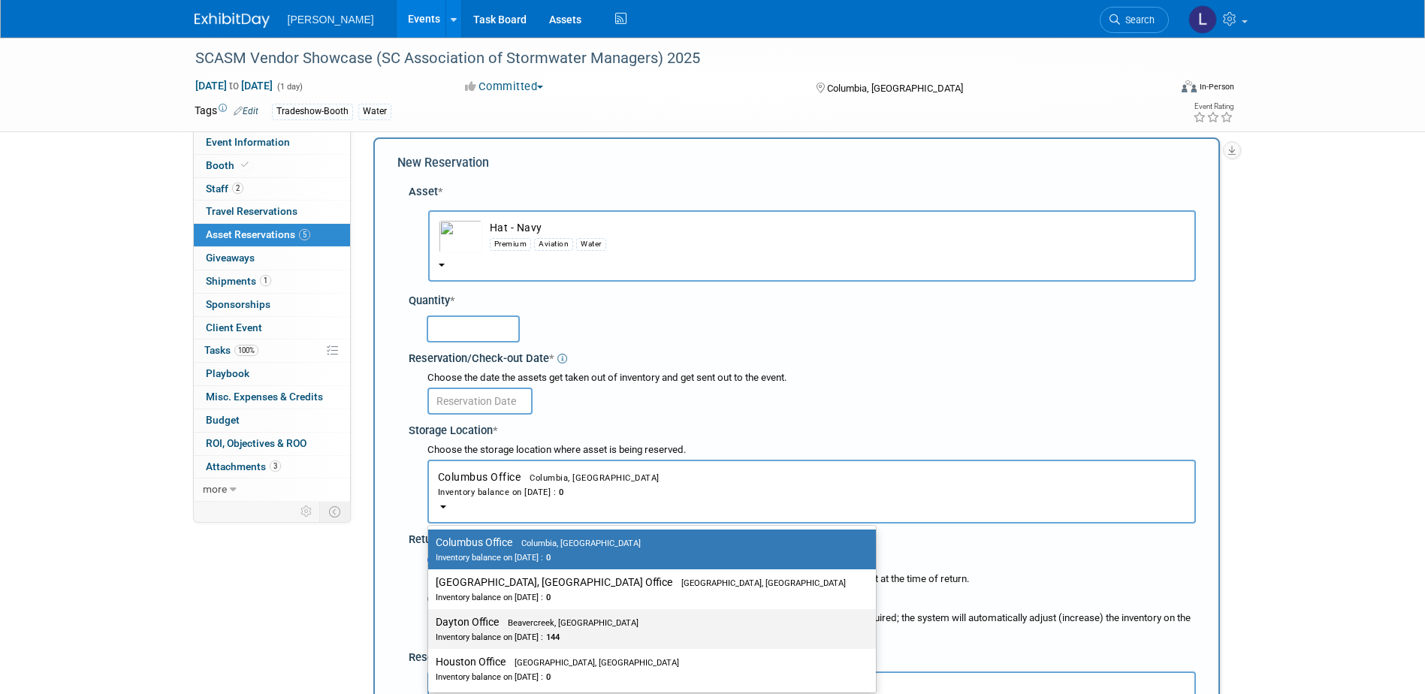
click at [563, 642] on div "Inventory balance on [DATE] : 144" at bounding box center [641, 637] width 410 height 14
click at [431, 627] on input "Dayton Office Beavercreek, [GEOGRAPHIC_DATA] Inventory balance on [DATE] : 144" at bounding box center [426, 623] width 10 height 10
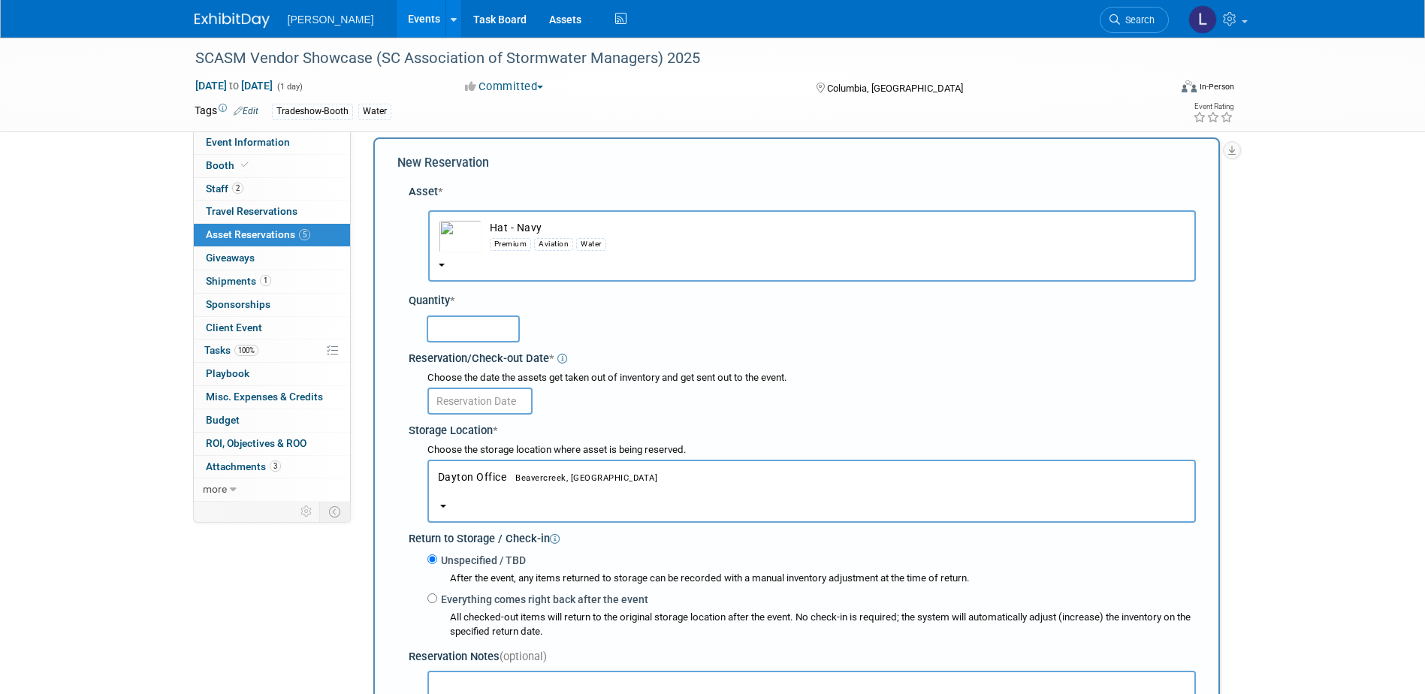
select select "11223930"
click at [485, 341] on input "text" at bounding box center [473, 329] width 93 height 27
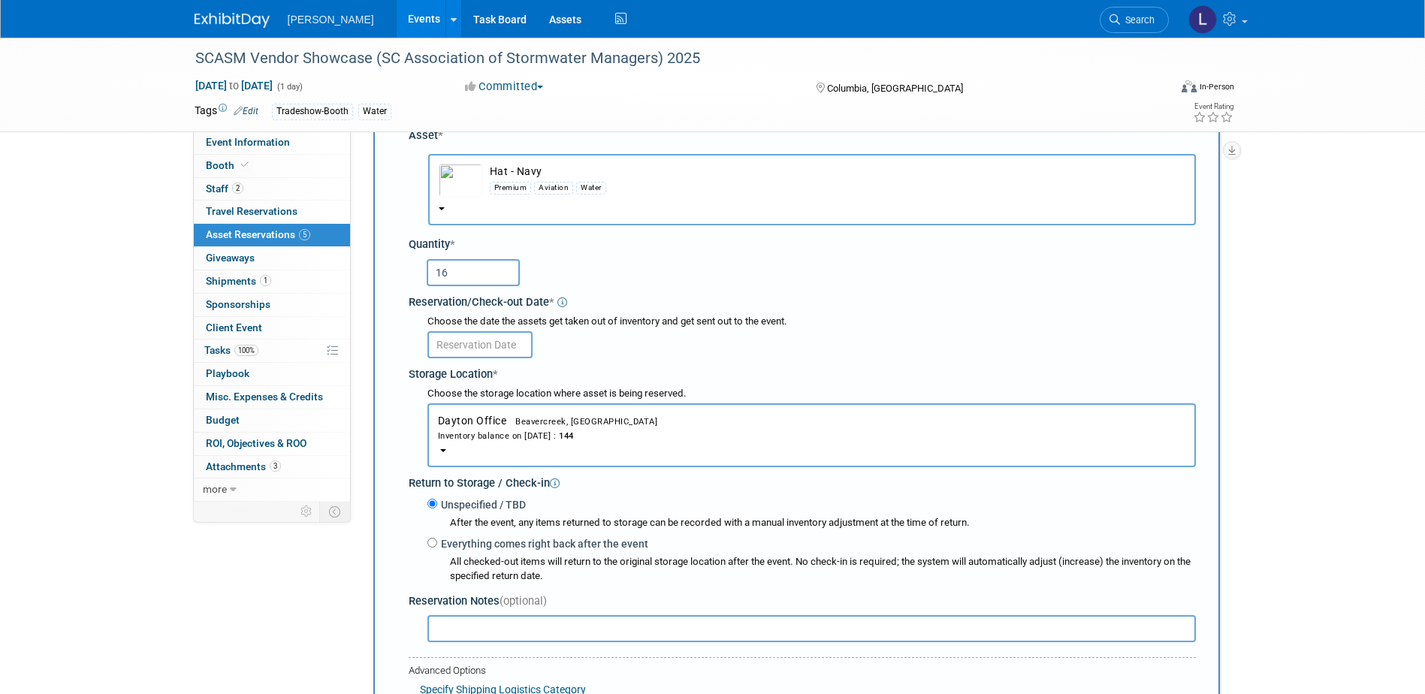
scroll to position [165, 0]
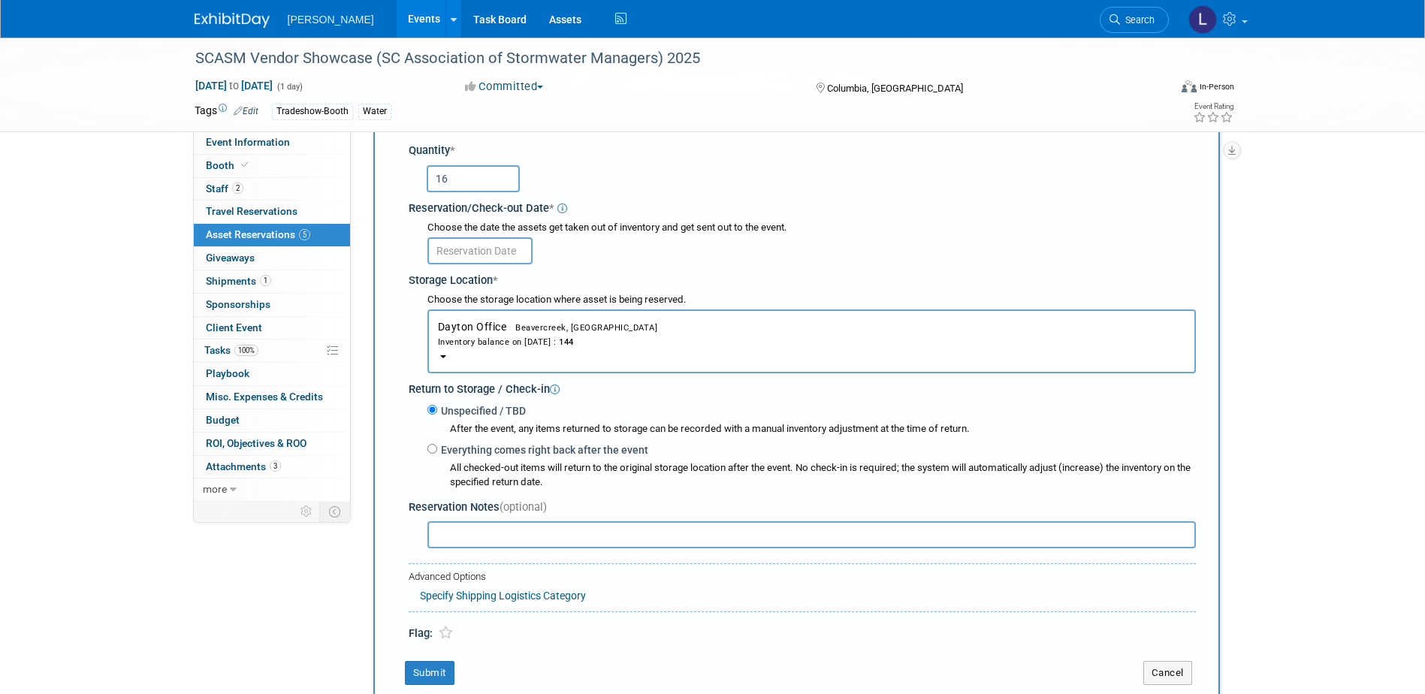
type input "16"
click at [478, 246] on input "text" at bounding box center [480, 250] width 105 height 27
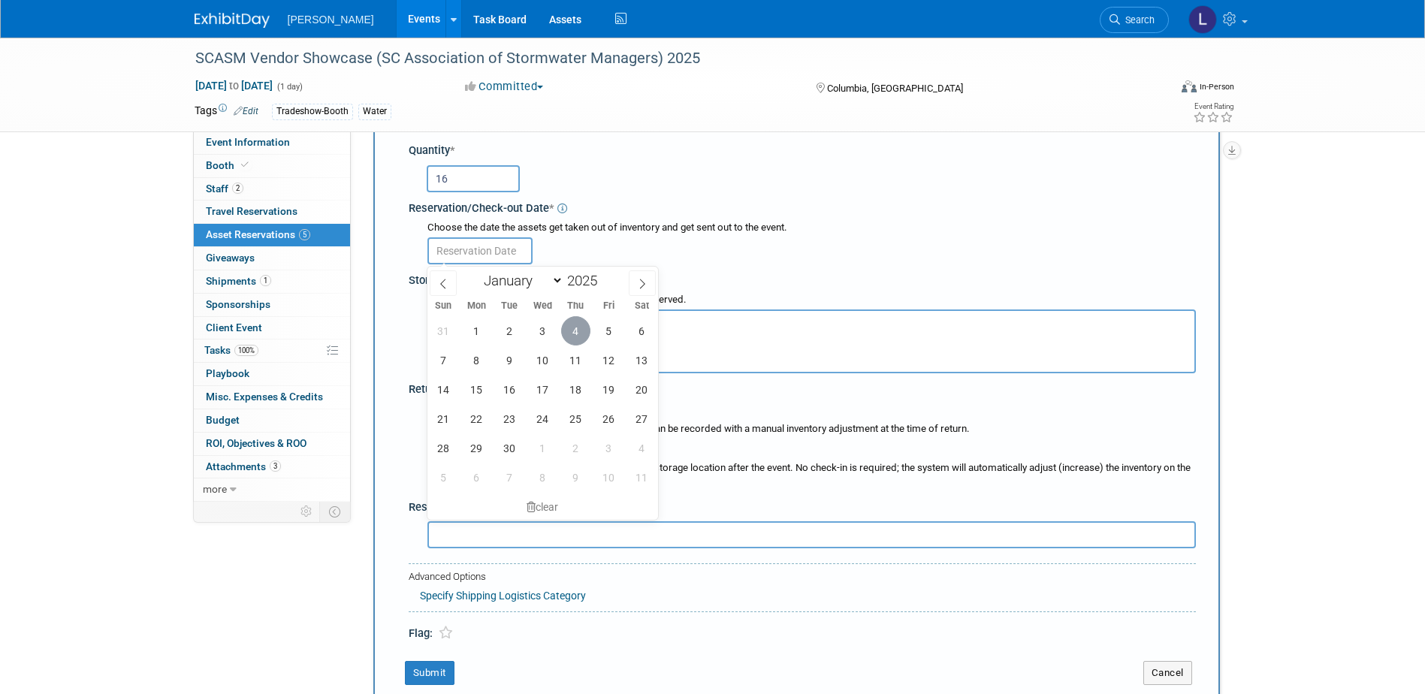
click at [582, 336] on span "4" at bounding box center [575, 330] width 29 height 29
type input "[DATE]"
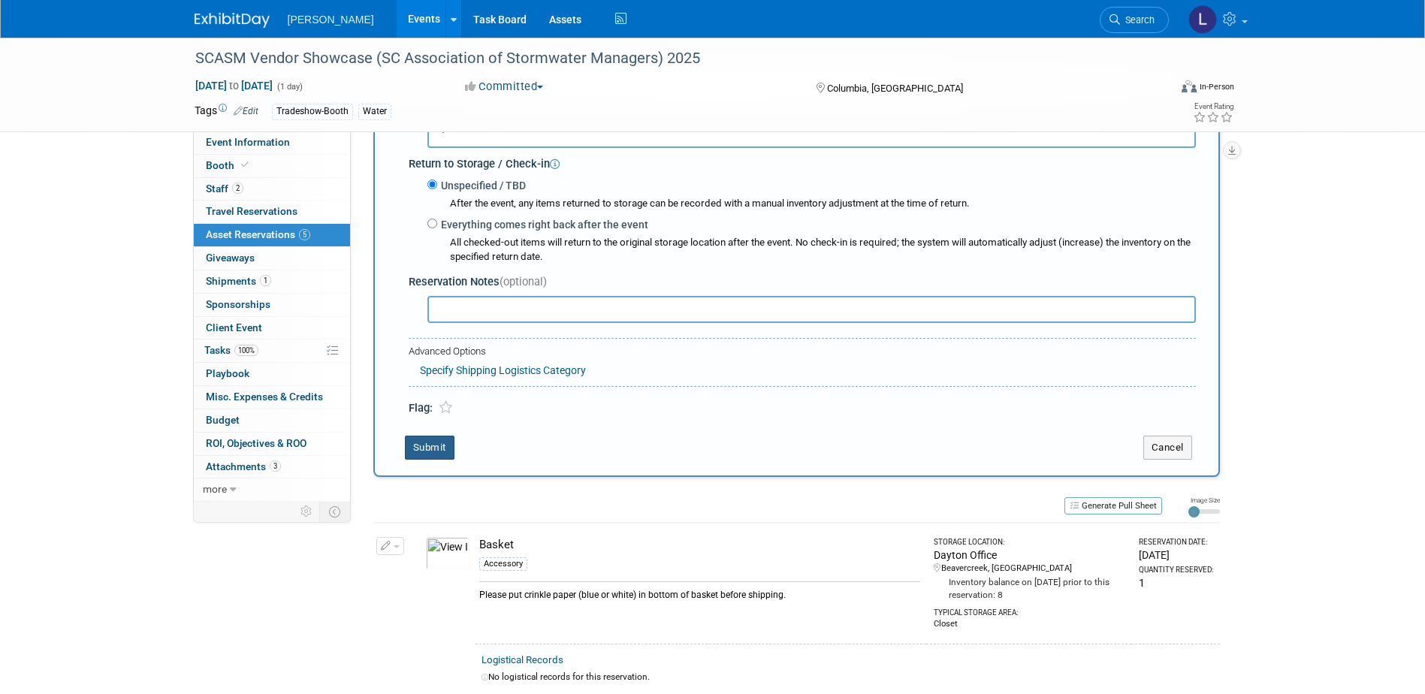
click at [432, 452] on button "Submit" at bounding box center [430, 448] width 50 height 24
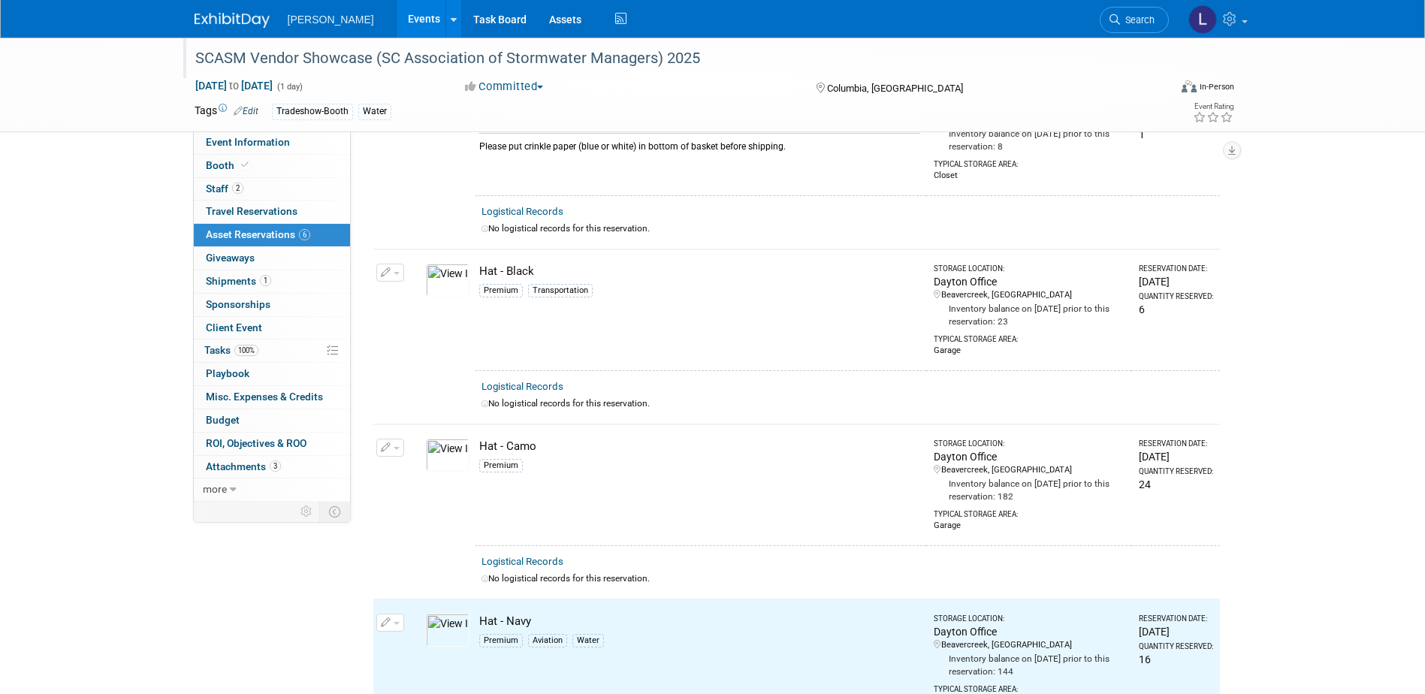
scroll to position [0, 0]
